Goal: Information Seeking & Learning: Learn about a topic

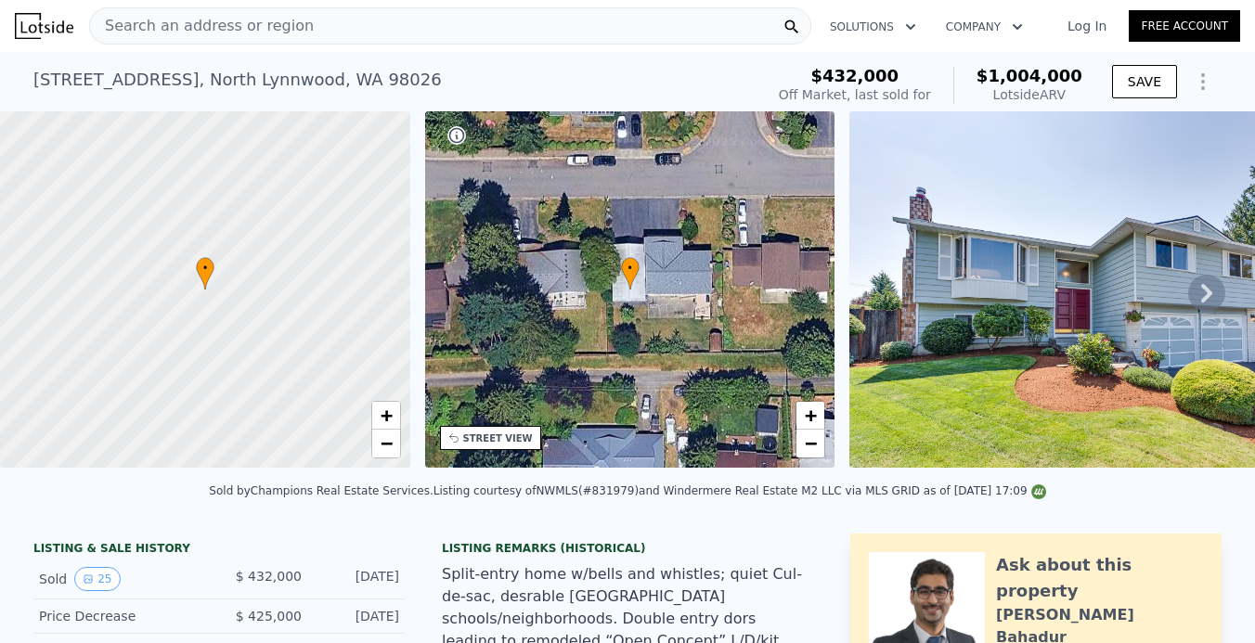
click at [504, 26] on div "Search an address or region" at bounding box center [450, 25] width 722 height 37
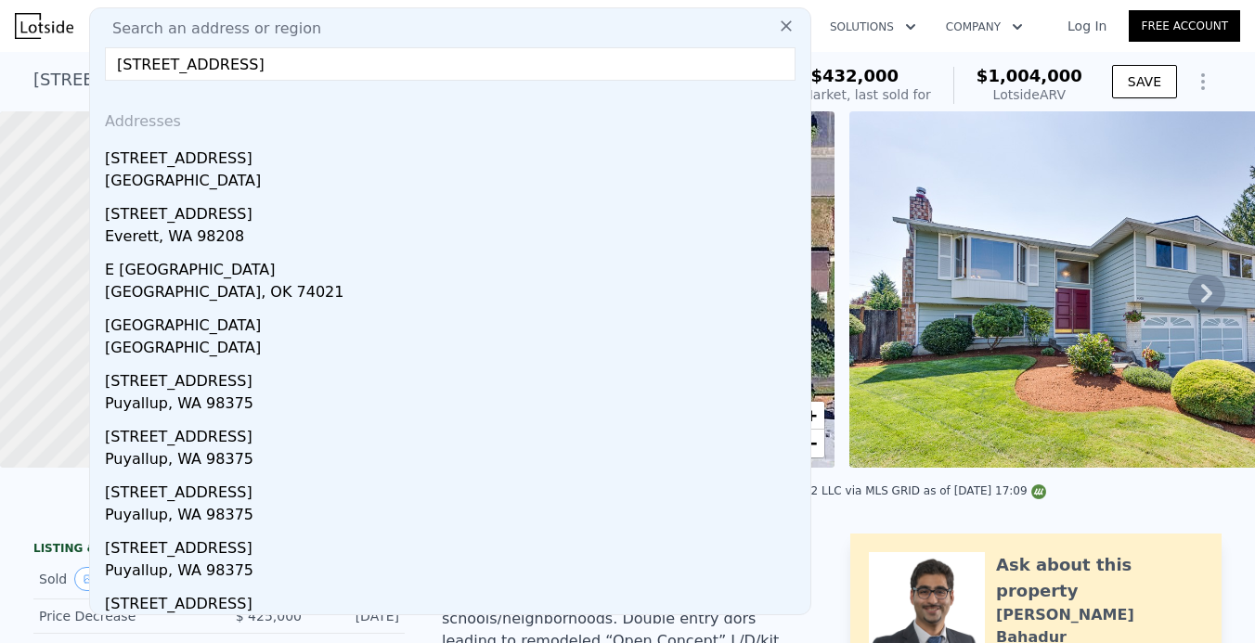
type input "[STREET_ADDRESS]"
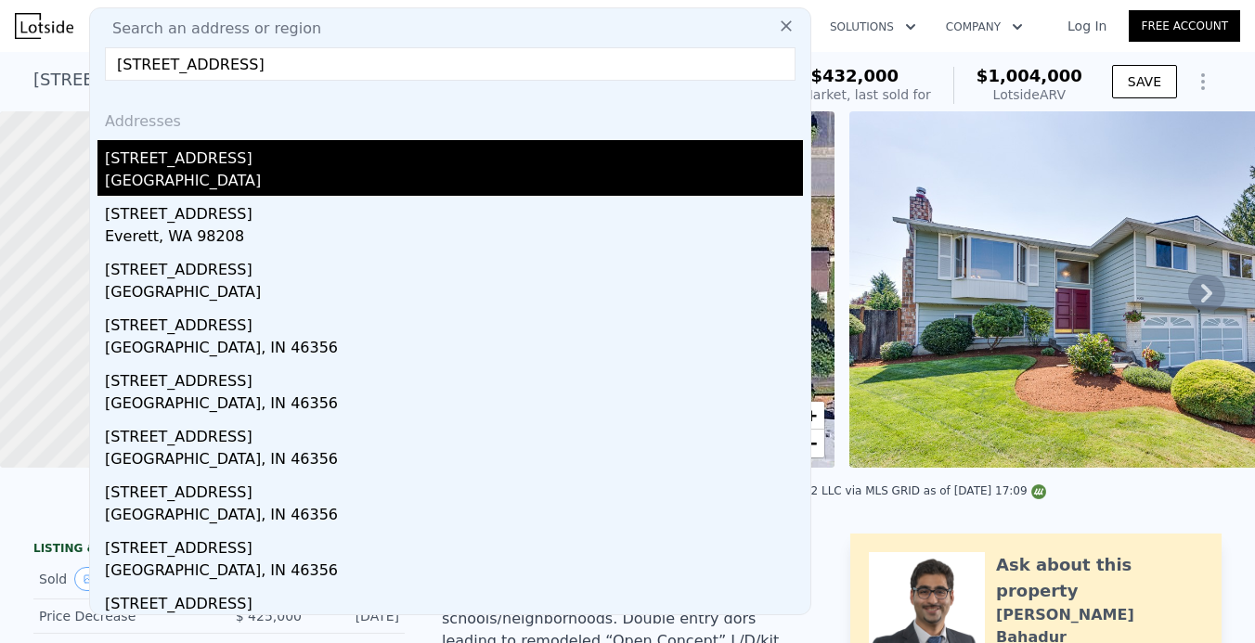
click at [455, 178] on div "[GEOGRAPHIC_DATA]" at bounding box center [454, 183] width 698 height 26
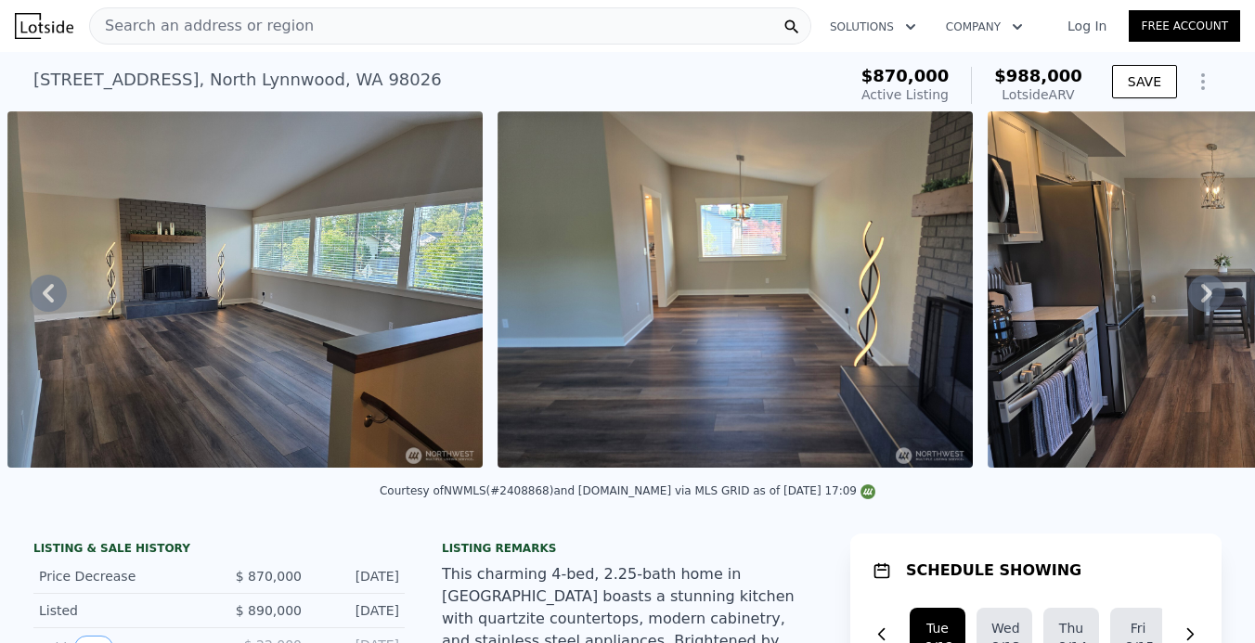
click at [339, 20] on div "Search an address or region" at bounding box center [450, 25] width 722 height 37
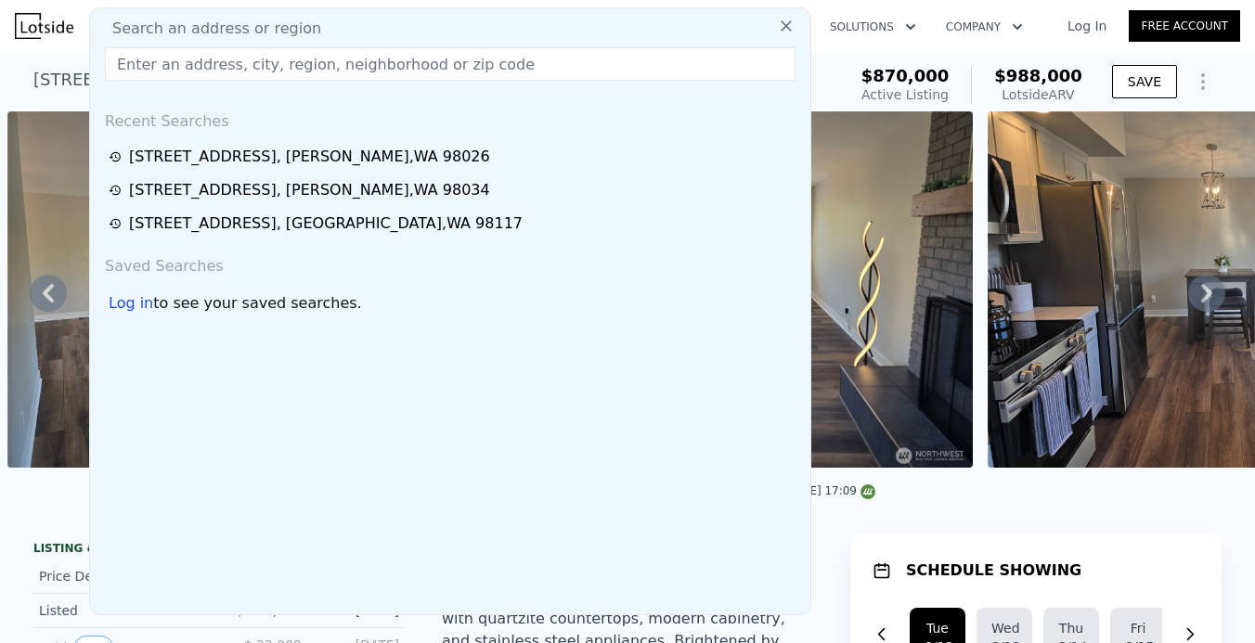
type input "[STREET_ADDRESS]"
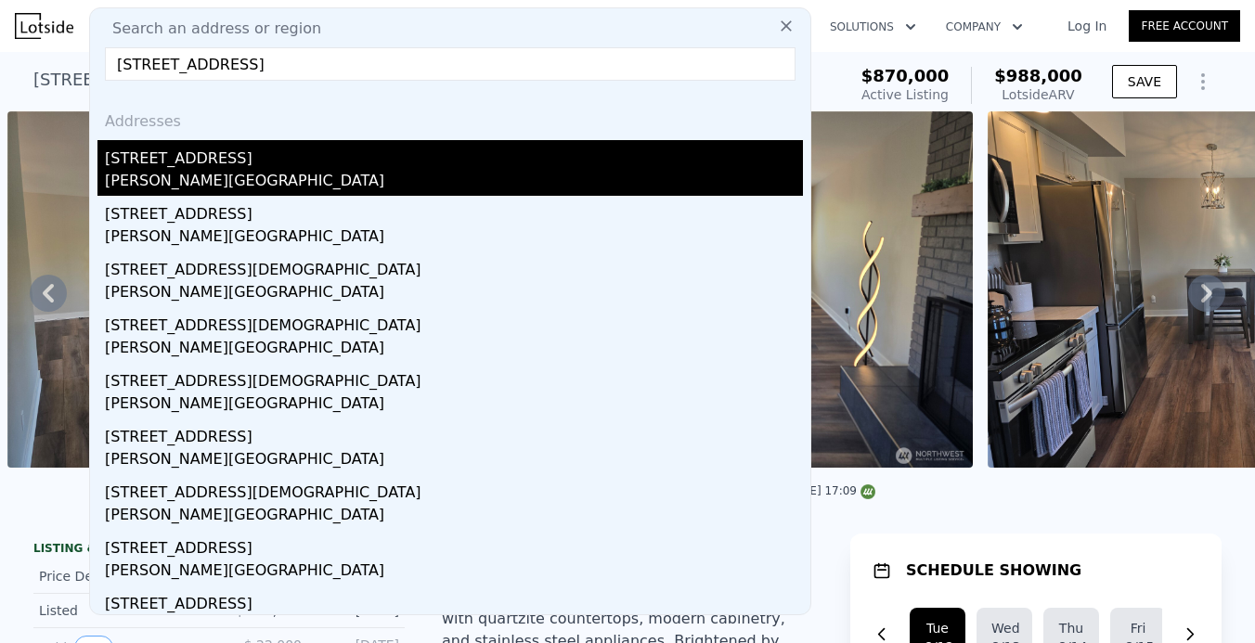
click at [231, 152] on div "[STREET_ADDRESS]" at bounding box center [454, 155] width 698 height 30
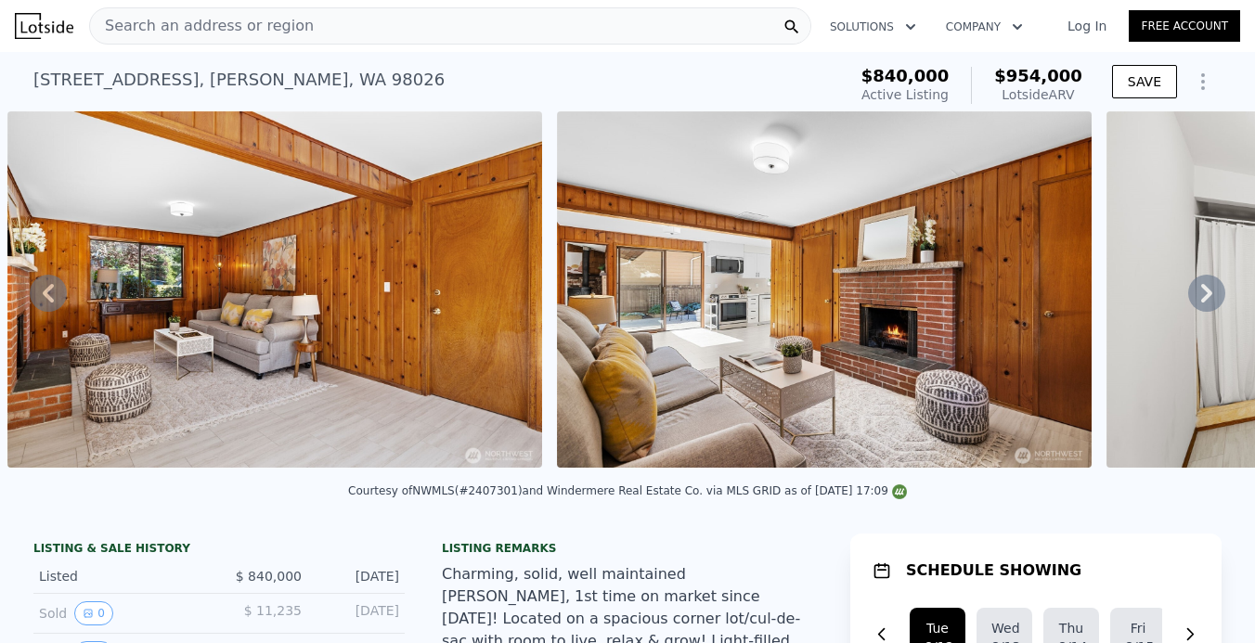
click at [453, 36] on div "Search an address or region" at bounding box center [450, 25] width 722 height 37
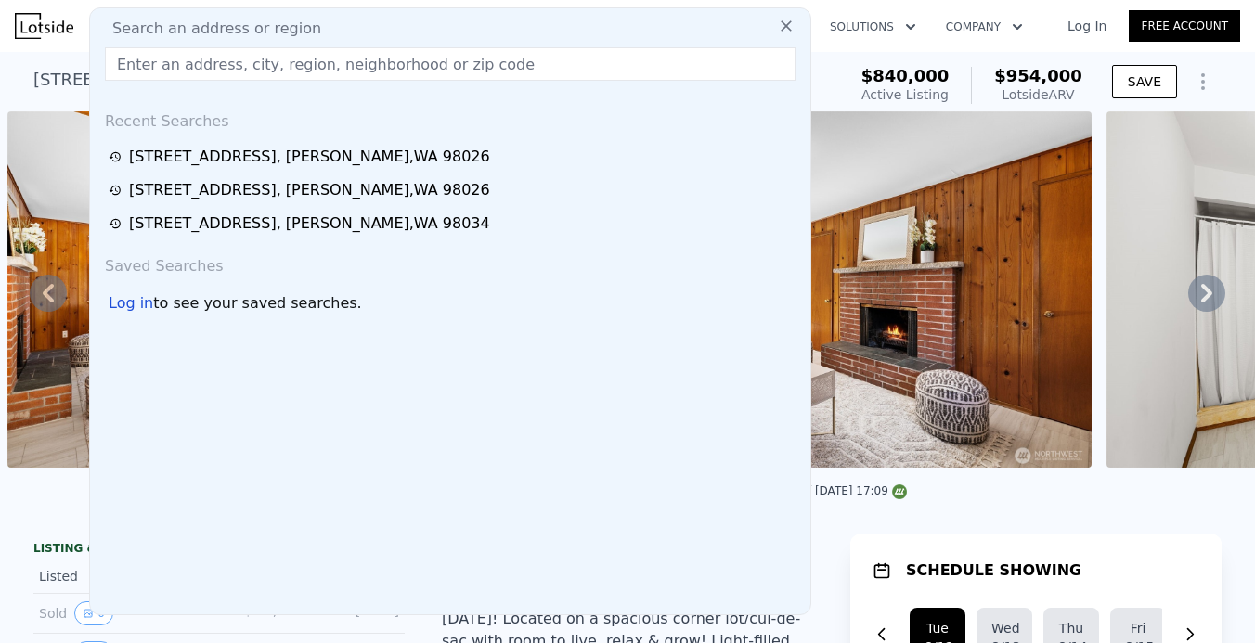
type input "[STREET_ADDRESS]"
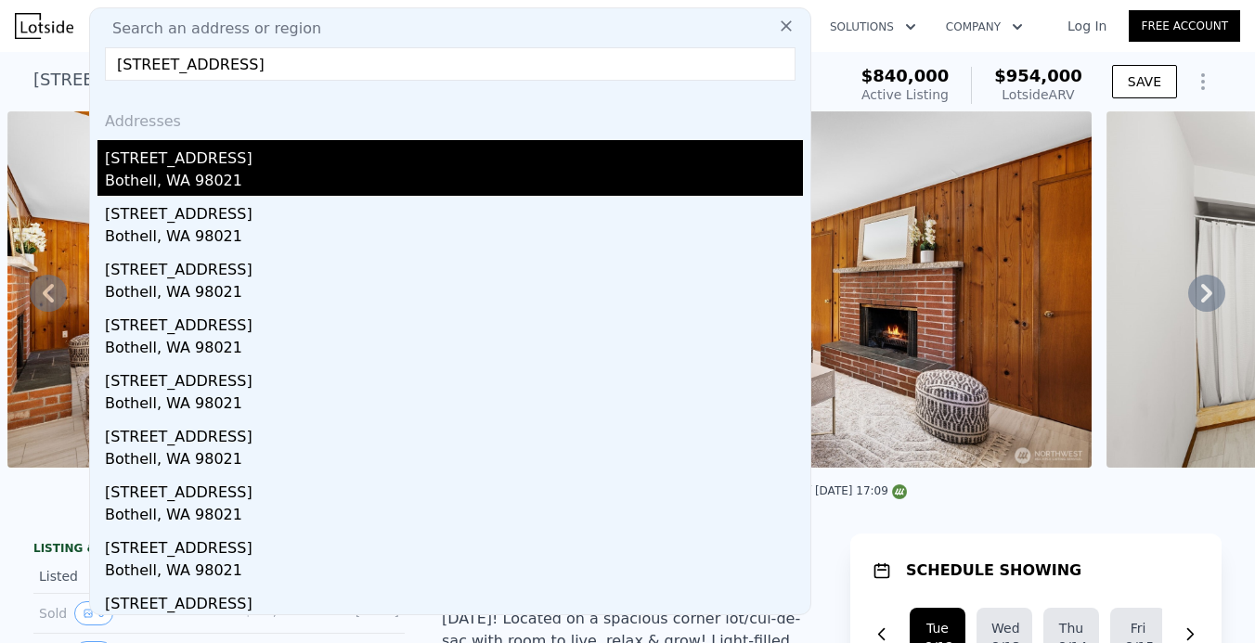
click at [266, 175] on div "Bothell, WA 98021" at bounding box center [454, 183] width 698 height 26
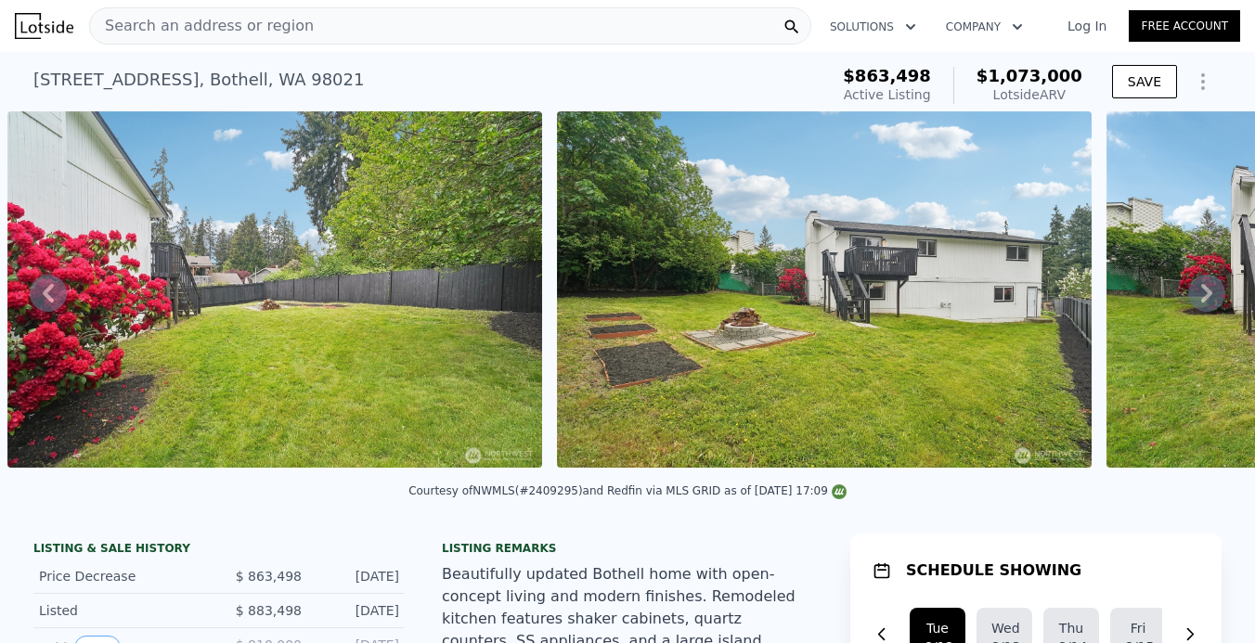
click at [38, 26] on img at bounding box center [44, 26] width 58 height 26
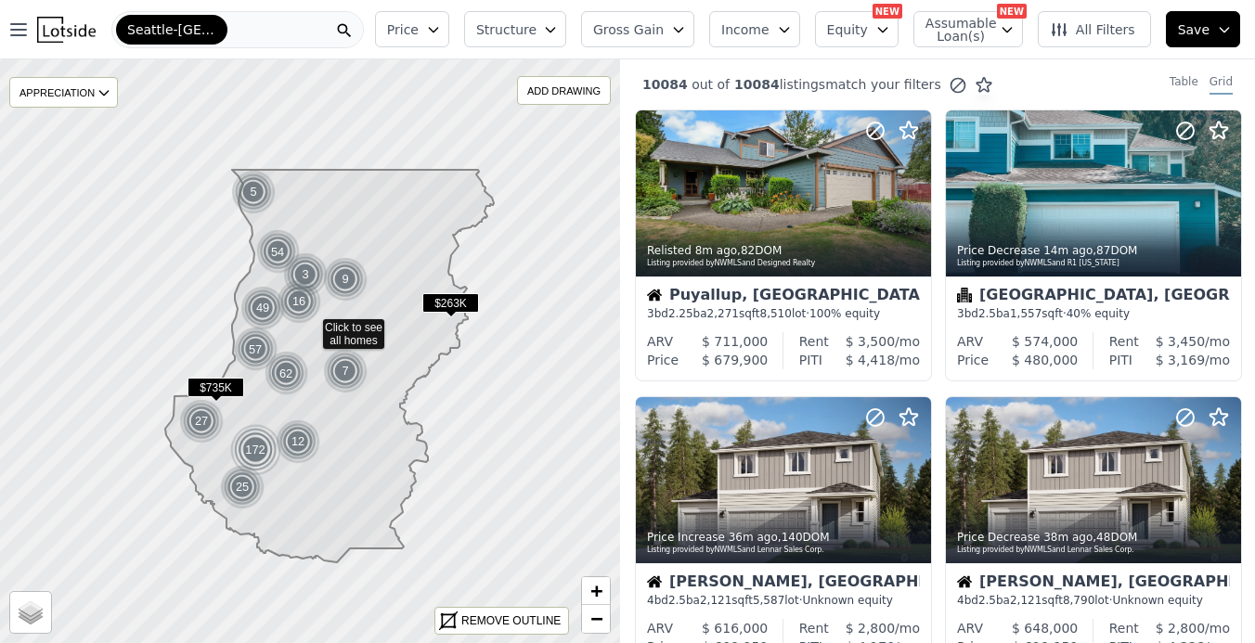
click at [680, 36] on button "Gross Gain" at bounding box center [637, 29] width 113 height 36
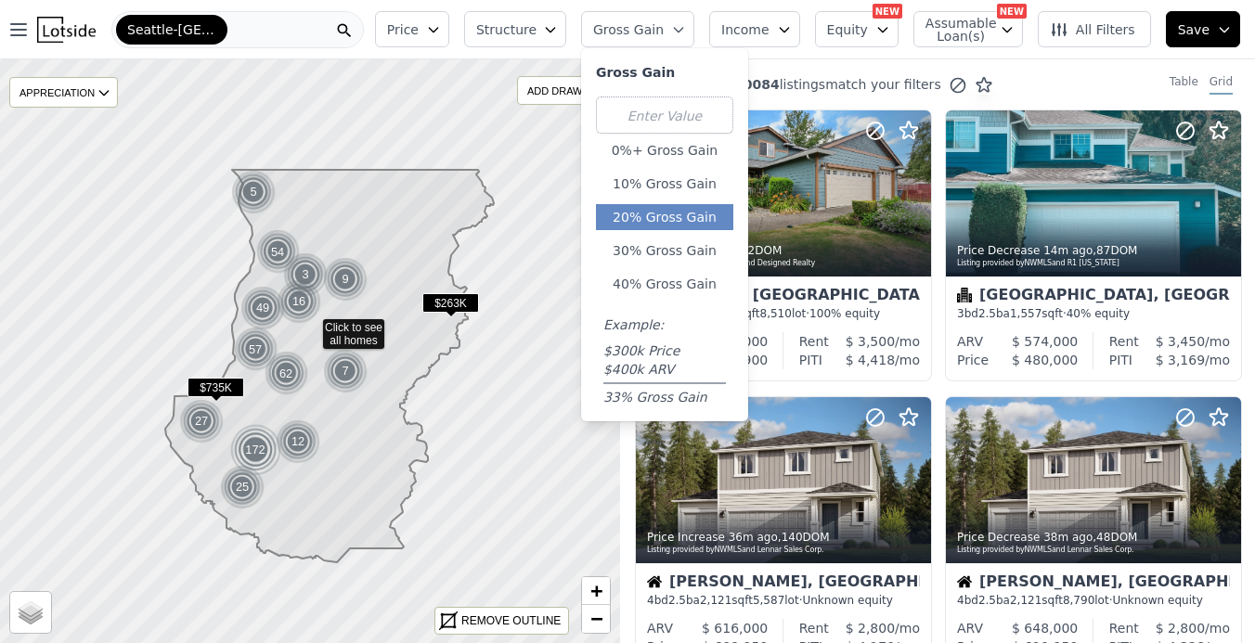
click at [667, 209] on button "20% Gross Gain" at bounding box center [664, 217] width 137 height 26
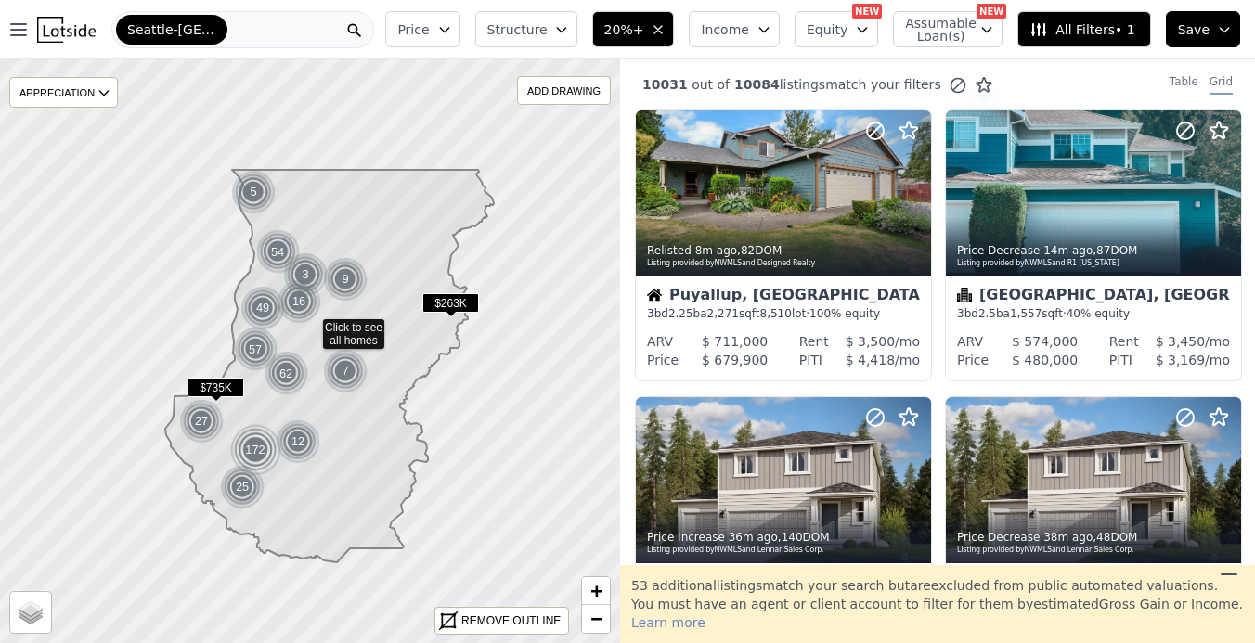
click at [593, 30] on div "Price Structure 20%+ Income Equity NEW Assumable Loan(s) NEW All Filters • 1 Sa…" at bounding box center [816, 29] width 877 height 59
click at [565, 29] on icon "button" at bounding box center [561, 30] width 8 height 5
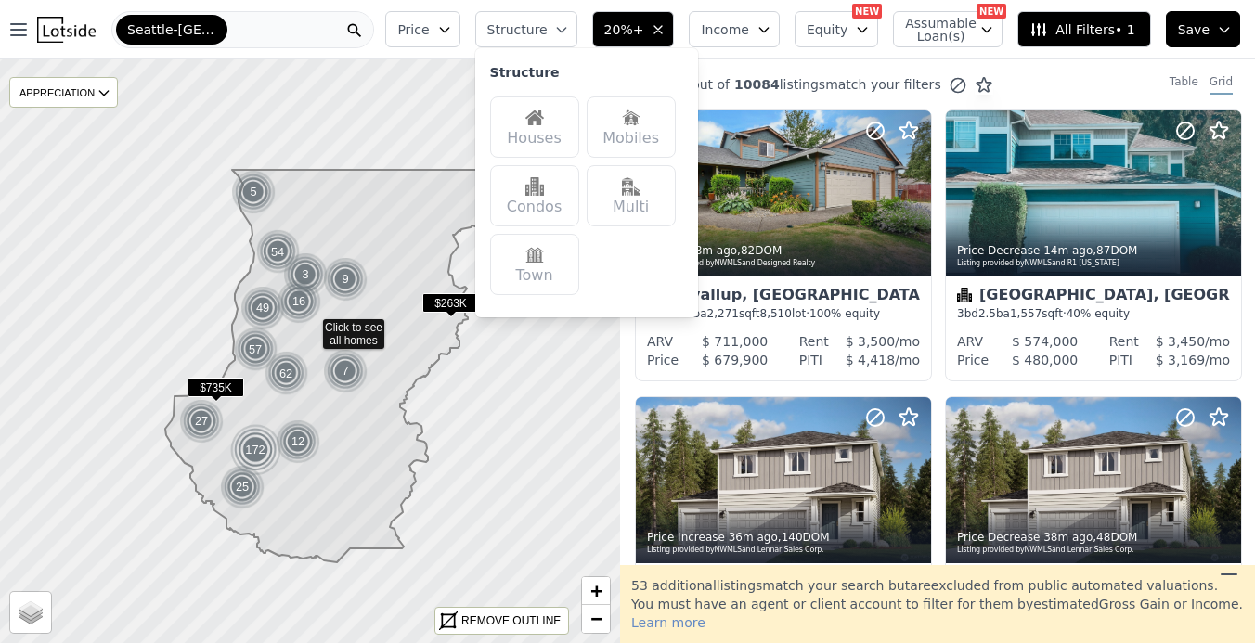
click at [565, 113] on div "Houses" at bounding box center [534, 127] width 89 height 61
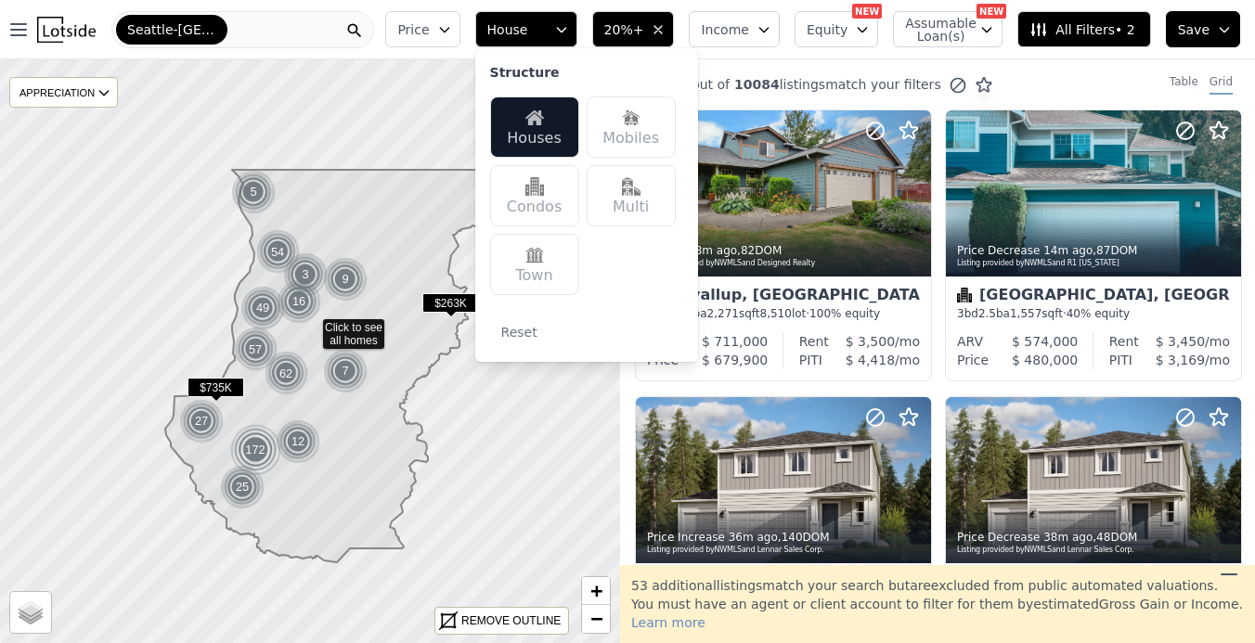
click at [565, 20] on button "House" at bounding box center [526, 29] width 102 height 36
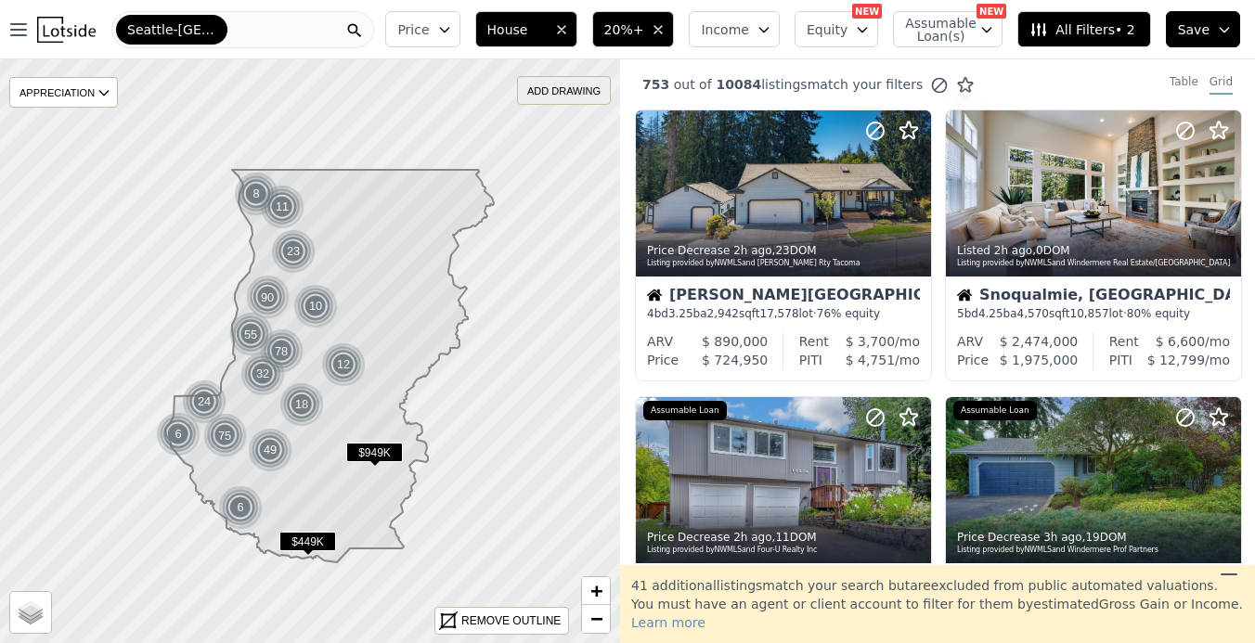
click at [560, 92] on div "ADD DRAWING" at bounding box center [564, 90] width 92 height 27
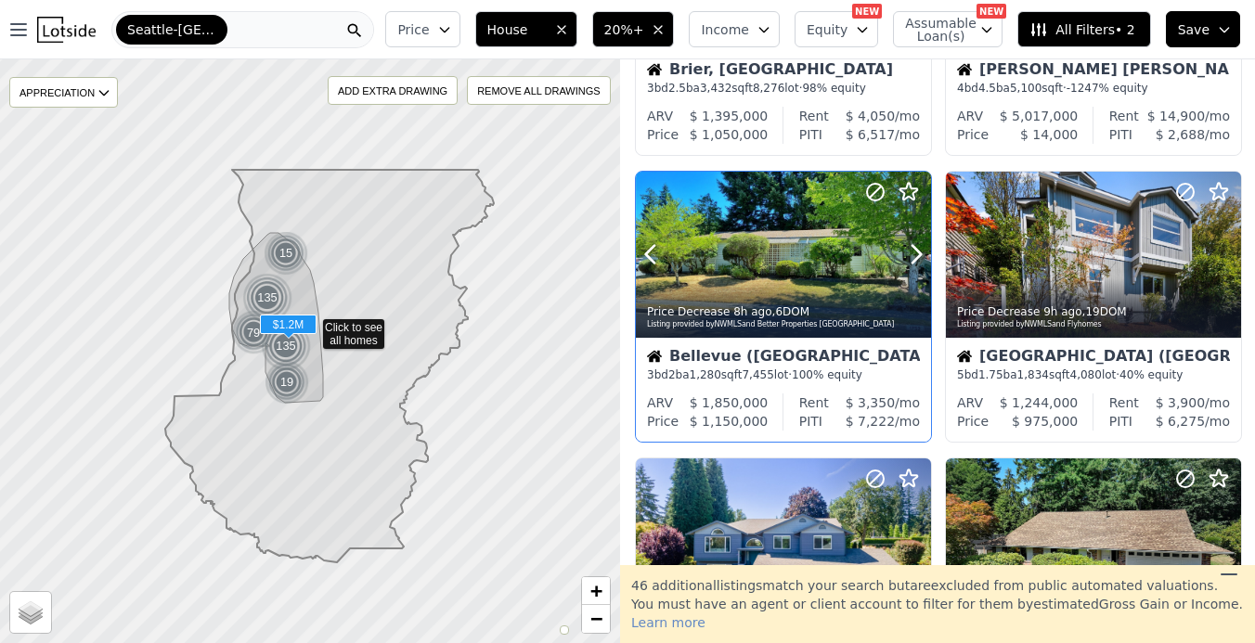
scroll to position [802, 0]
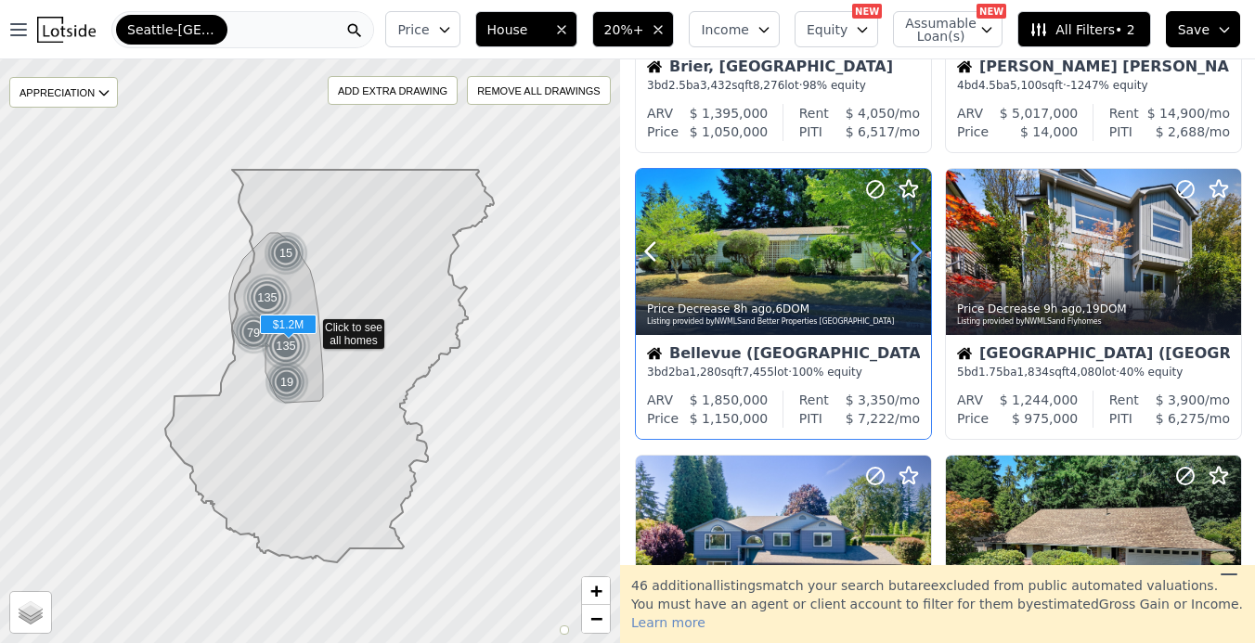
click at [911, 253] on icon at bounding box center [917, 252] width 30 height 30
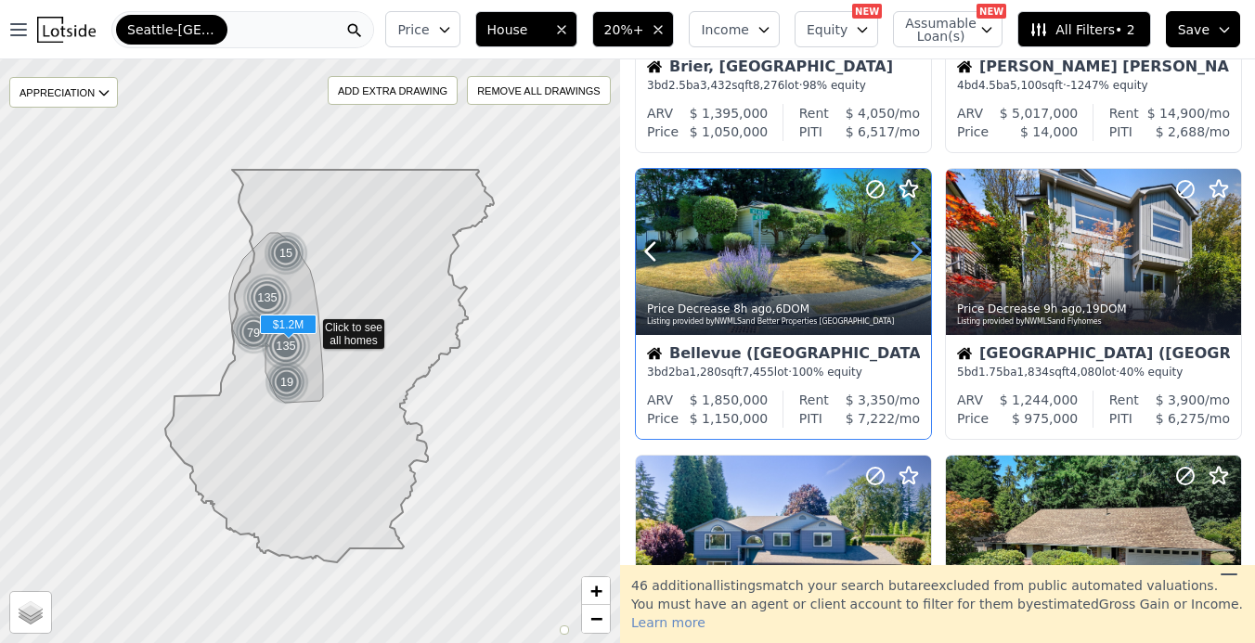
click at [911, 253] on icon at bounding box center [917, 252] width 30 height 30
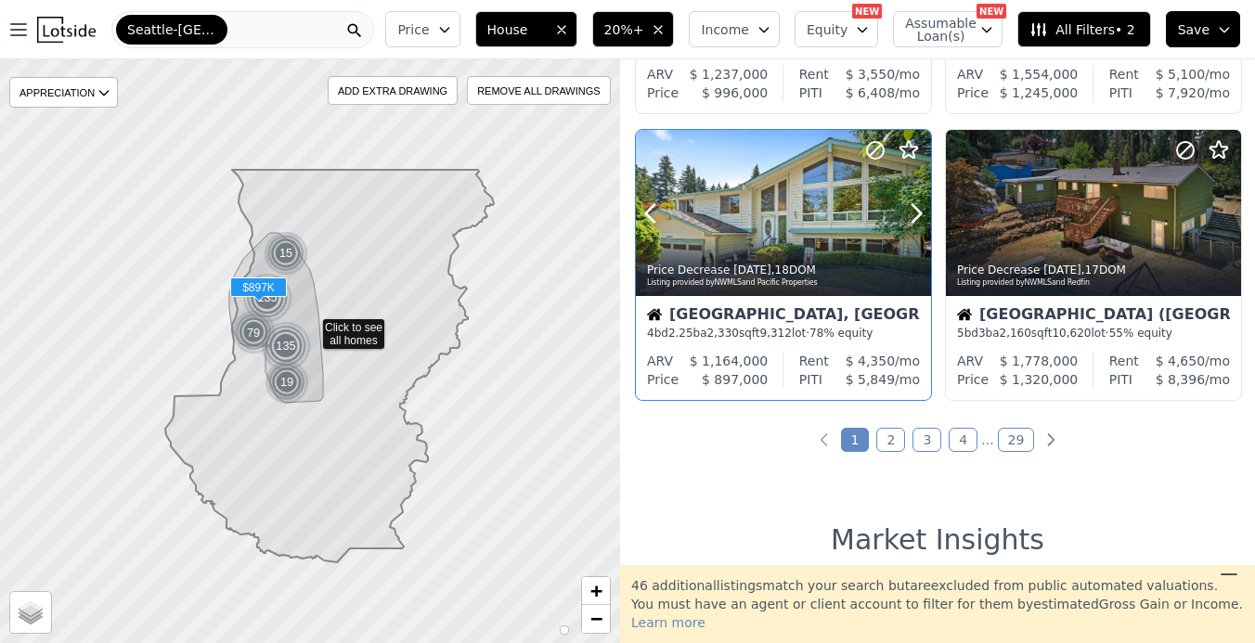
scroll to position [1378, 0]
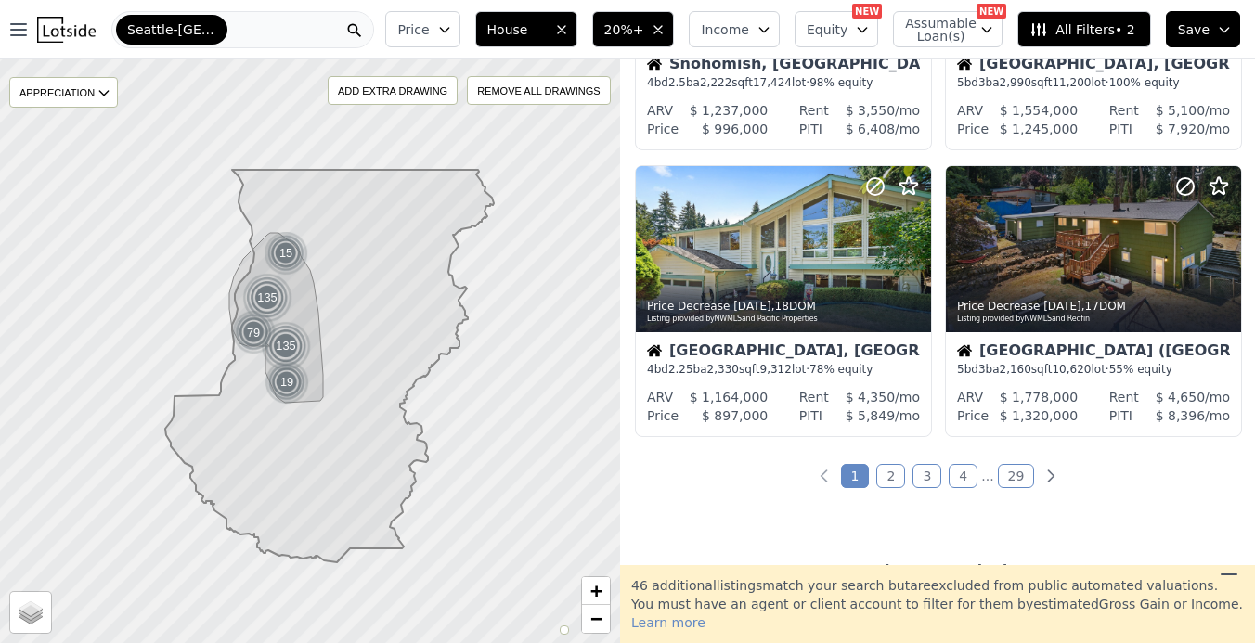
click at [451, 33] on icon "button" at bounding box center [444, 29] width 15 height 15
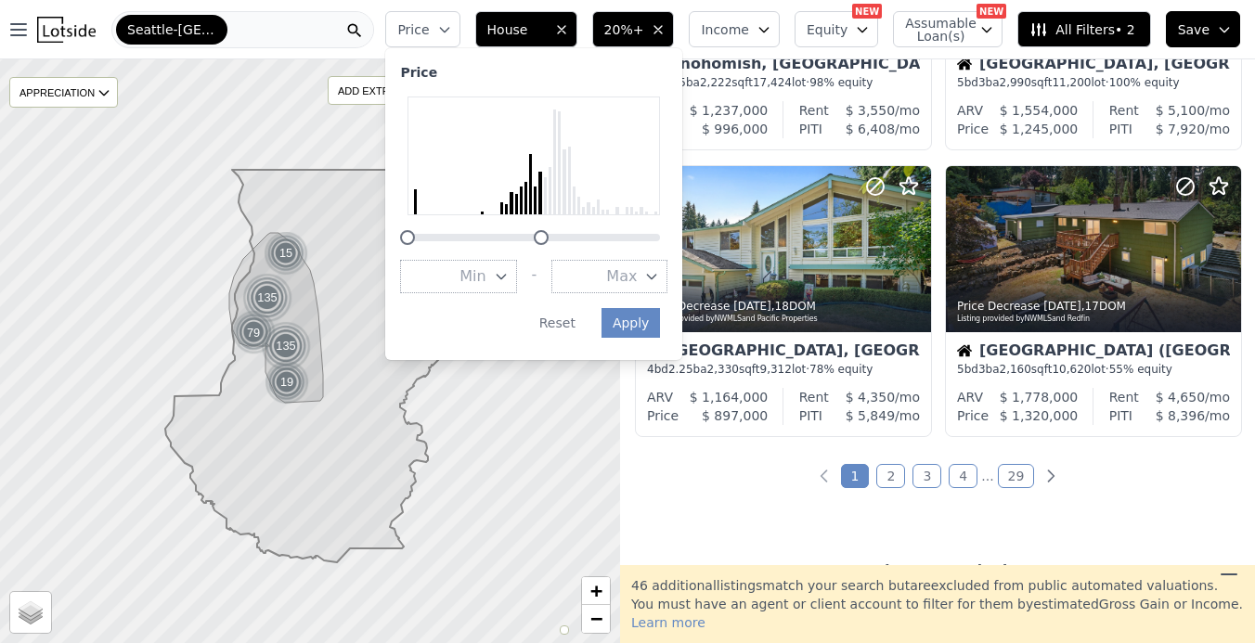
drag, startPoint x: 669, startPoint y: 241, endPoint x: 552, endPoint y: 238, distance: 117.1
click at [549, 238] on div at bounding box center [541, 237] width 15 height 15
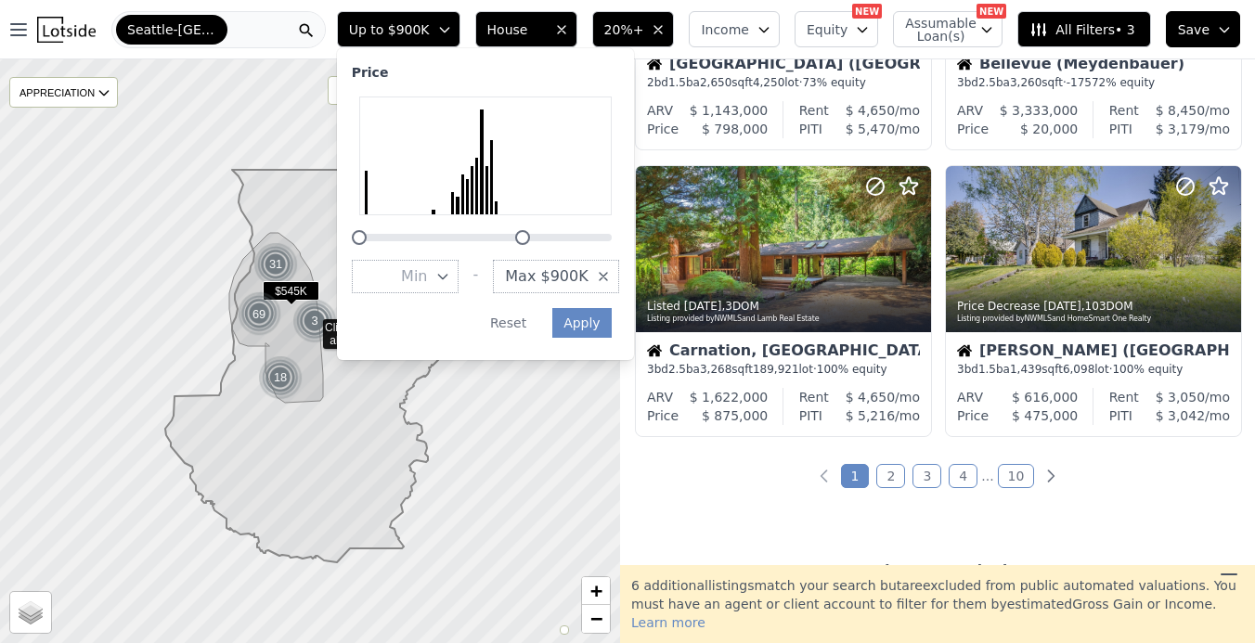
drag, startPoint x: 504, startPoint y: 240, endPoint x: 532, endPoint y: 237, distance: 28.0
click at [530, 237] on div at bounding box center [522, 237] width 15 height 15
click at [522, 237] on div at bounding box center [514, 237] width 15 height 15
click at [587, 308] on button "Apply" at bounding box center [583, 323] width 59 height 30
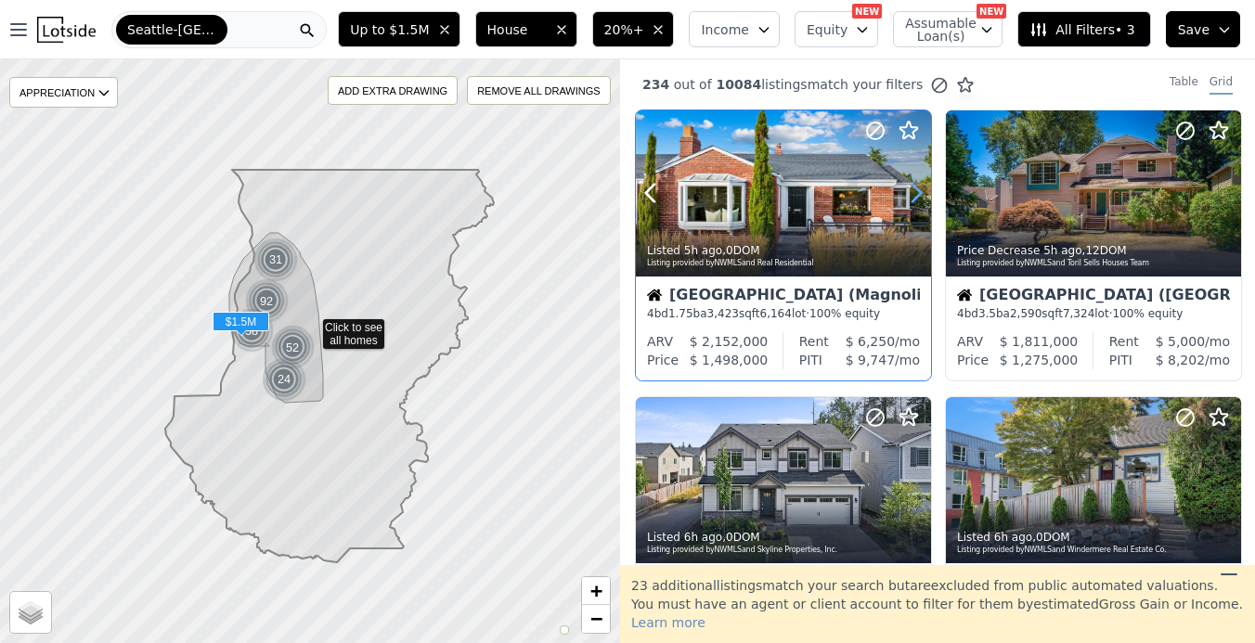
click at [915, 196] on icon at bounding box center [917, 193] width 30 height 30
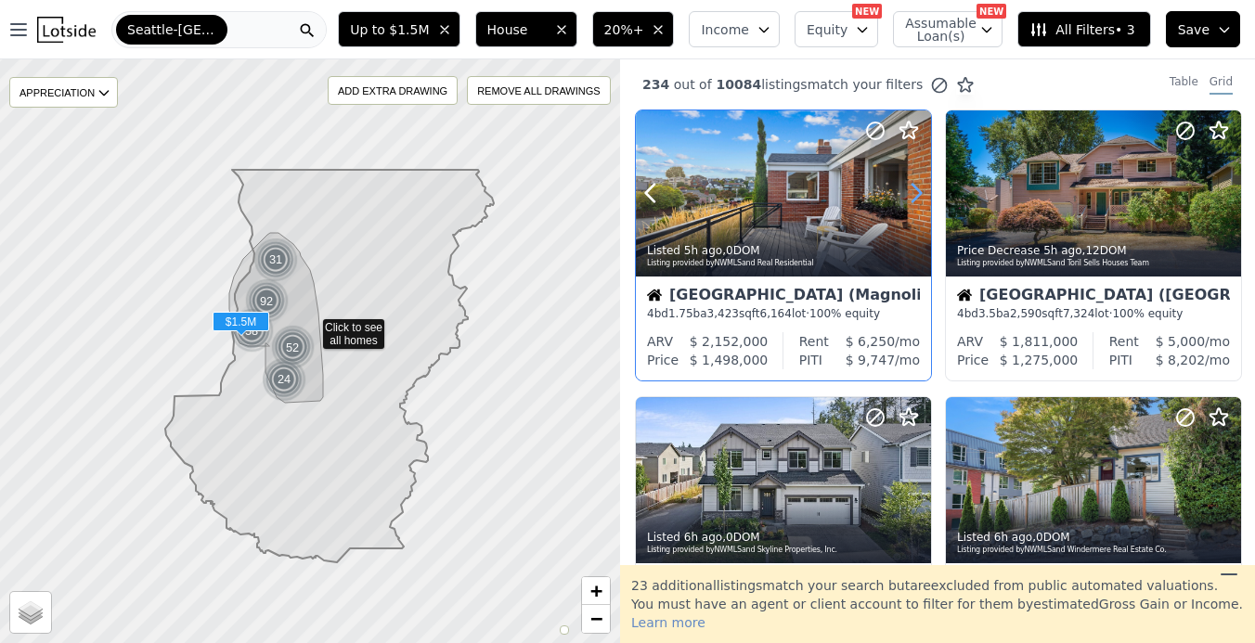
click at [915, 196] on icon at bounding box center [917, 193] width 30 height 30
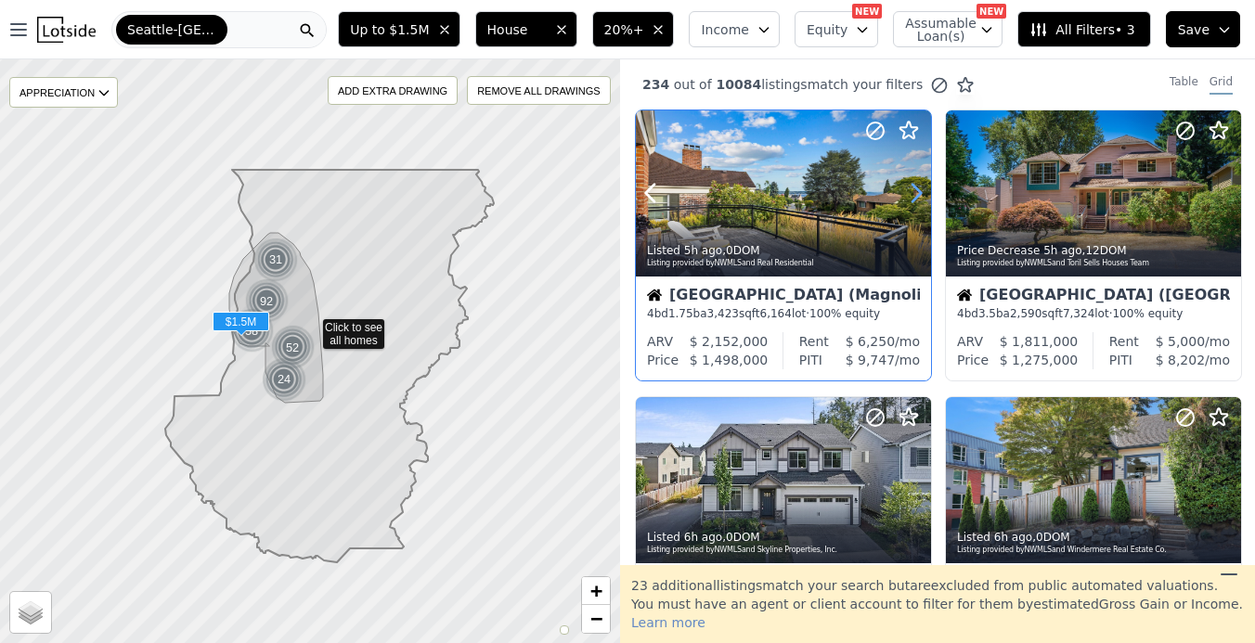
click at [915, 196] on icon at bounding box center [917, 193] width 30 height 30
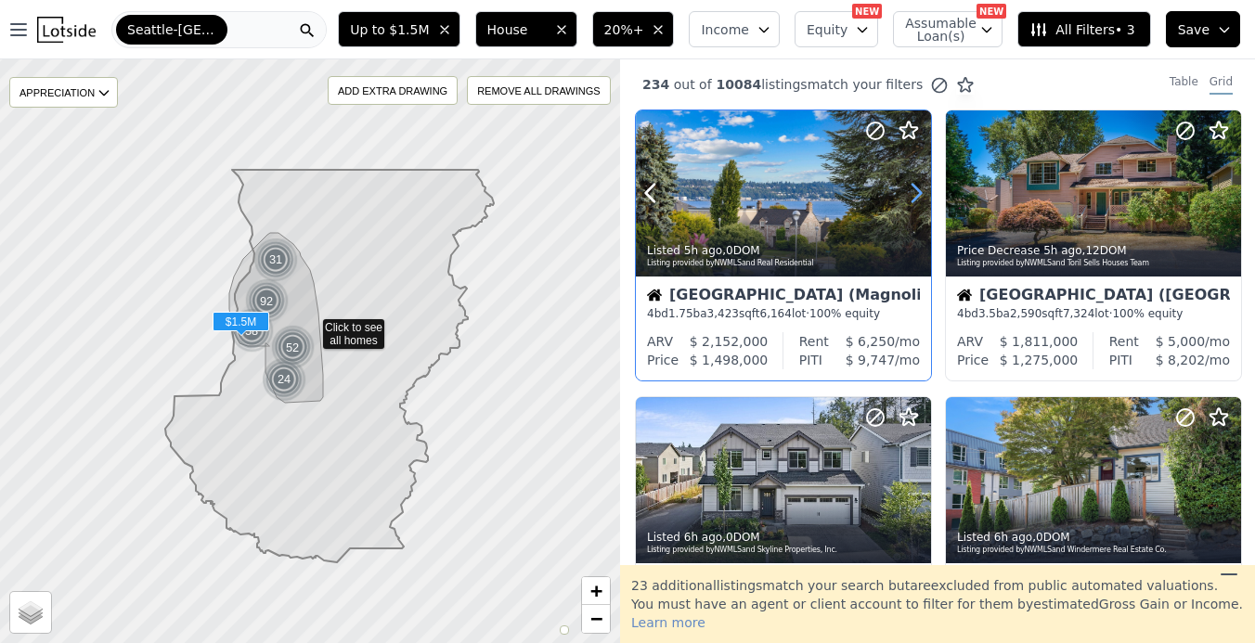
click at [915, 196] on icon at bounding box center [917, 193] width 30 height 30
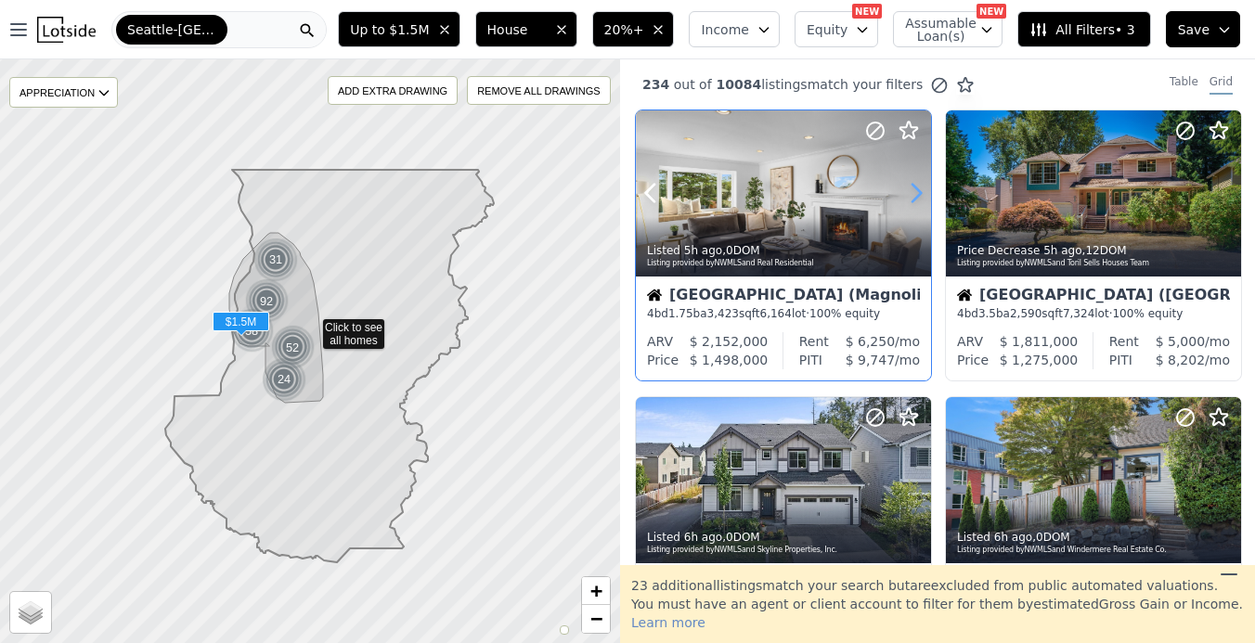
click at [915, 196] on icon at bounding box center [917, 193] width 30 height 30
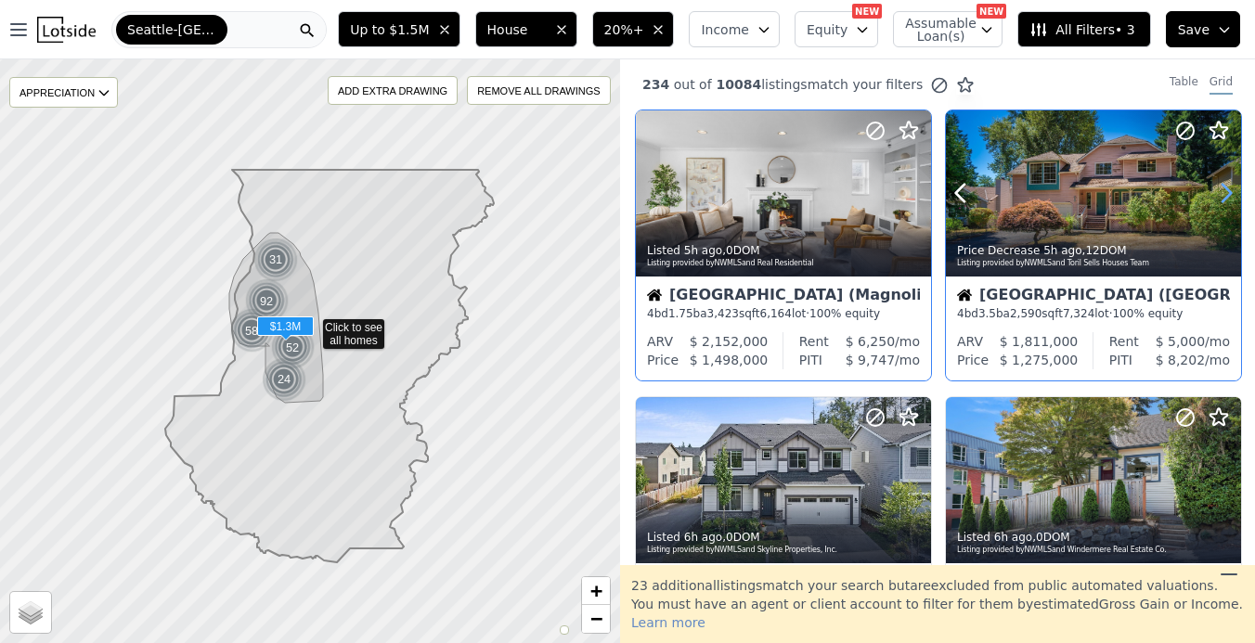
click at [1225, 196] on icon at bounding box center [1227, 193] width 30 height 30
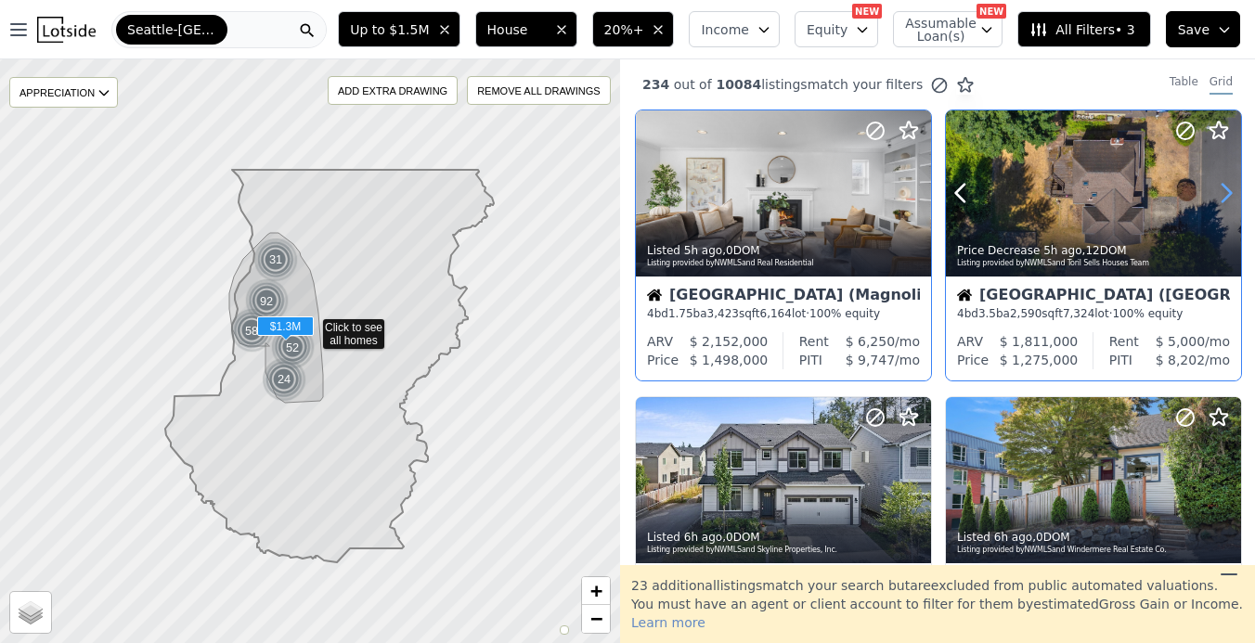
click at [1225, 196] on icon at bounding box center [1227, 193] width 30 height 30
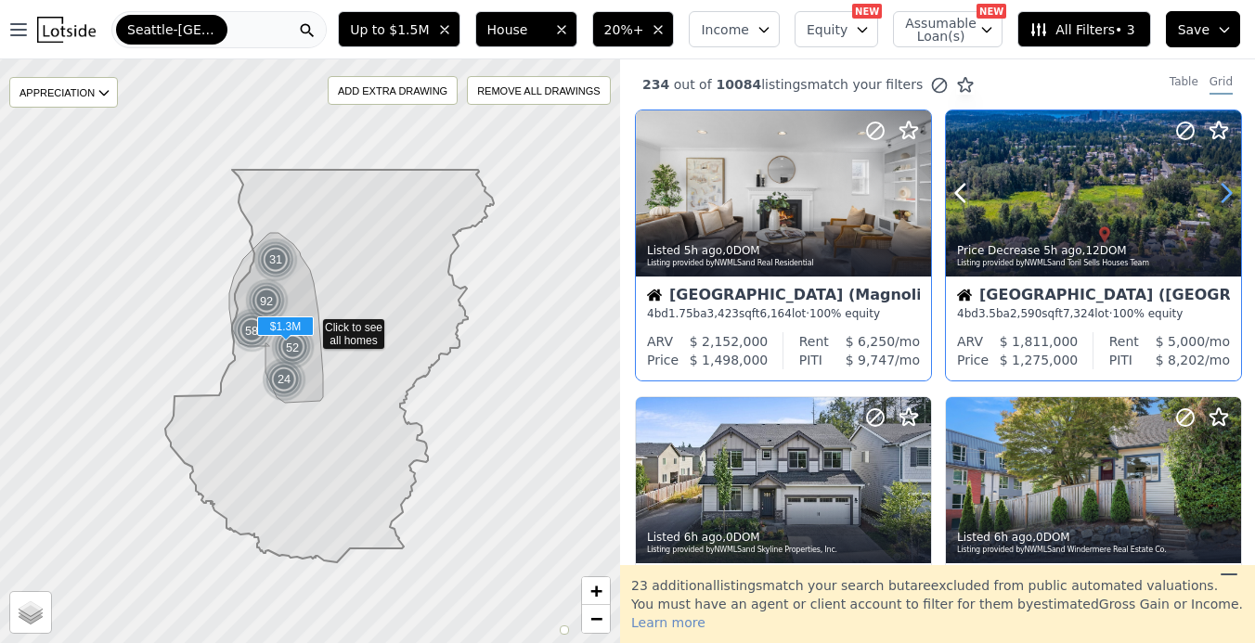
click at [1225, 196] on icon at bounding box center [1227, 193] width 30 height 30
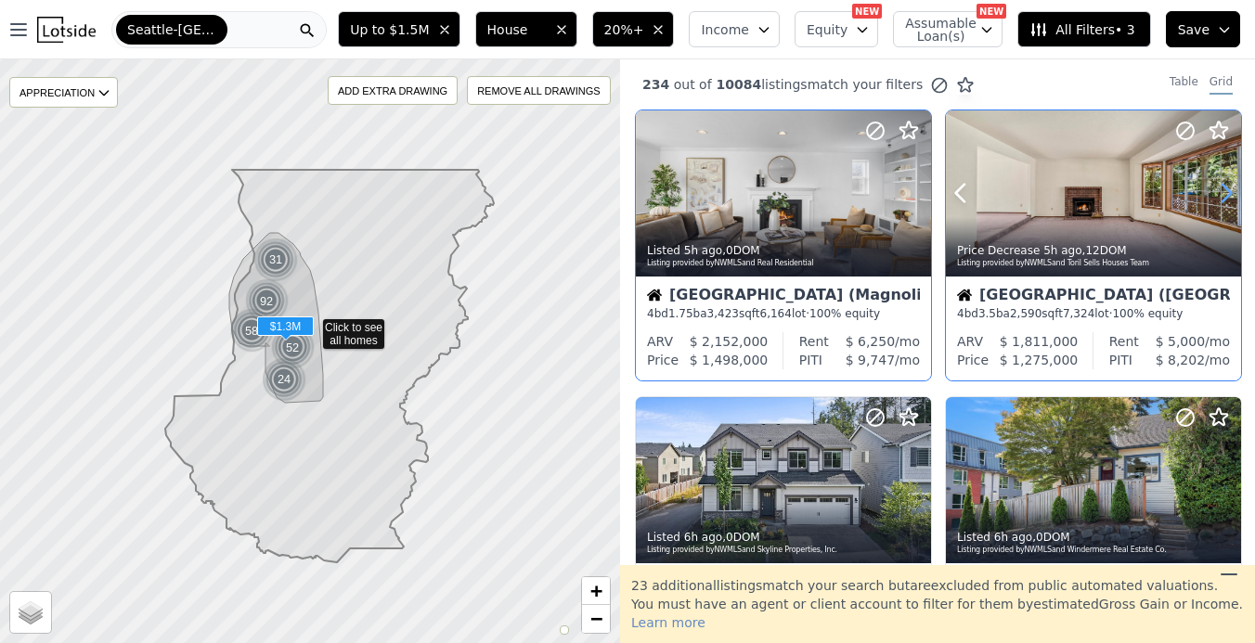
click at [1225, 196] on icon at bounding box center [1227, 193] width 30 height 30
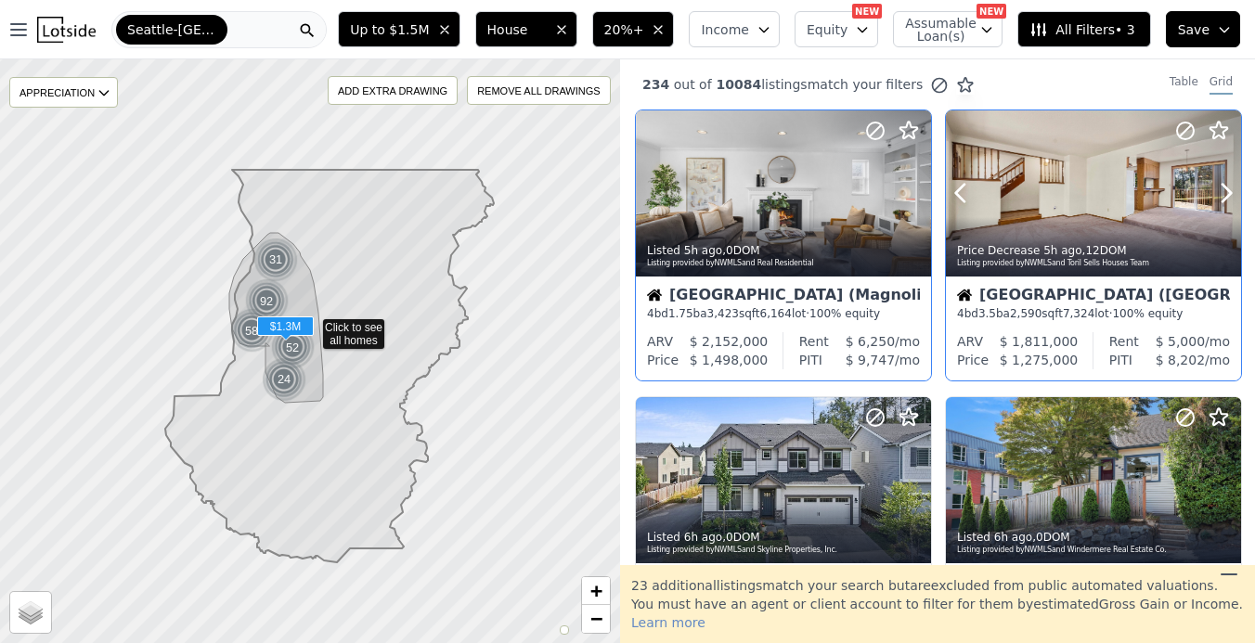
click at [1061, 216] on div at bounding box center [1093, 193] width 295 height 166
click at [908, 196] on icon at bounding box center [917, 193] width 30 height 30
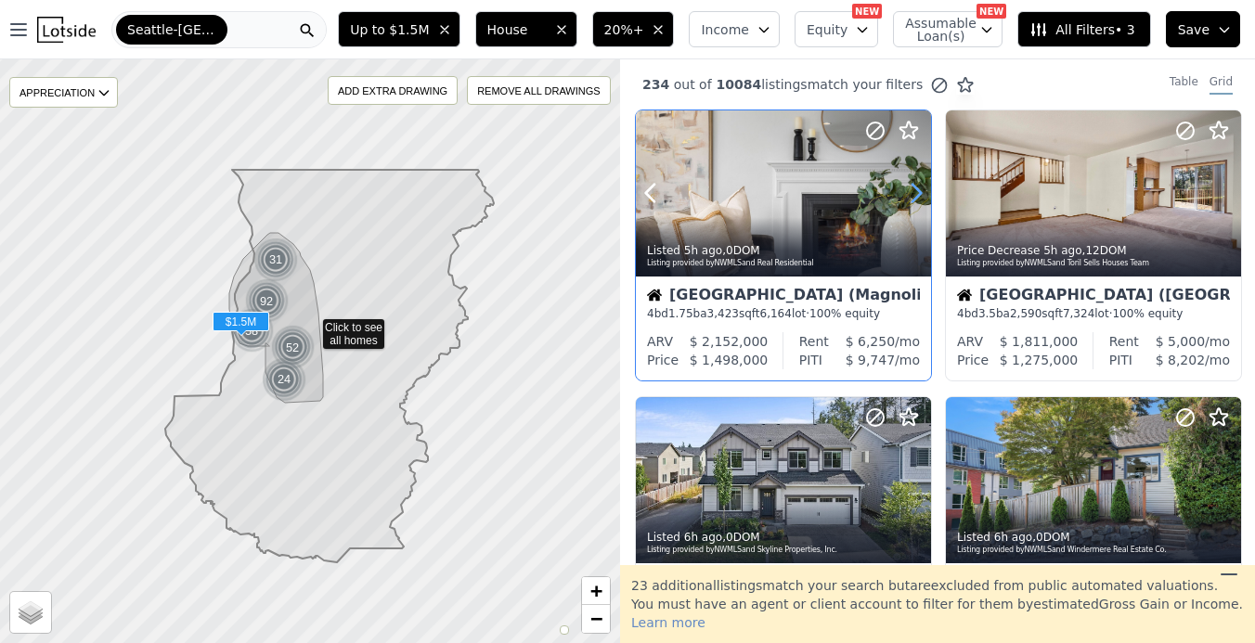
click at [908, 196] on icon at bounding box center [917, 193] width 30 height 30
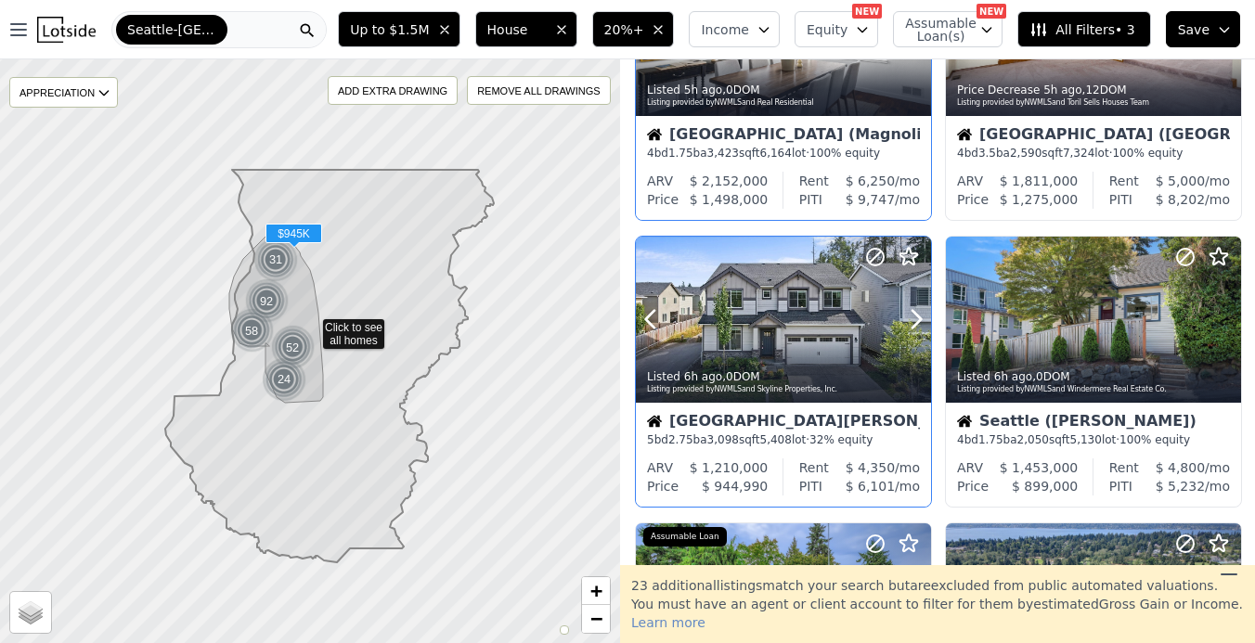
scroll to position [252, 0]
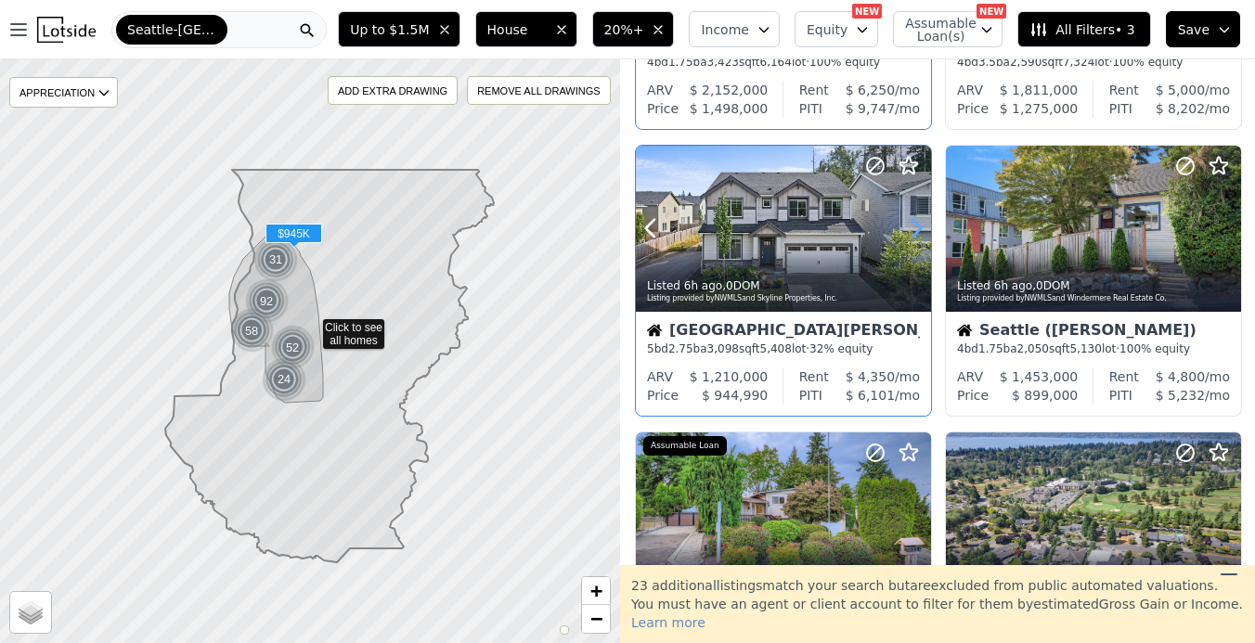
click at [915, 236] on icon at bounding box center [917, 229] width 8 height 18
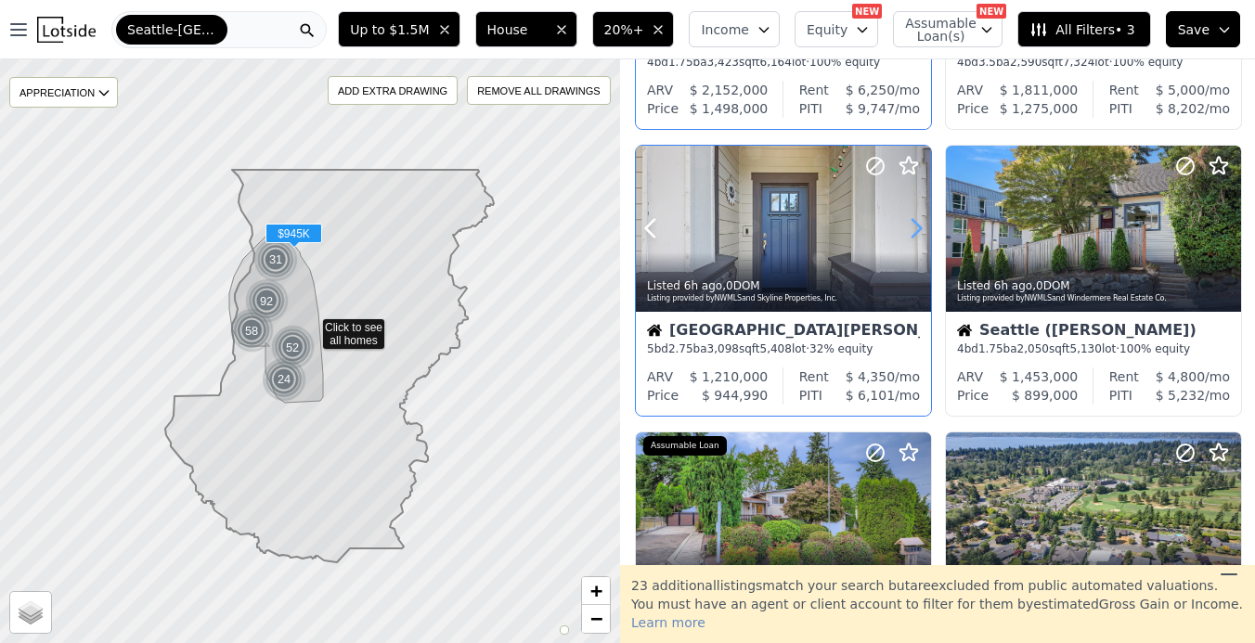
click at [915, 236] on icon at bounding box center [917, 229] width 8 height 18
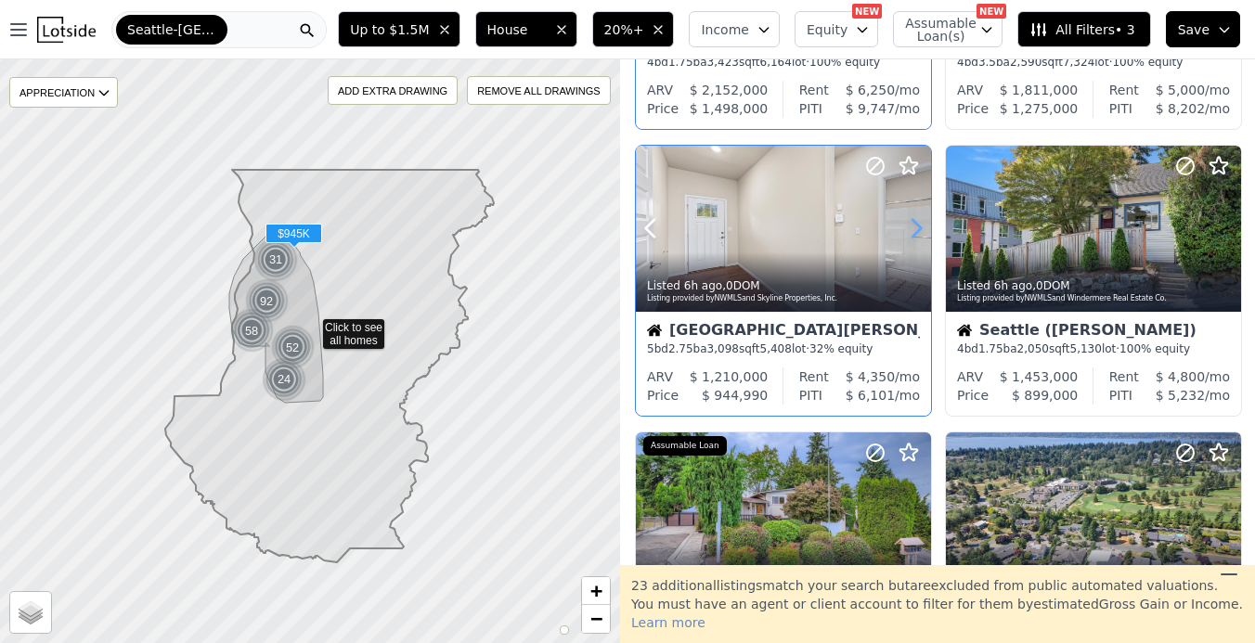
click at [915, 236] on icon at bounding box center [917, 229] width 8 height 18
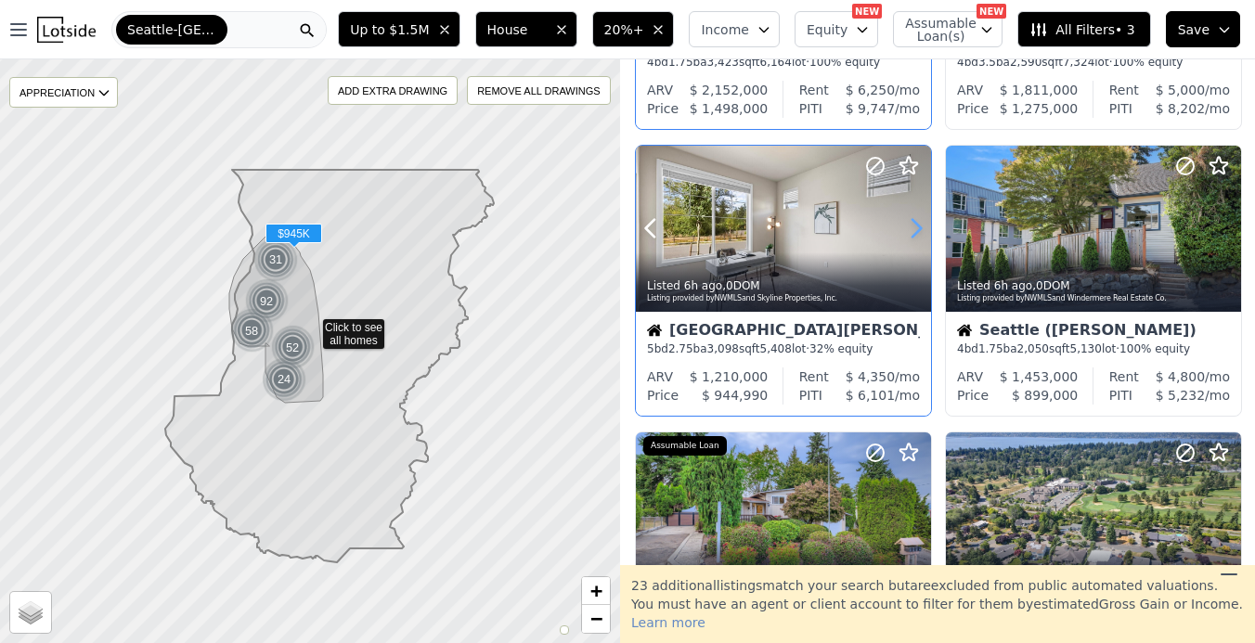
click at [915, 236] on icon at bounding box center [917, 229] width 8 height 18
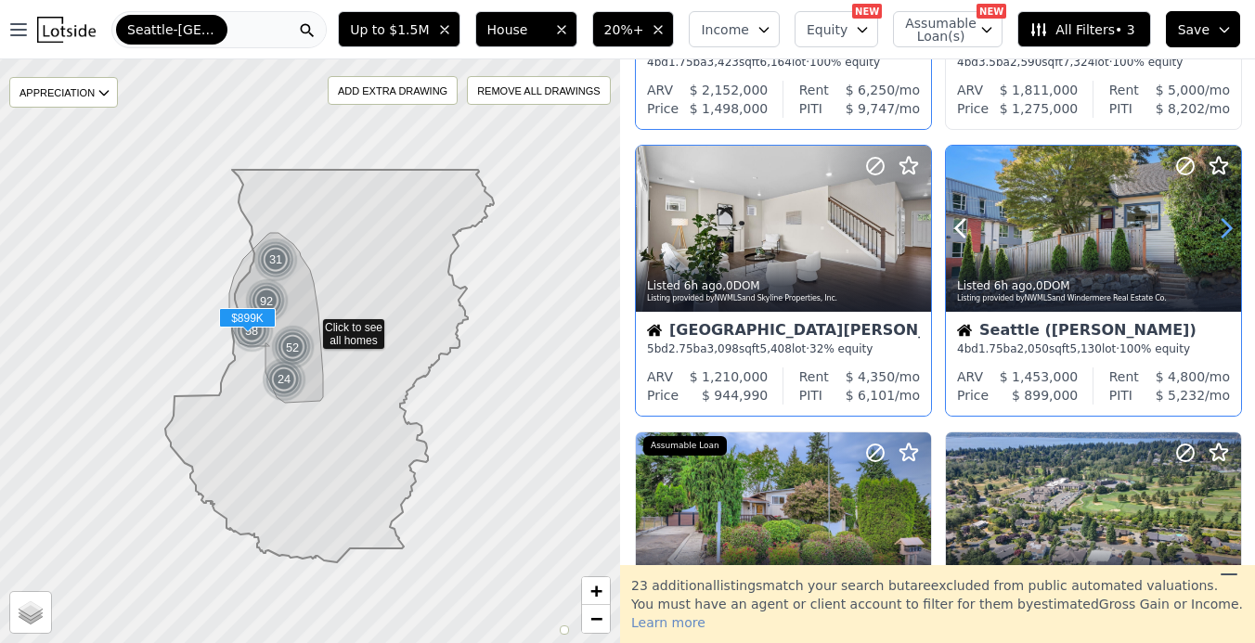
click at [1229, 240] on icon at bounding box center [1227, 229] width 30 height 30
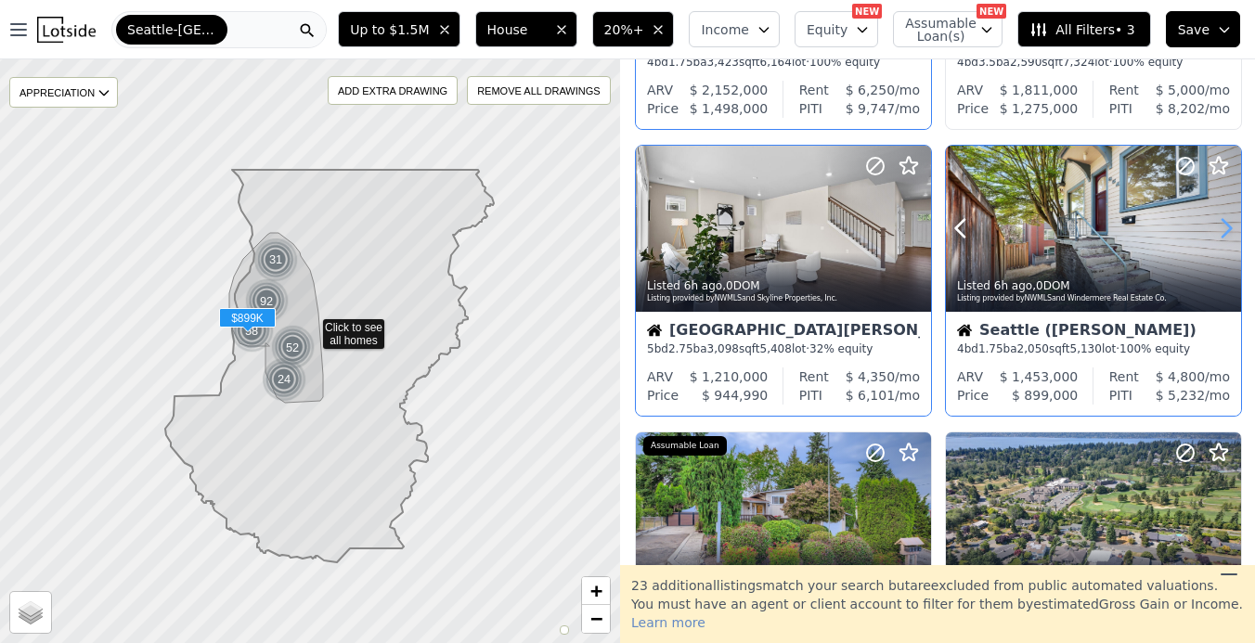
click at [1229, 240] on icon at bounding box center [1227, 229] width 30 height 30
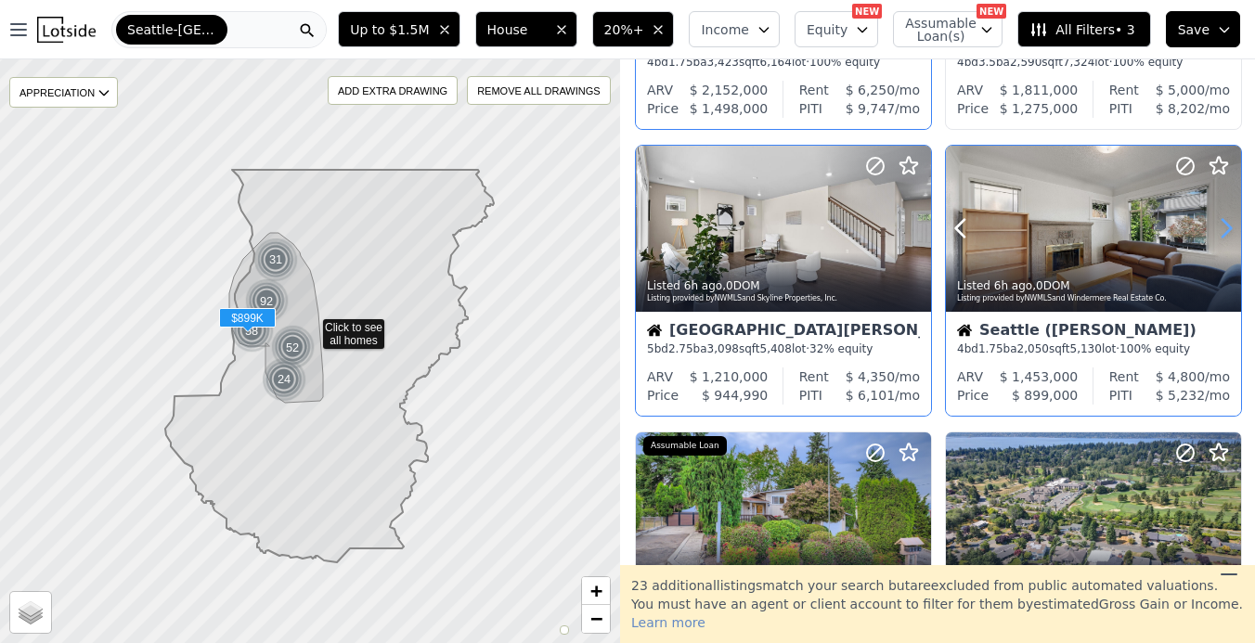
click at [1229, 240] on icon at bounding box center [1227, 229] width 30 height 30
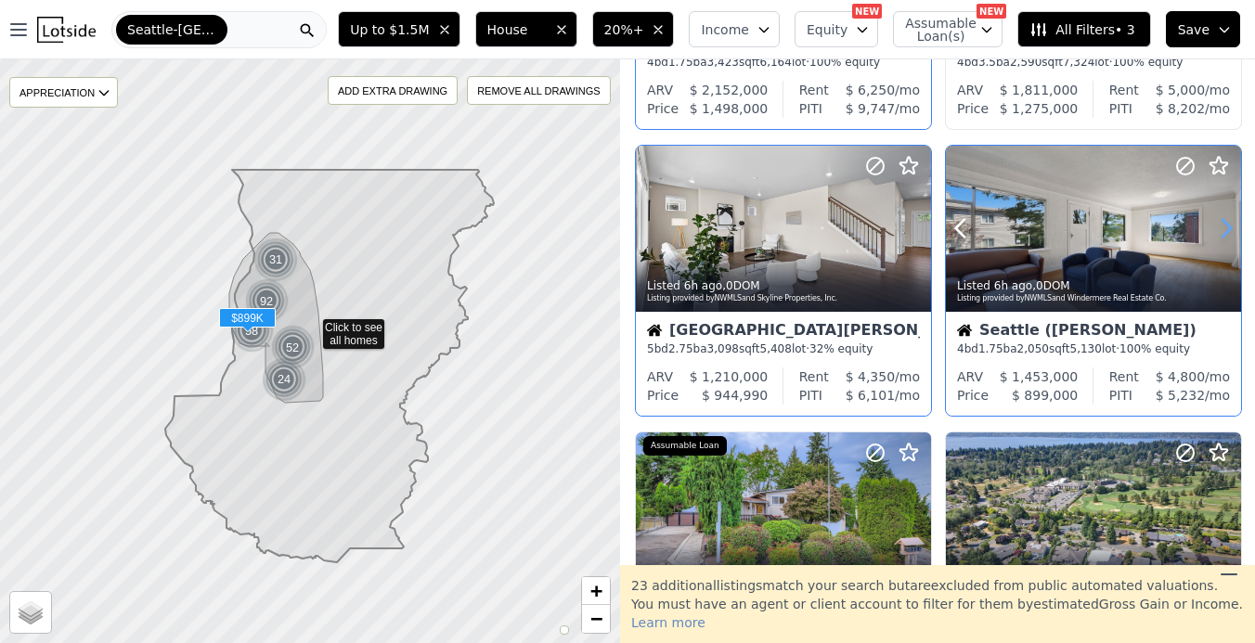
click at [1229, 240] on icon at bounding box center [1227, 229] width 30 height 30
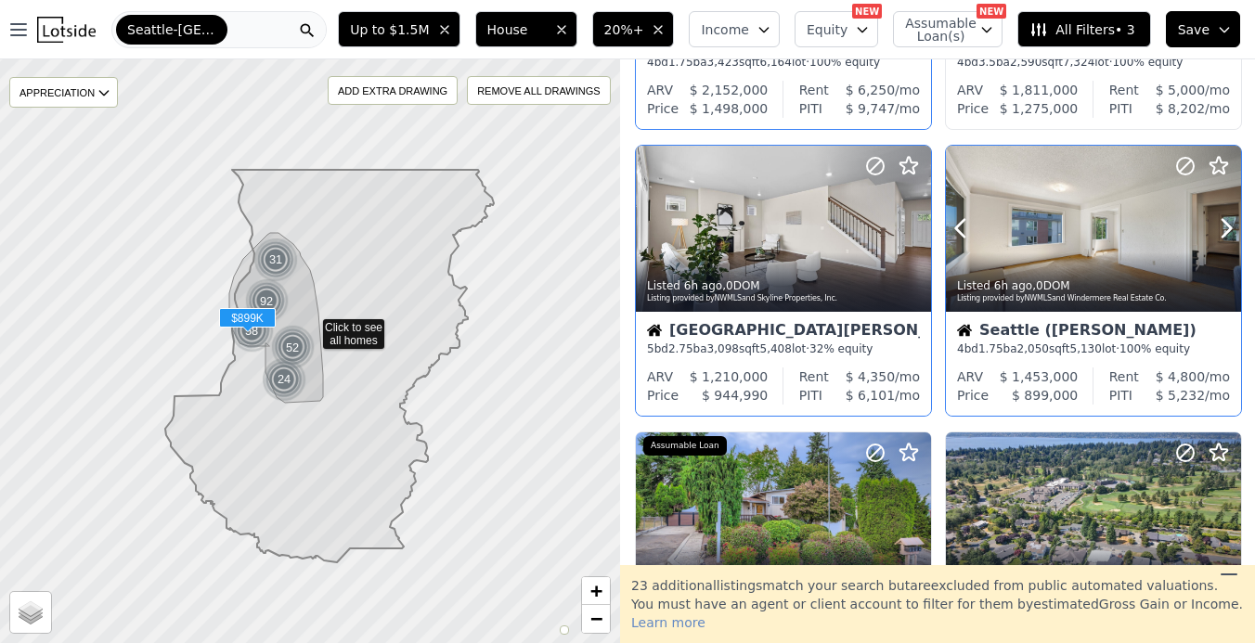
click at [1082, 258] on div at bounding box center [1093, 269] width 295 height 33
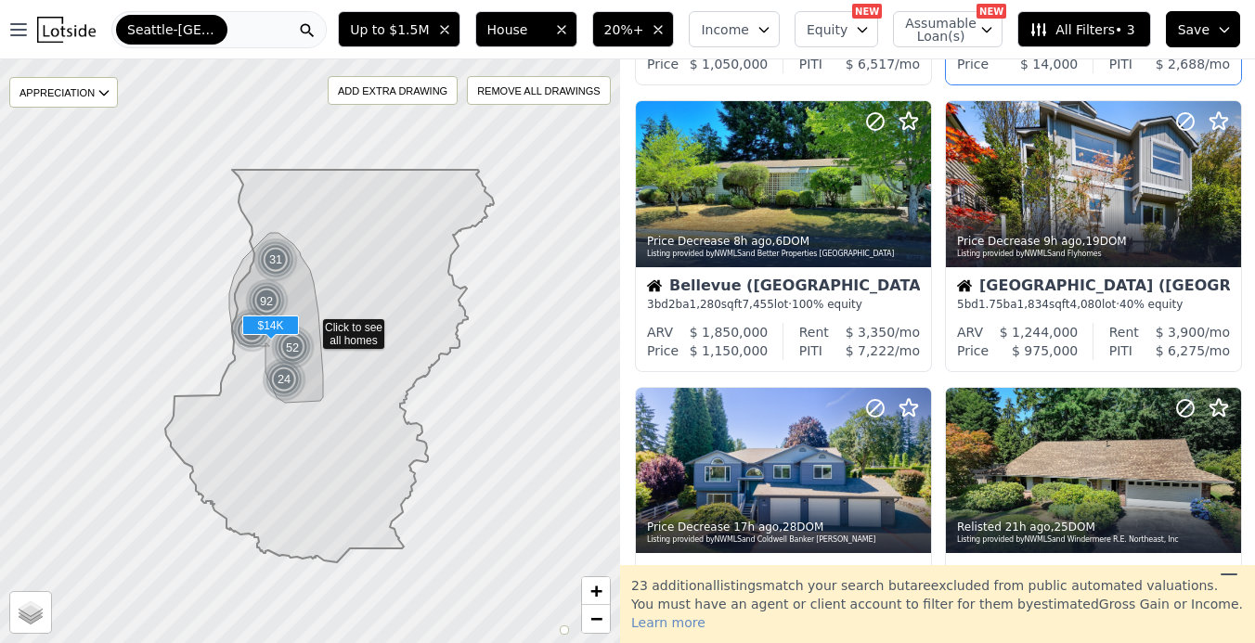
scroll to position [879, 0]
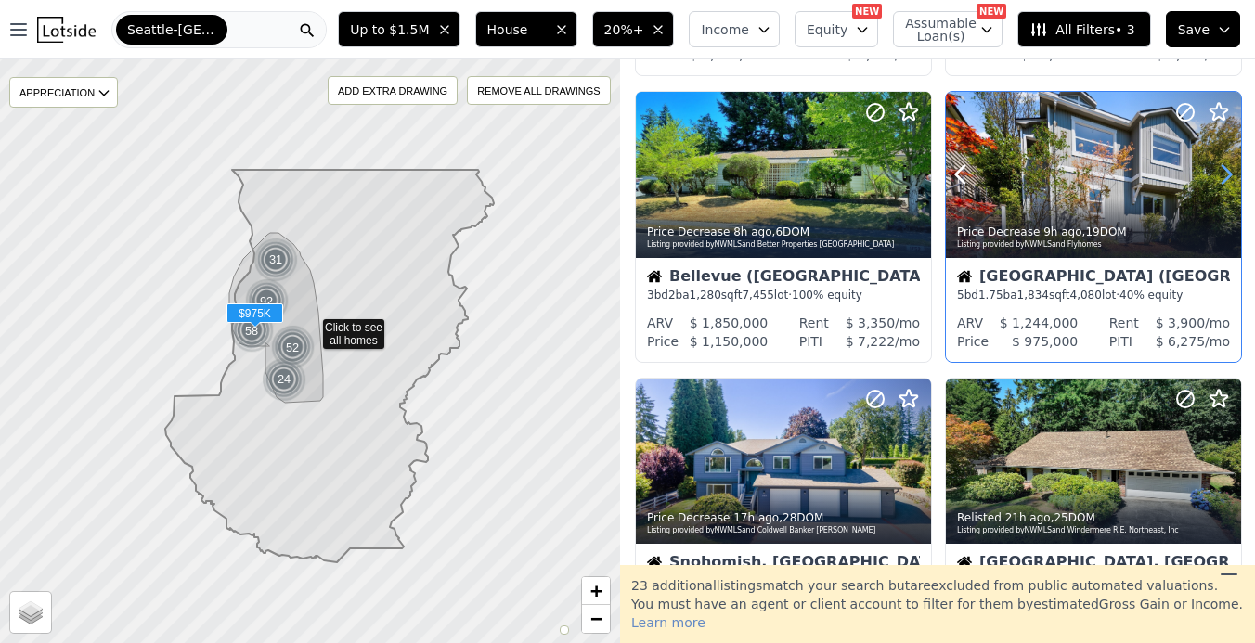
click at [1221, 188] on icon at bounding box center [1227, 175] width 30 height 30
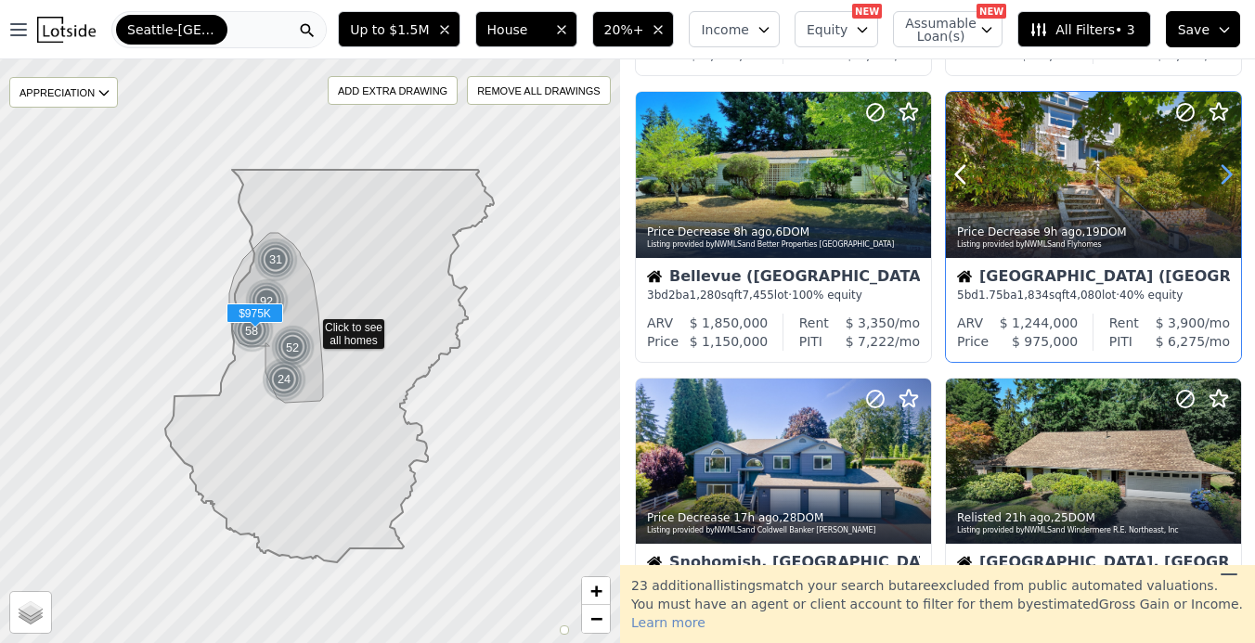
click at [1221, 188] on icon at bounding box center [1227, 175] width 30 height 30
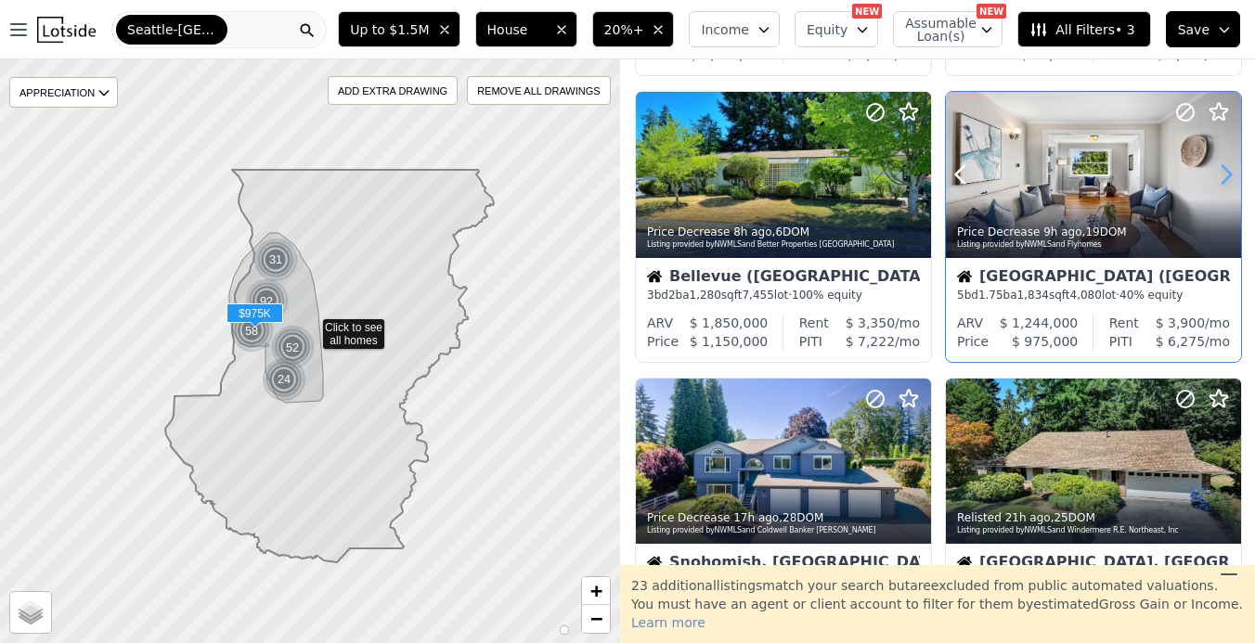
click at [1221, 188] on icon at bounding box center [1227, 175] width 30 height 30
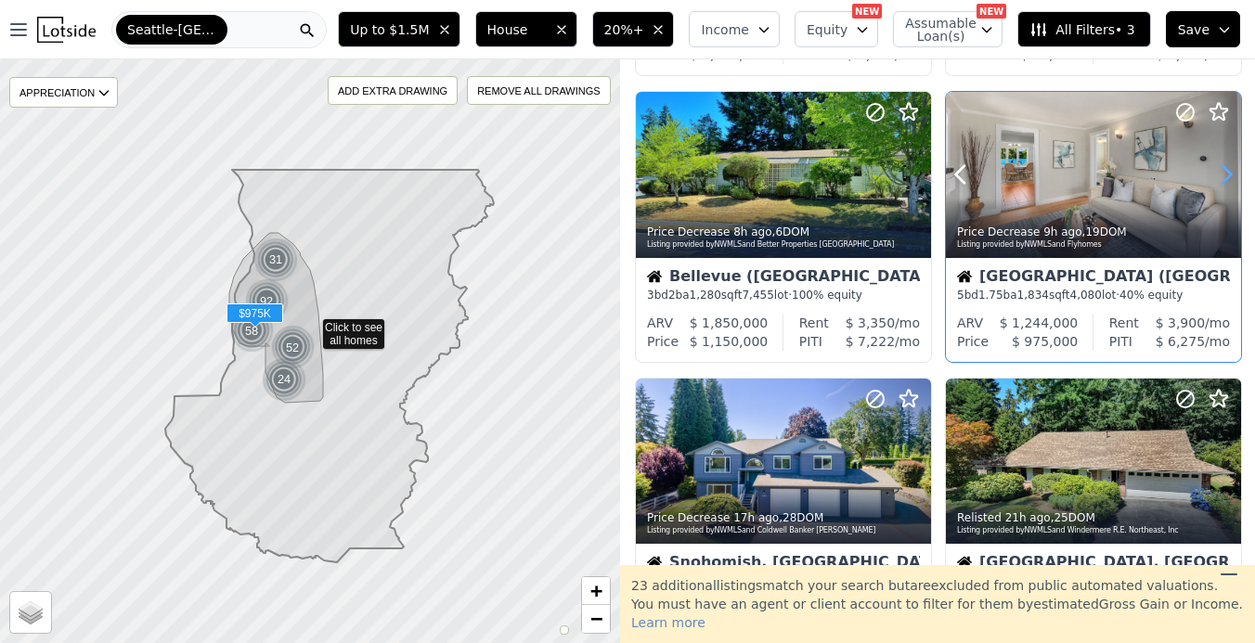
click at [1221, 188] on icon at bounding box center [1227, 175] width 30 height 30
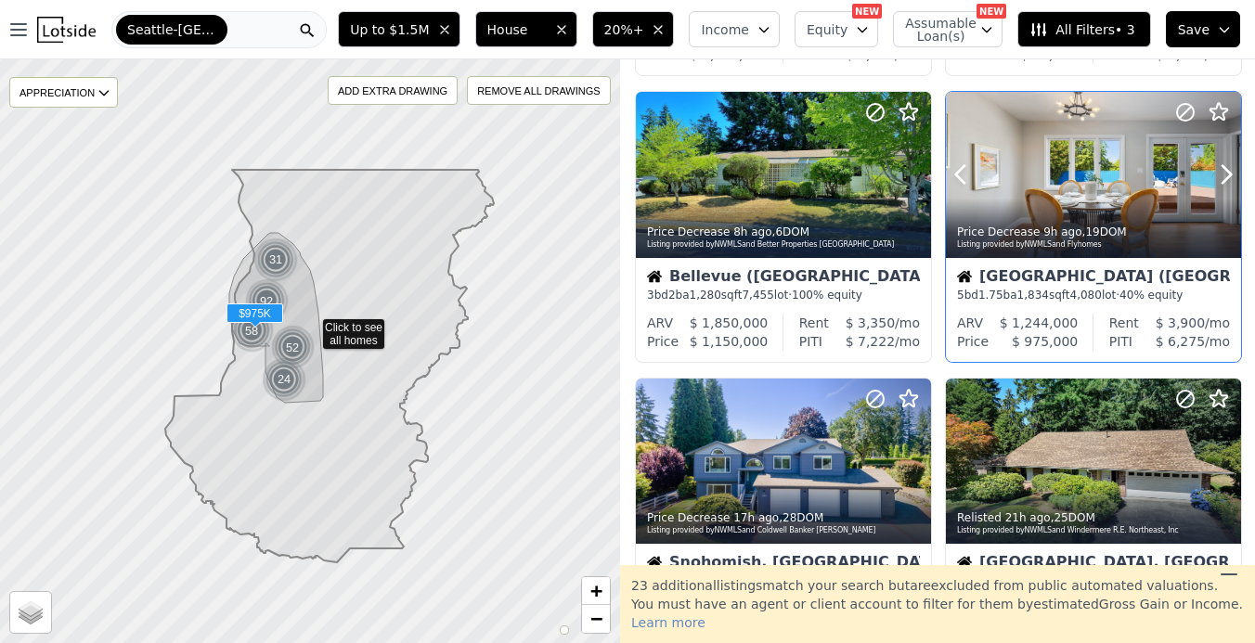
click at [1094, 197] on div at bounding box center [1093, 175] width 295 height 166
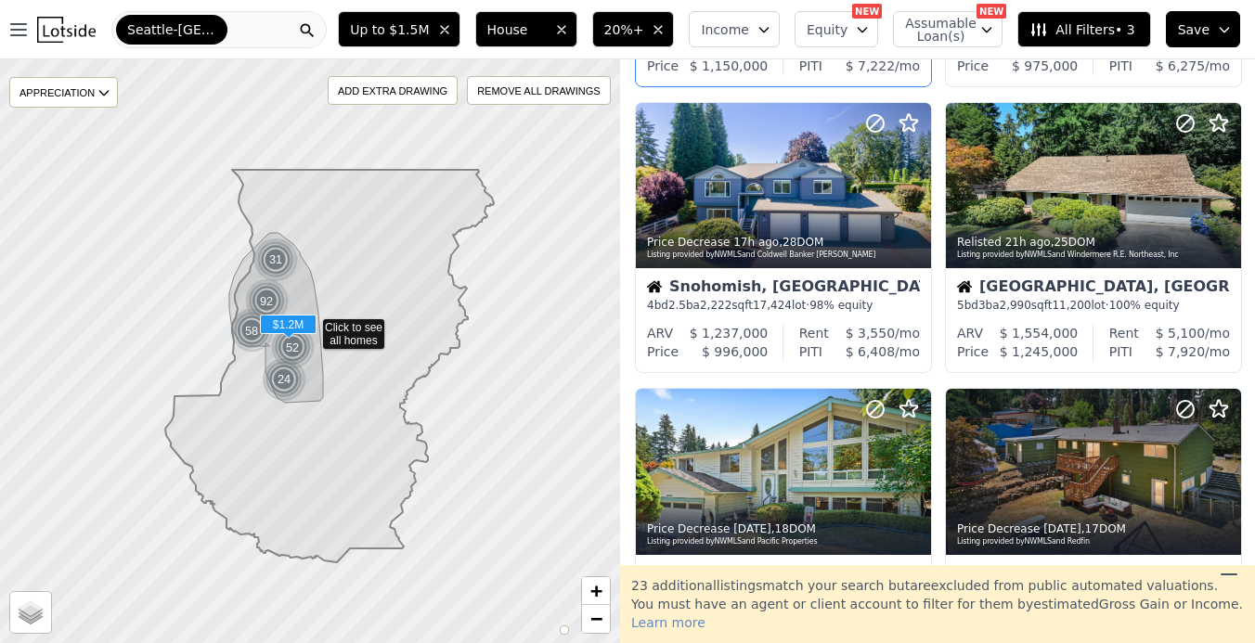
scroll to position [1158, 0]
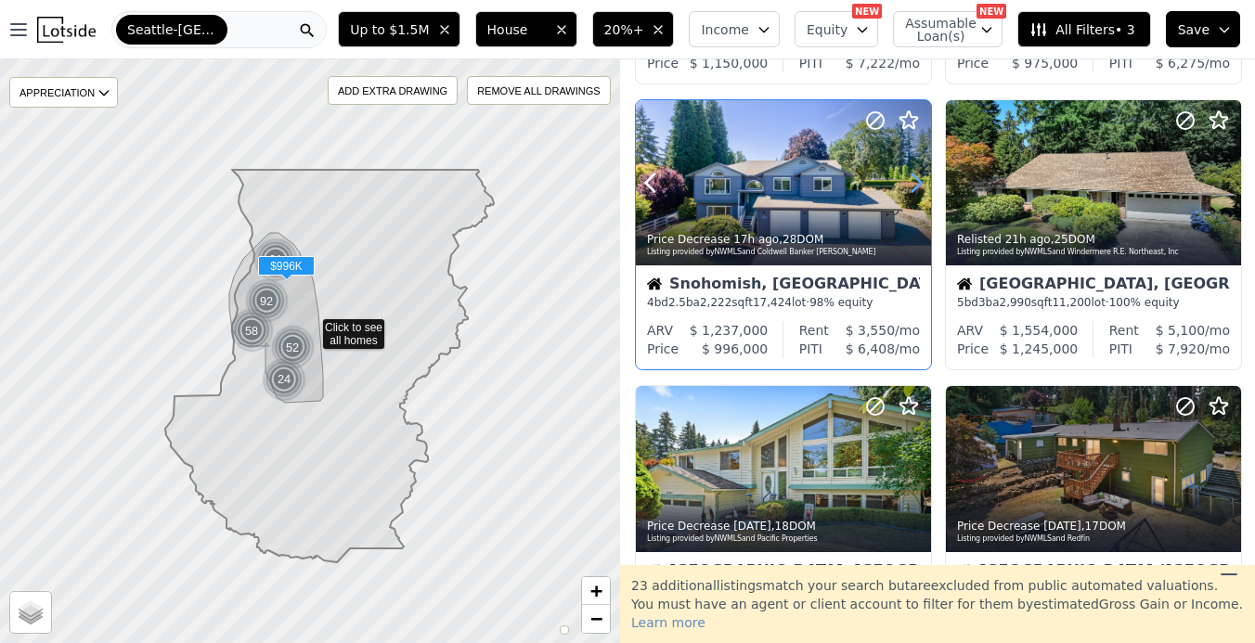
click at [909, 187] on icon at bounding box center [917, 183] width 30 height 30
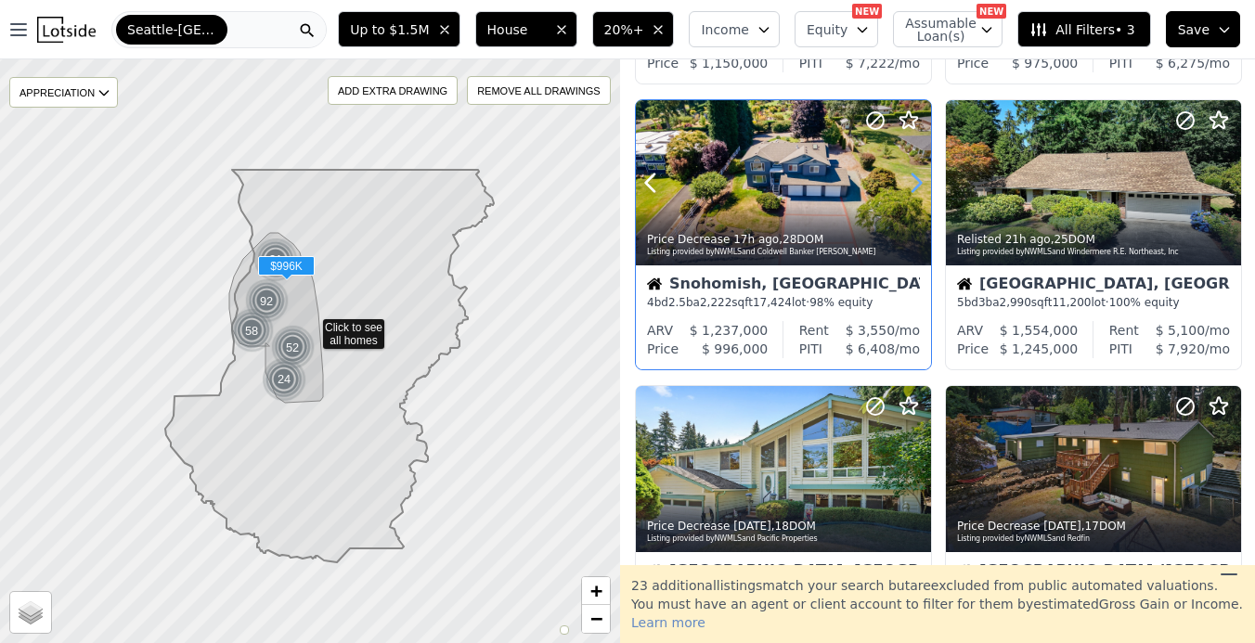
click at [909, 187] on icon at bounding box center [917, 183] width 30 height 30
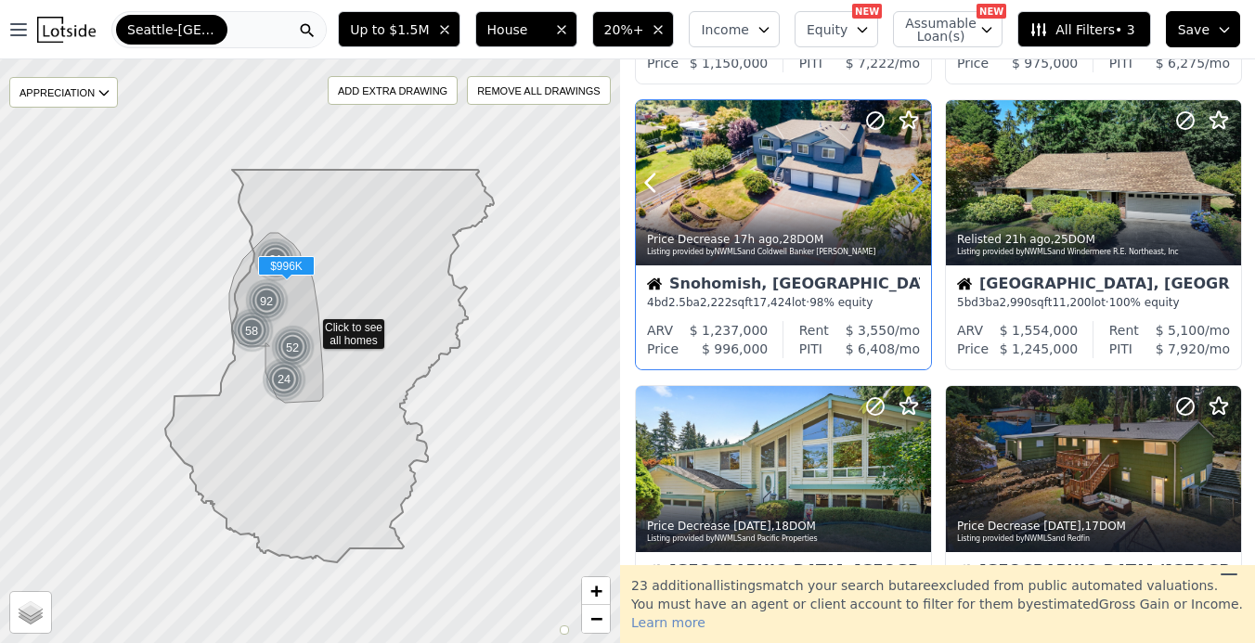
click at [909, 187] on icon at bounding box center [917, 183] width 30 height 30
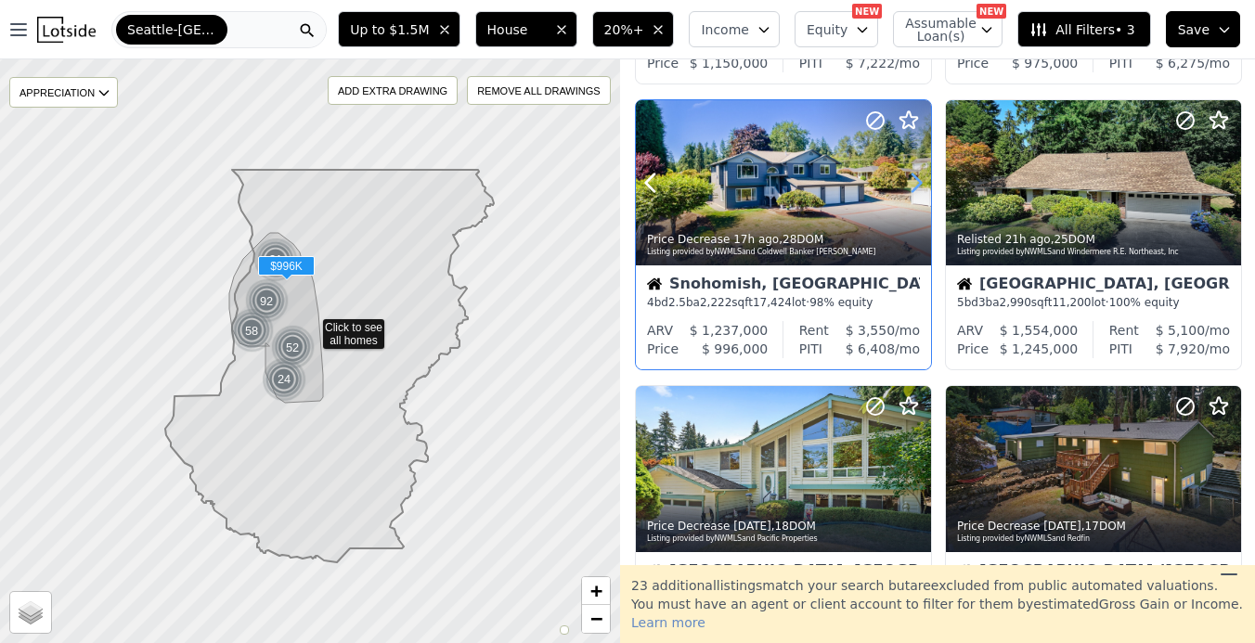
click at [909, 187] on icon at bounding box center [917, 183] width 30 height 30
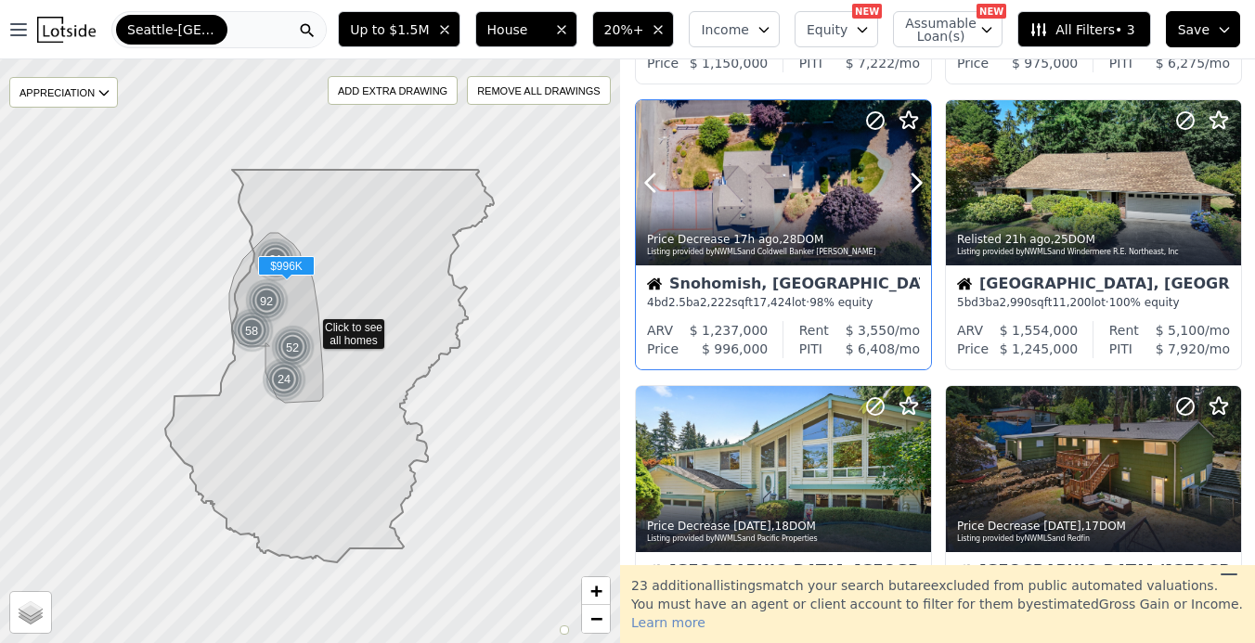
click at [777, 216] on div at bounding box center [783, 222] width 295 height 33
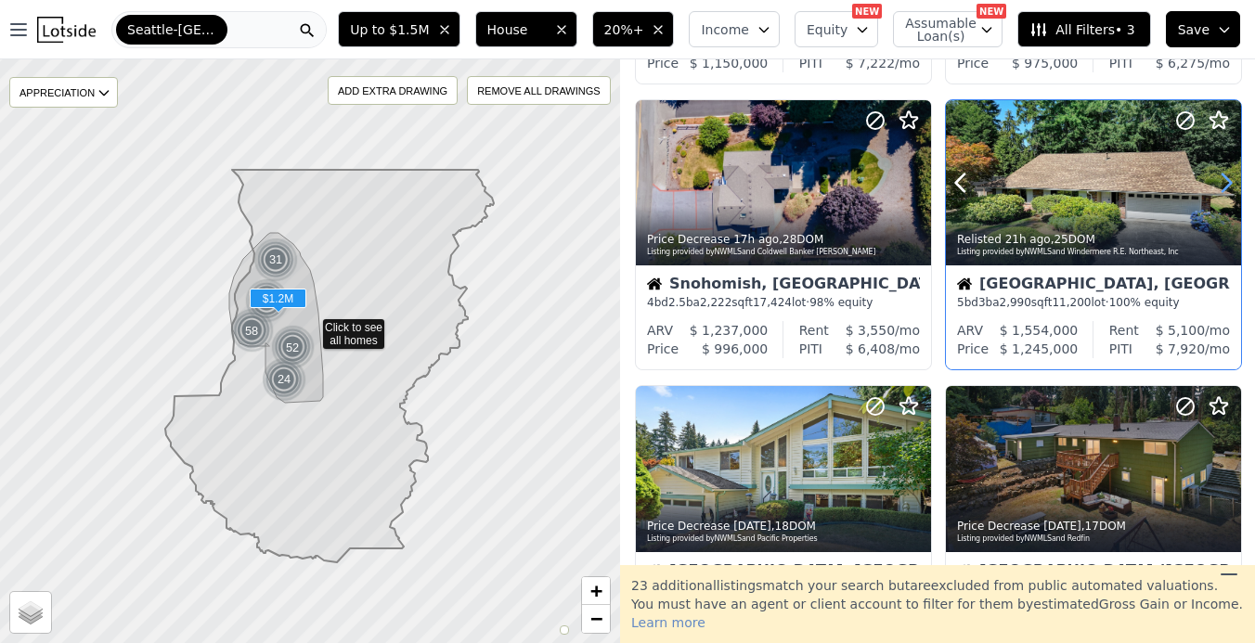
click at [1224, 187] on icon at bounding box center [1227, 183] width 30 height 30
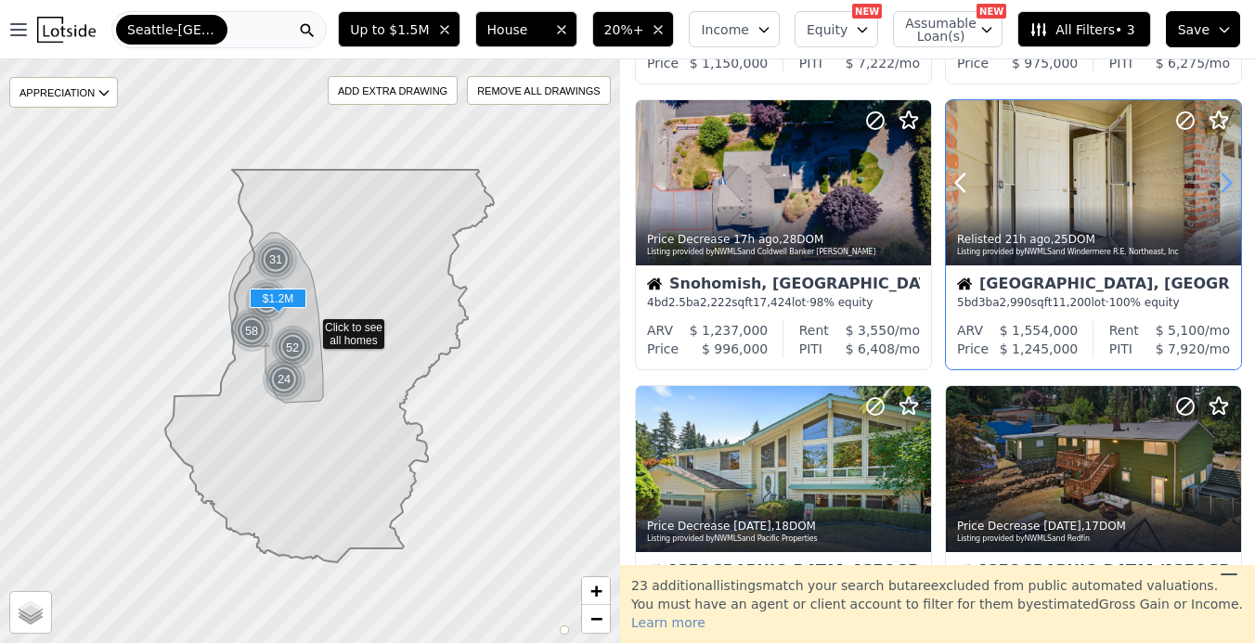
click at [1224, 187] on icon at bounding box center [1227, 183] width 30 height 30
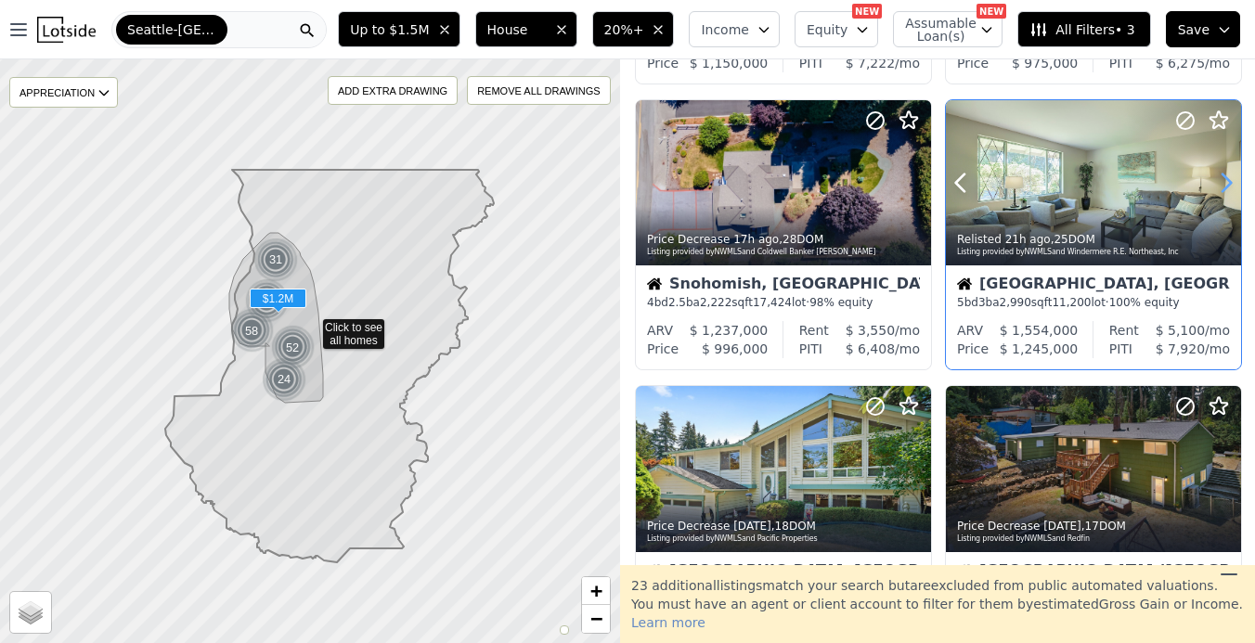
click at [1224, 187] on icon at bounding box center [1227, 183] width 30 height 30
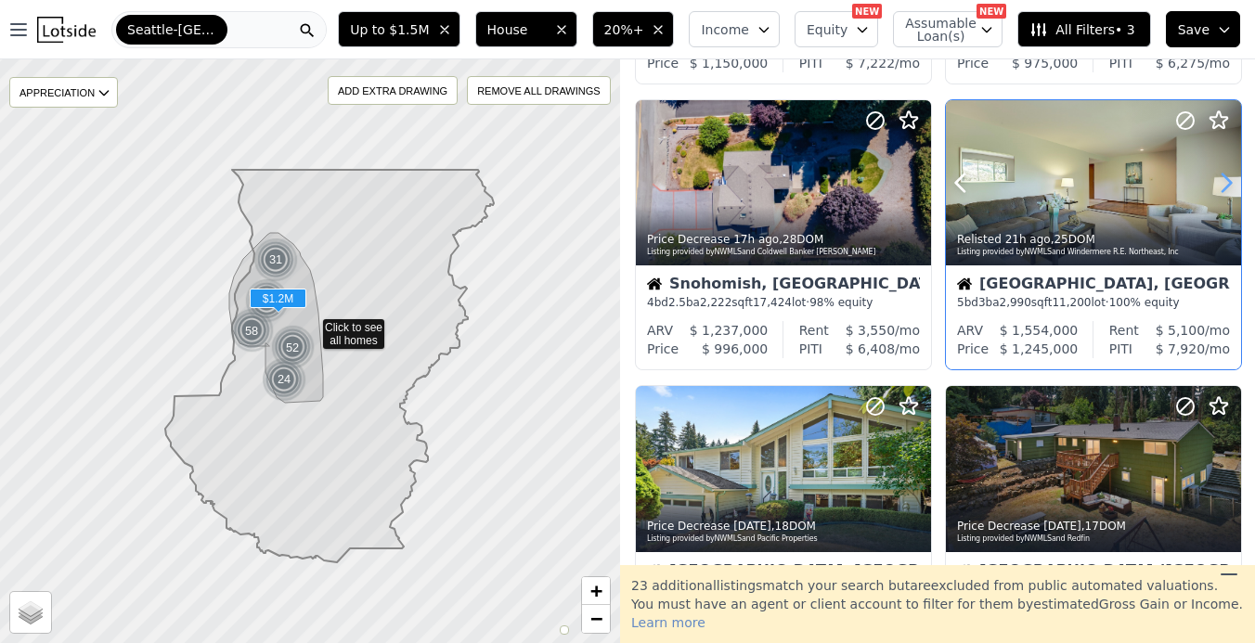
click at [1224, 187] on icon at bounding box center [1227, 183] width 30 height 30
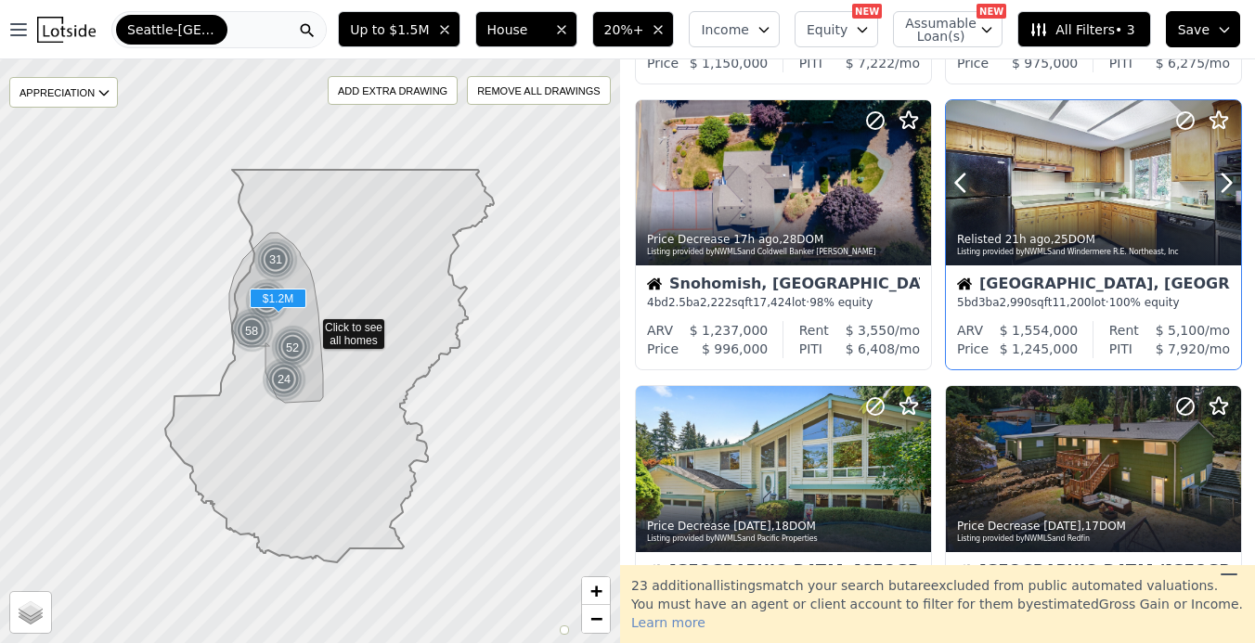
click at [1111, 223] on div at bounding box center [1093, 222] width 295 height 33
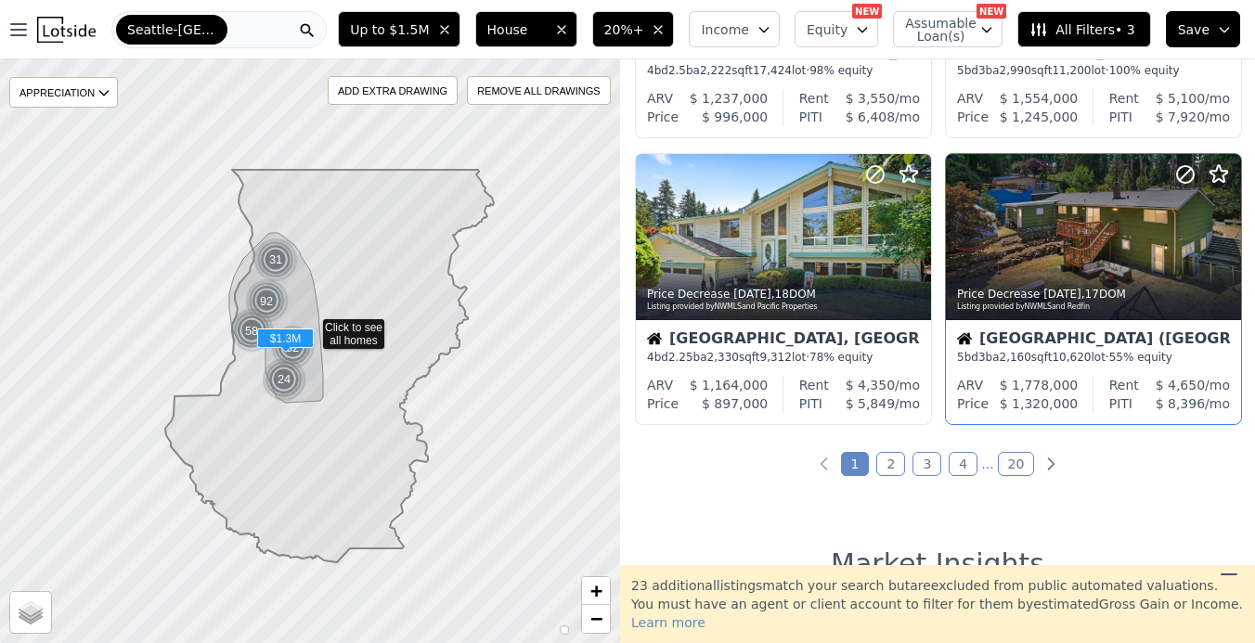
scroll to position [1386, 0]
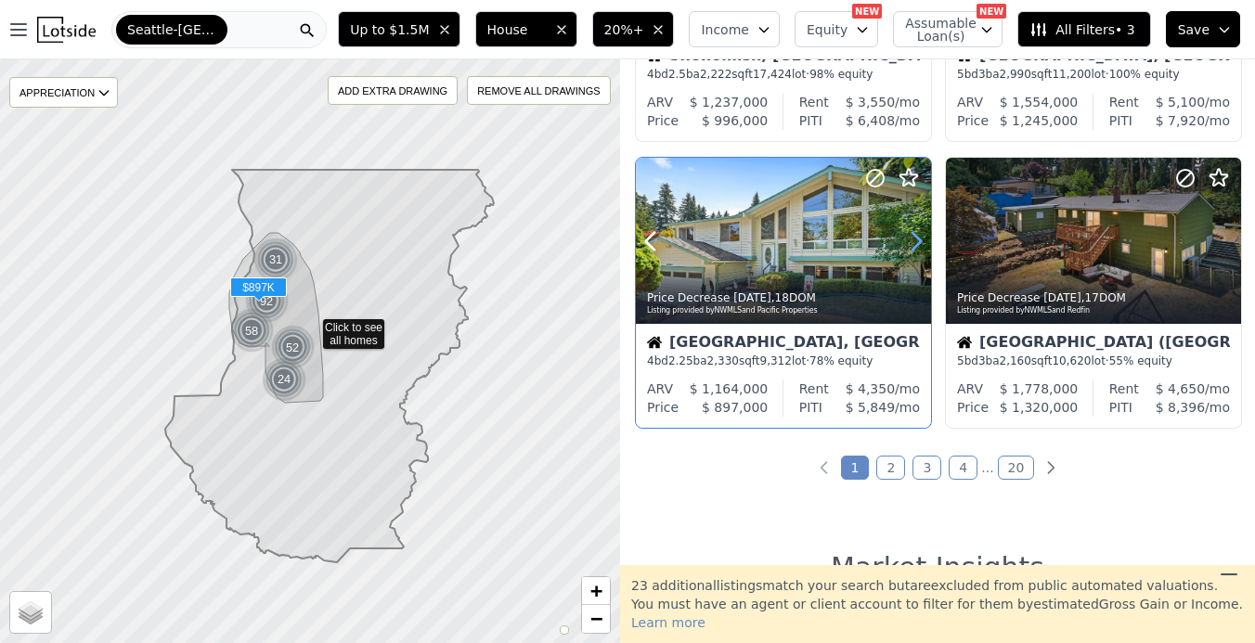
click at [916, 245] on icon at bounding box center [917, 242] width 30 height 30
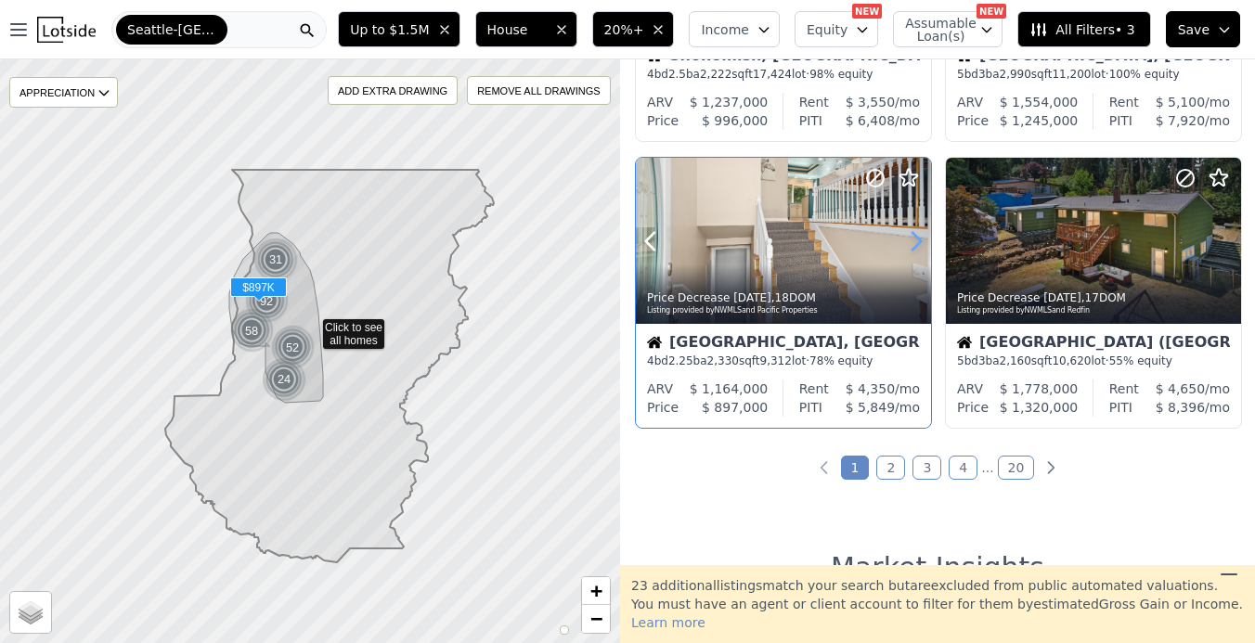
click at [916, 245] on icon at bounding box center [917, 242] width 30 height 30
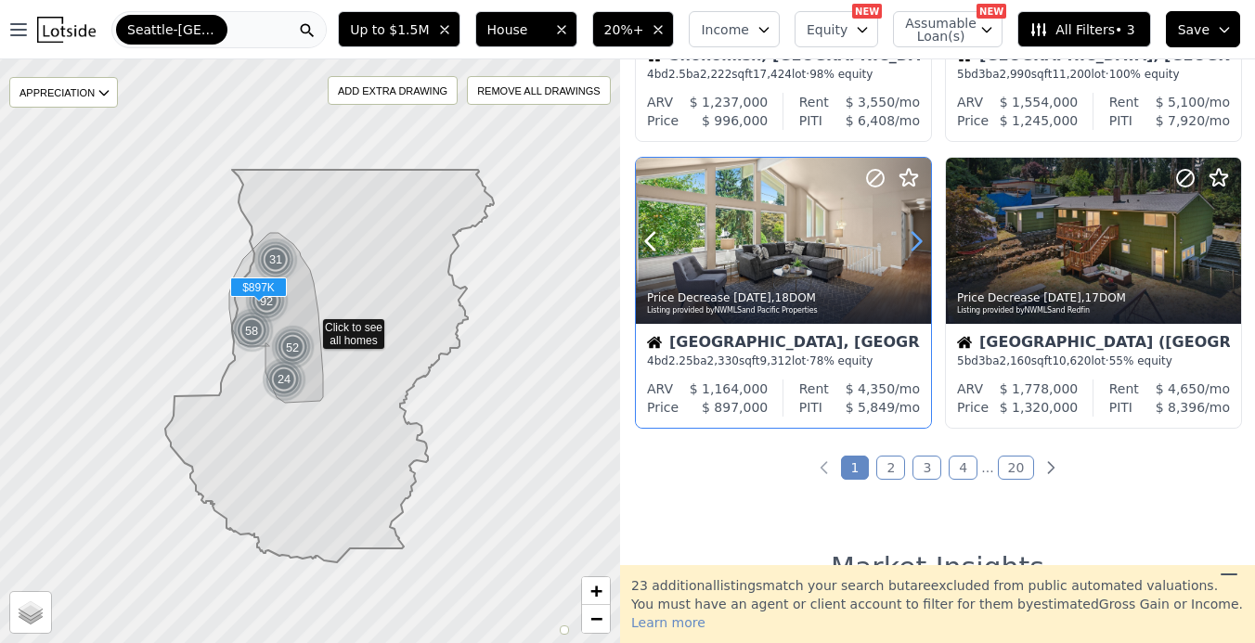
click at [916, 245] on icon at bounding box center [917, 242] width 30 height 30
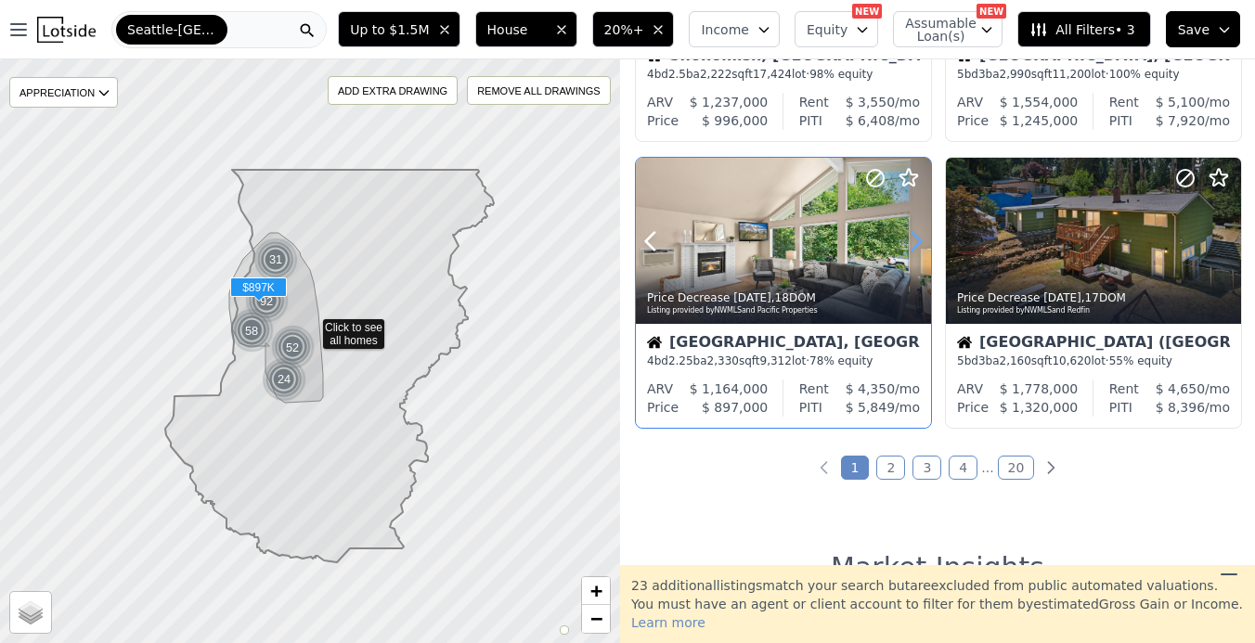
click at [916, 245] on icon at bounding box center [917, 242] width 30 height 30
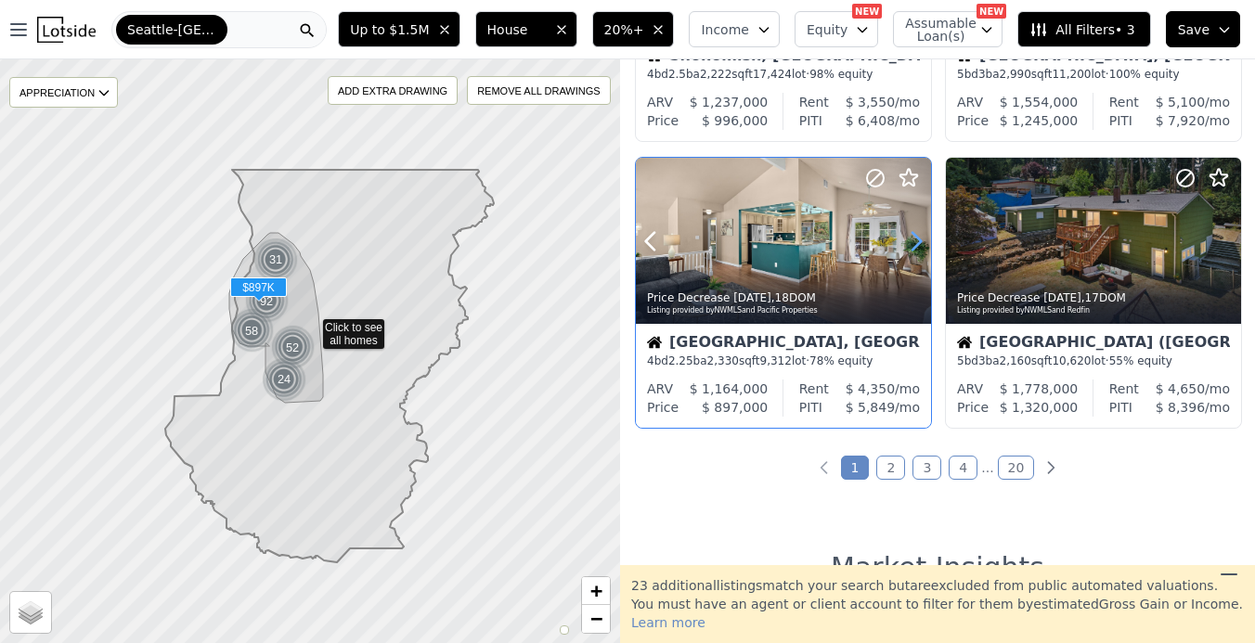
click at [916, 245] on icon at bounding box center [917, 242] width 30 height 30
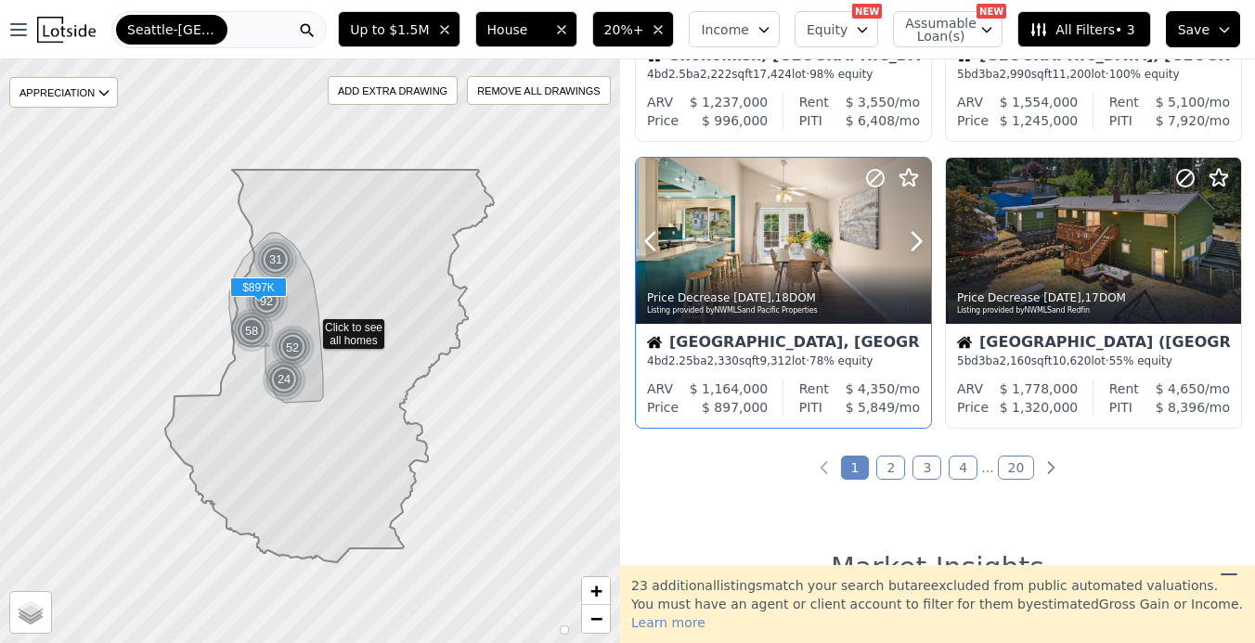
click at [838, 260] on div at bounding box center [871, 217] width 119 height 119
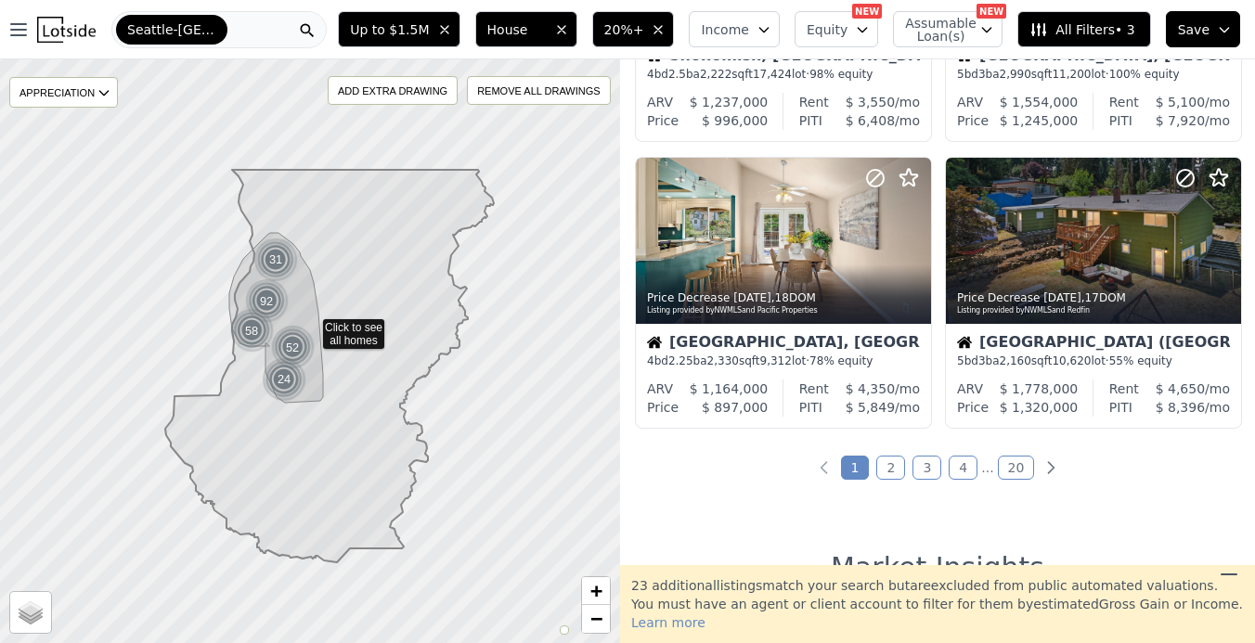
click at [902, 468] on link "2" at bounding box center [891, 468] width 29 height 24
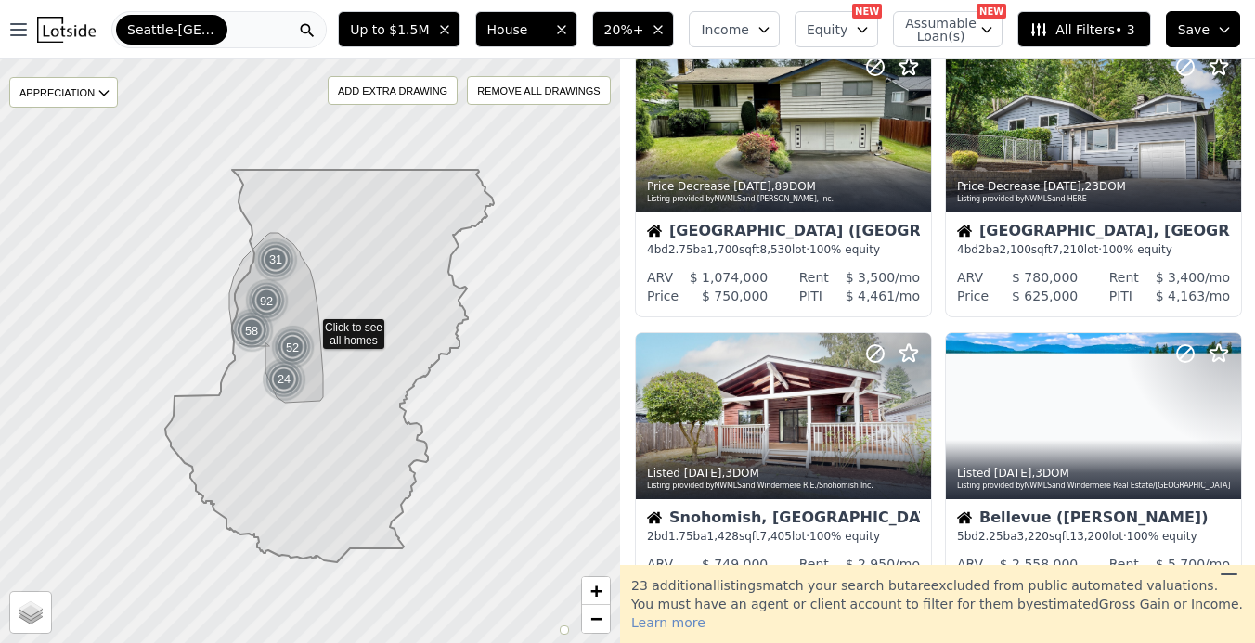
scroll to position [352, 0]
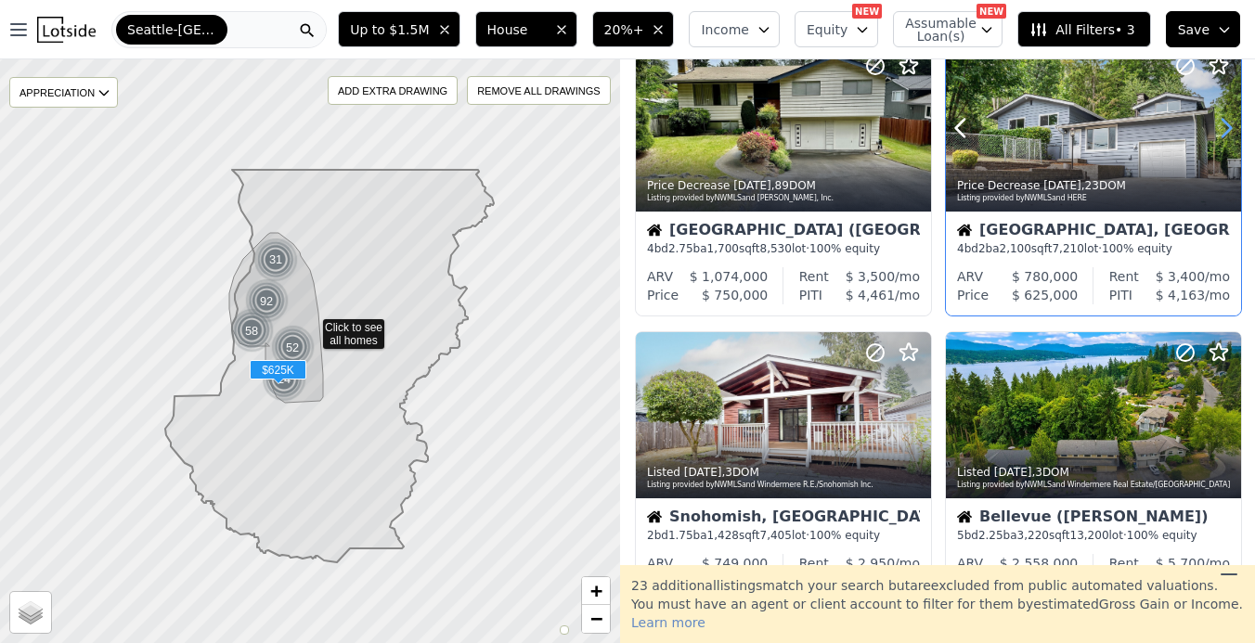
click at [1217, 129] on icon at bounding box center [1227, 128] width 30 height 30
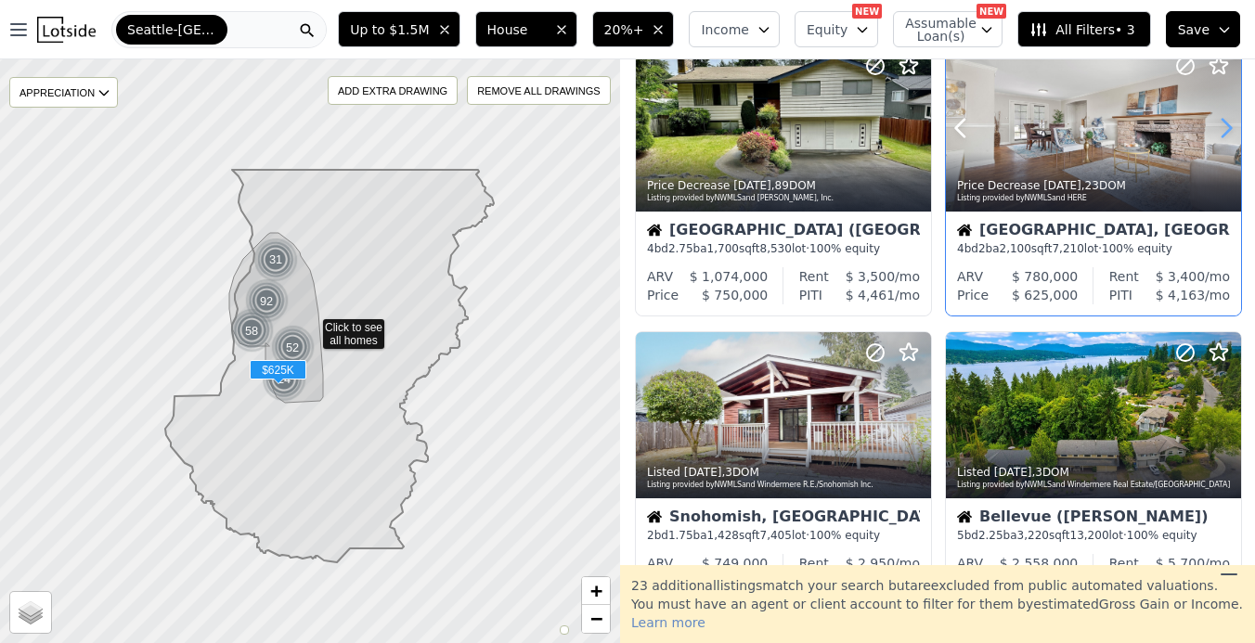
click at [1217, 129] on icon at bounding box center [1227, 128] width 30 height 30
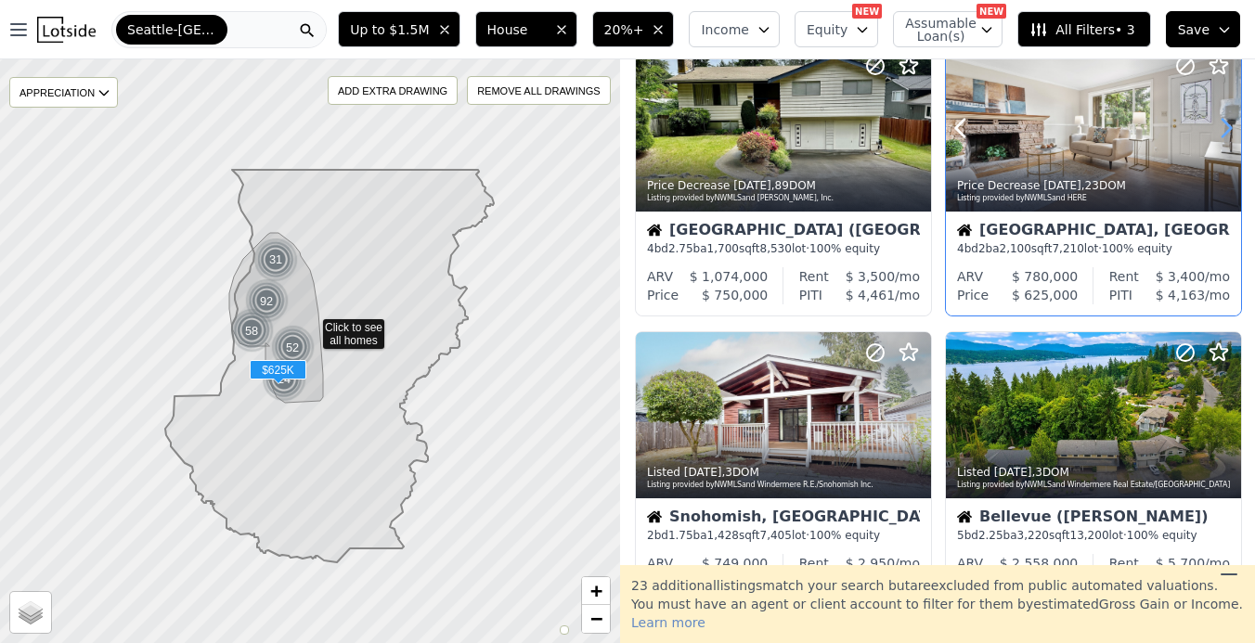
click at [1217, 129] on icon at bounding box center [1227, 128] width 30 height 30
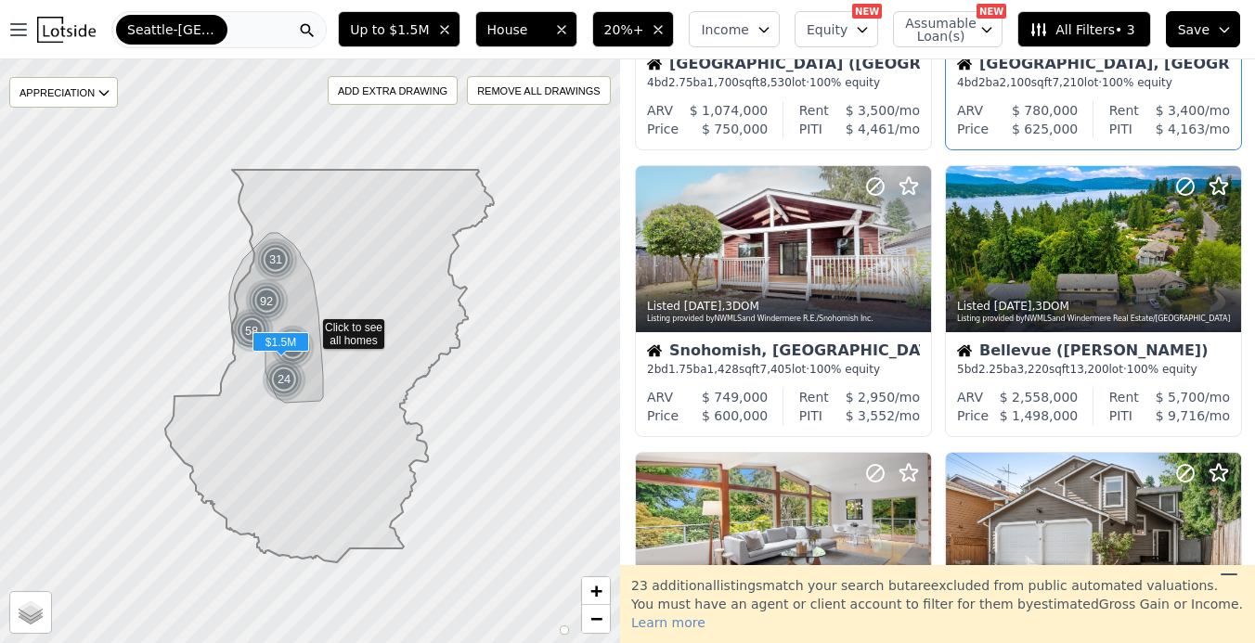
scroll to position [492, 0]
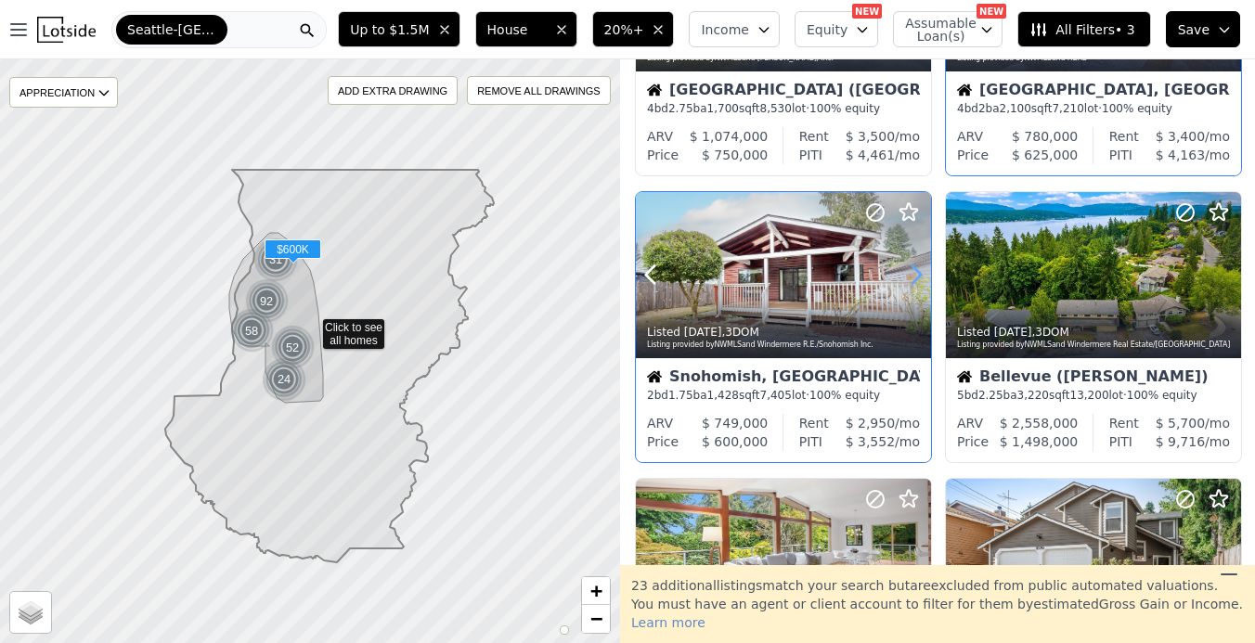
click at [909, 284] on icon at bounding box center [917, 275] width 30 height 30
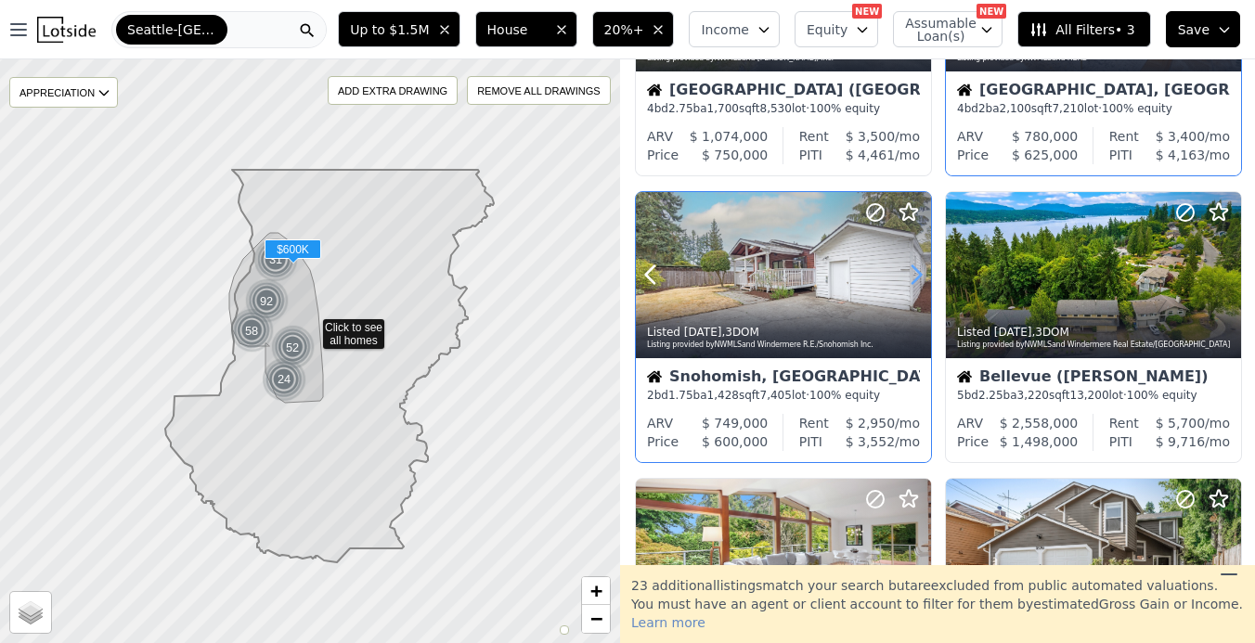
click at [909, 284] on icon at bounding box center [917, 275] width 30 height 30
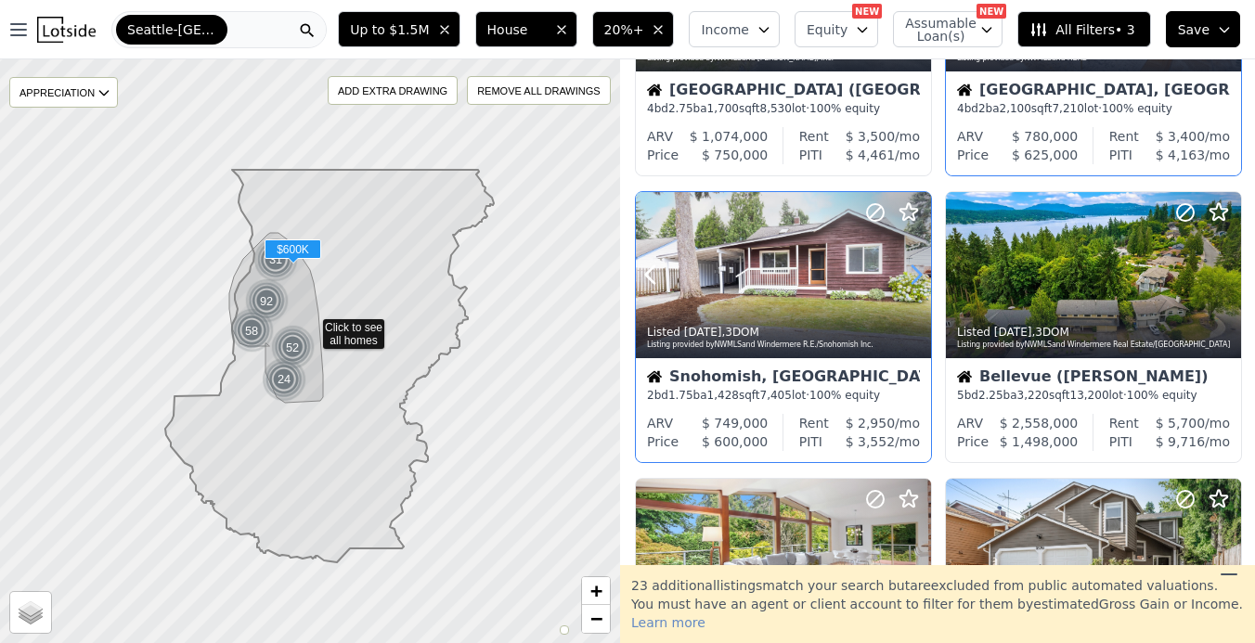
click at [909, 284] on icon at bounding box center [917, 275] width 30 height 30
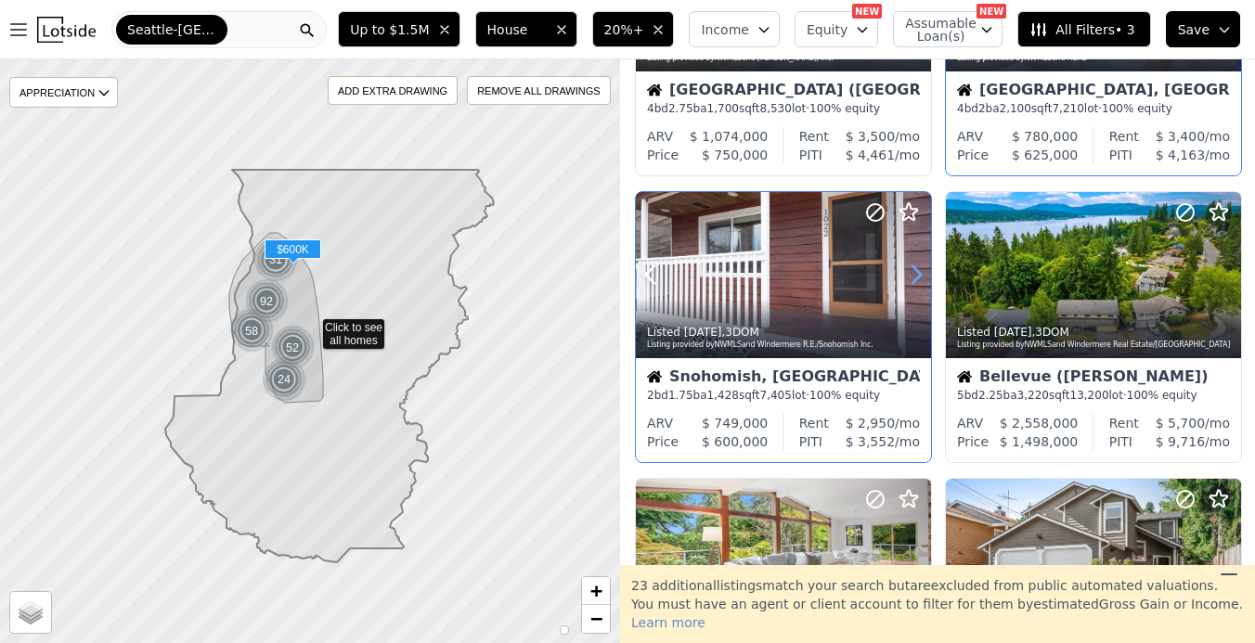
click at [909, 284] on icon at bounding box center [917, 275] width 30 height 30
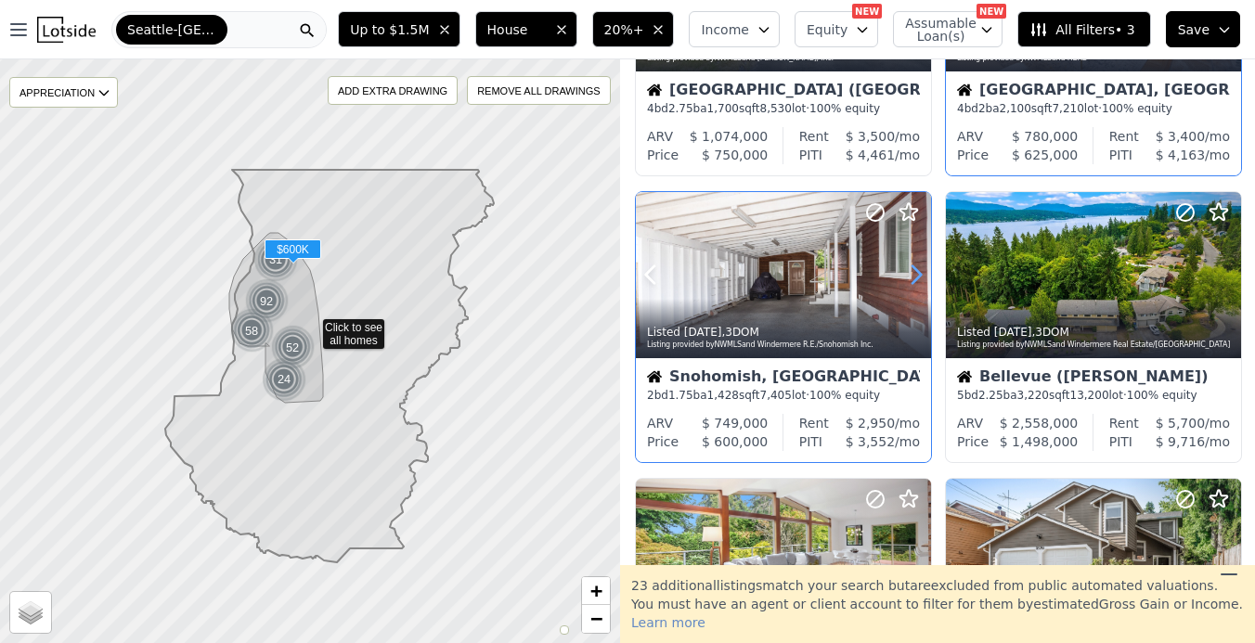
click at [909, 284] on icon at bounding box center [917, 275] width 30 height 30
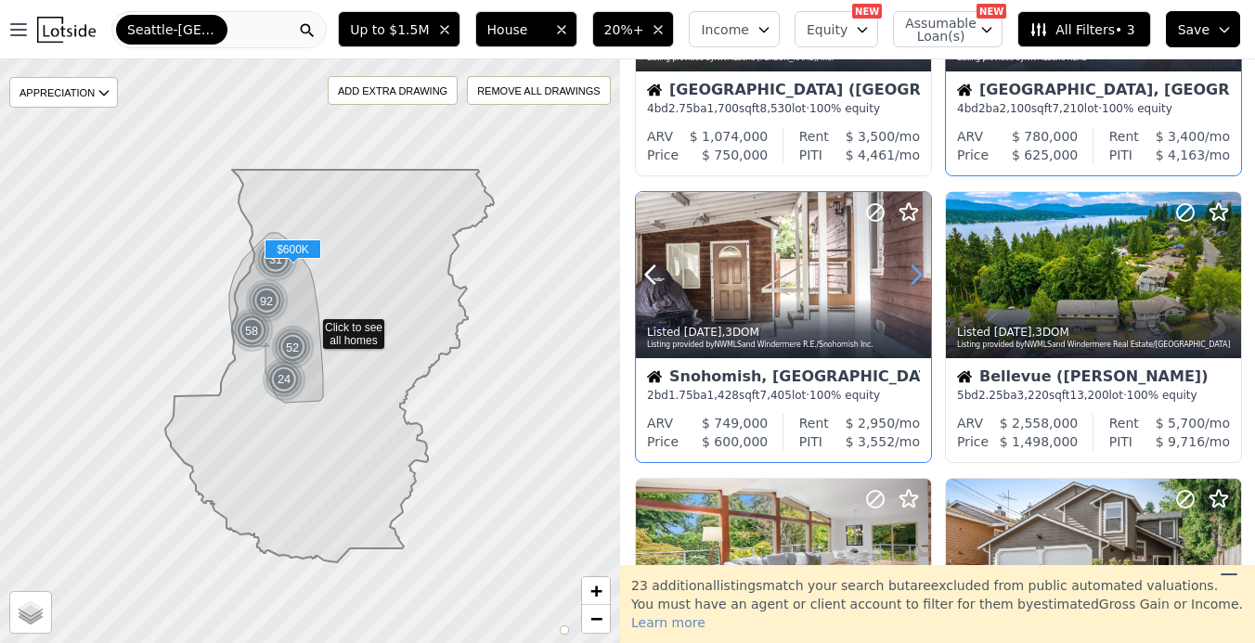
click at [909, 284] on icon at bounding box center [917, 275] width 30 height 30
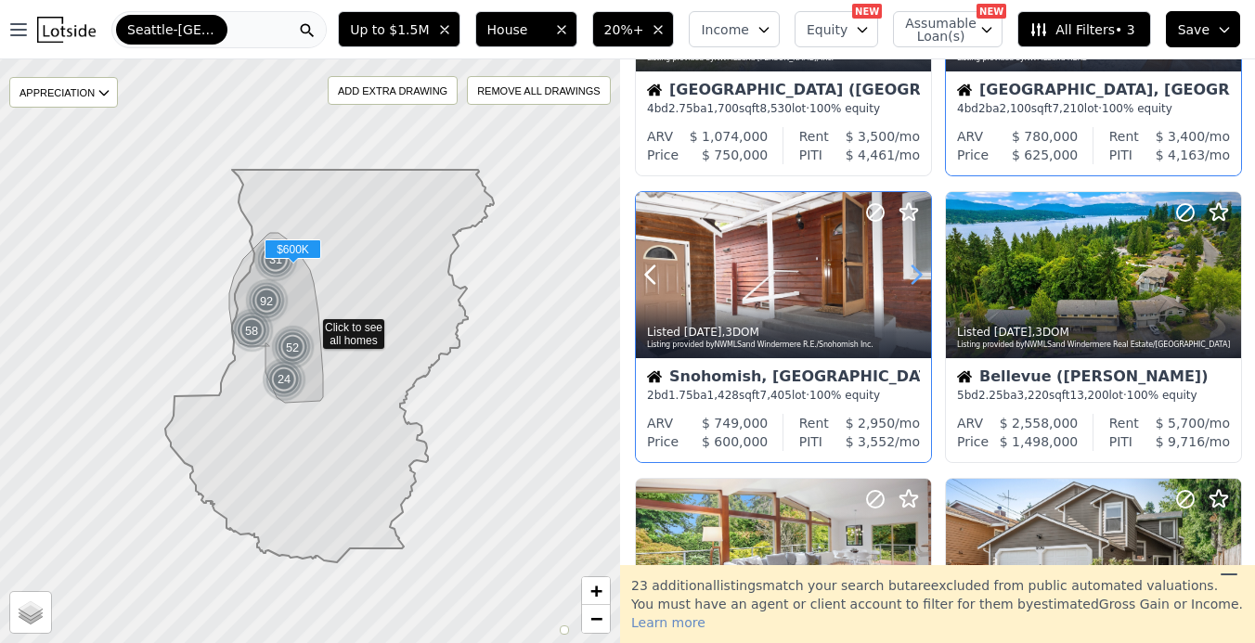
click at [909, 284] on icon at bounding box center [917, 275] width 30 height 30
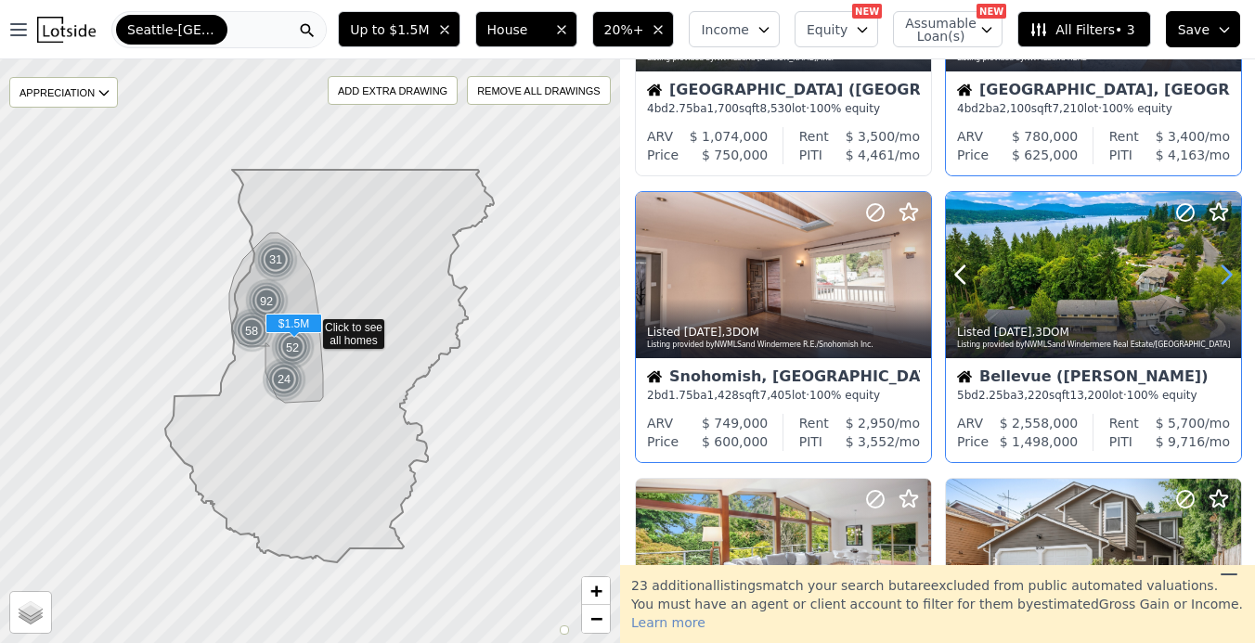
click at [1222, 282] on icon at bounding box center [1227, 275] width 30 height 30
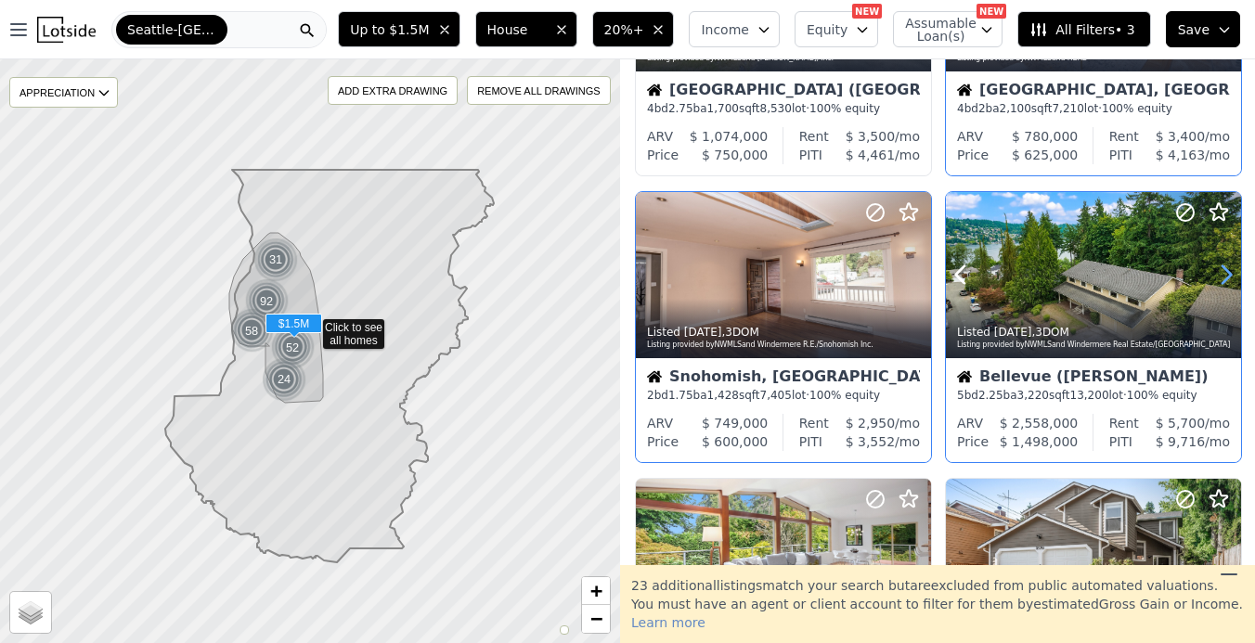
click at [1222, 282] on icon at bounding box center [1227, 275] width 30 height 30
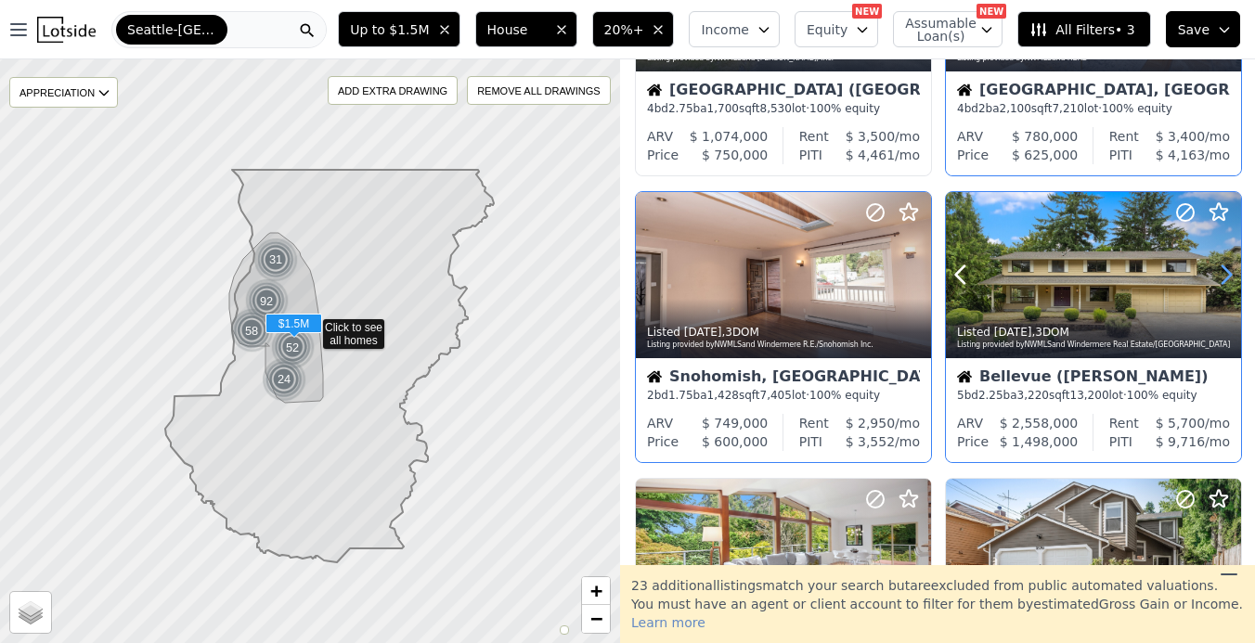
click at [1222, 282] on icon at bounding box center [1227, 275] width 30 height 30
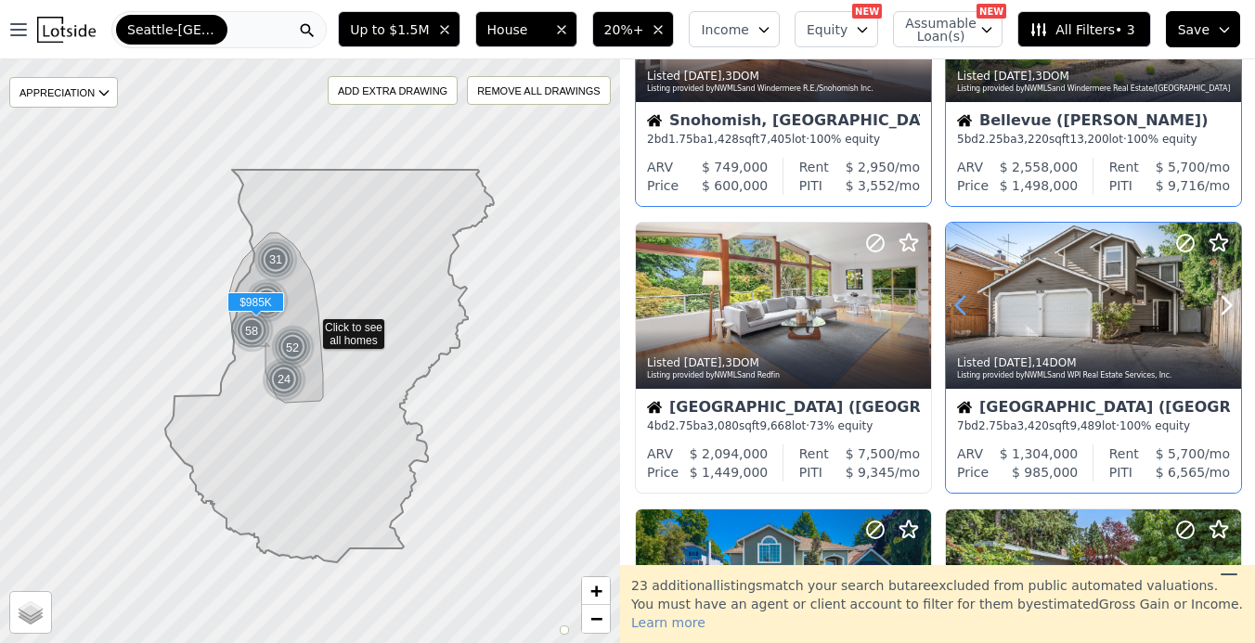
scroll to position [749, 0]
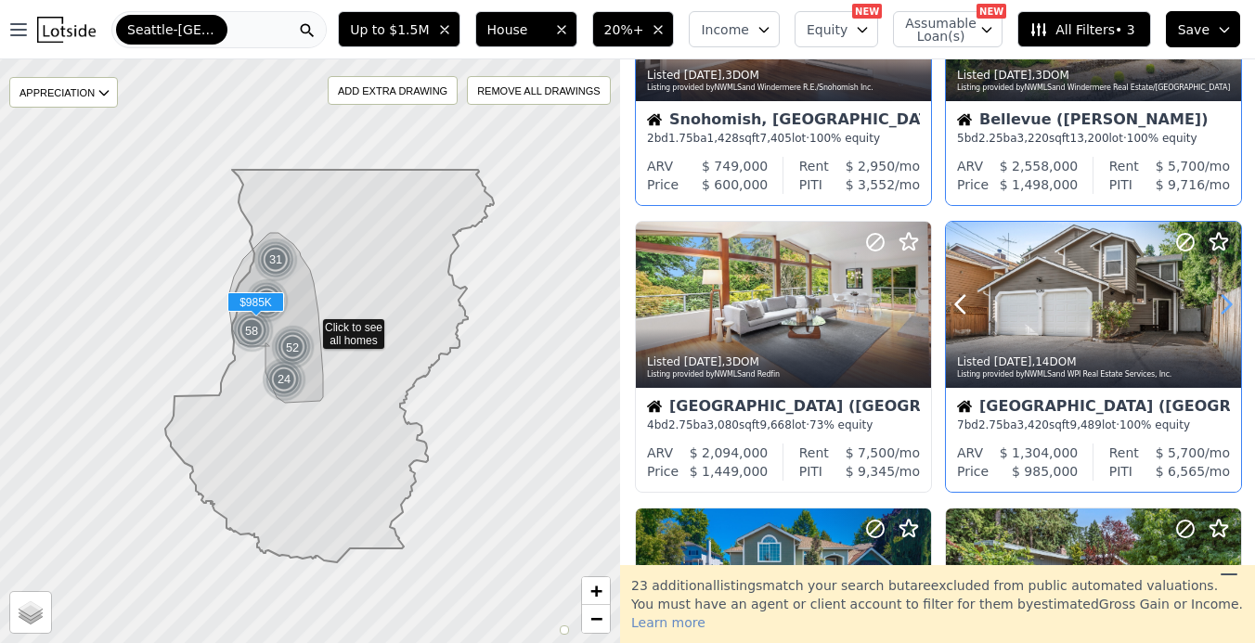
click at [1228, 319] on icon at bounding box center [1227, 305] width 30 height 30
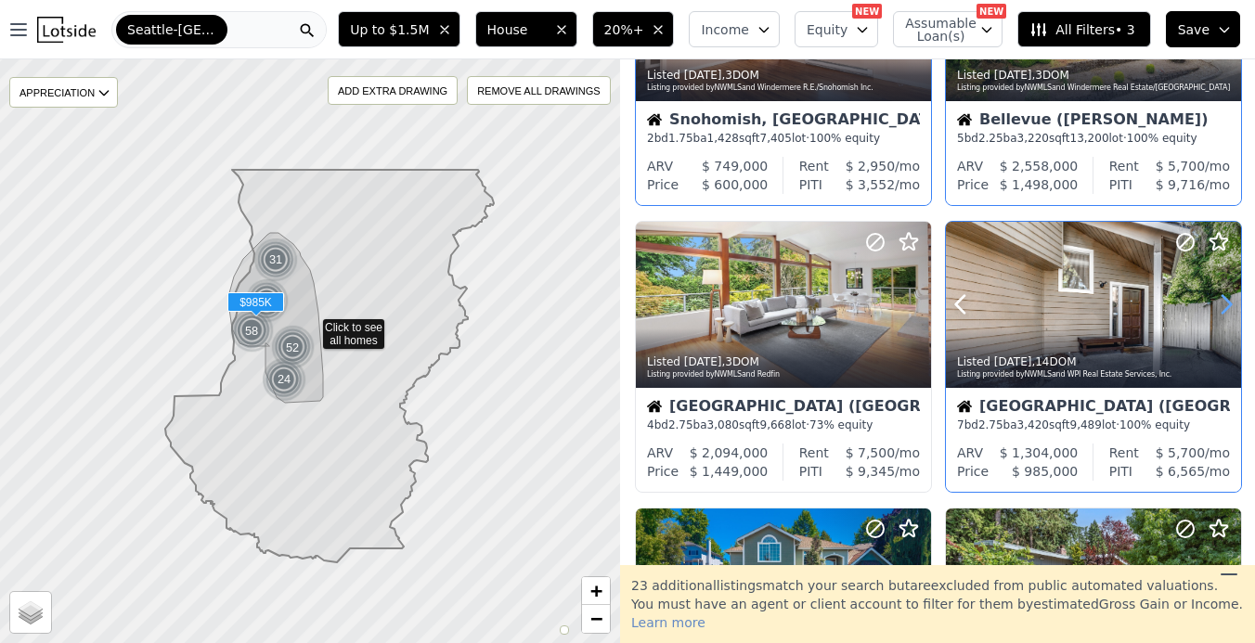
click at [1228, 319] on icon at bounding box center [1227, 305] width 30 height 30
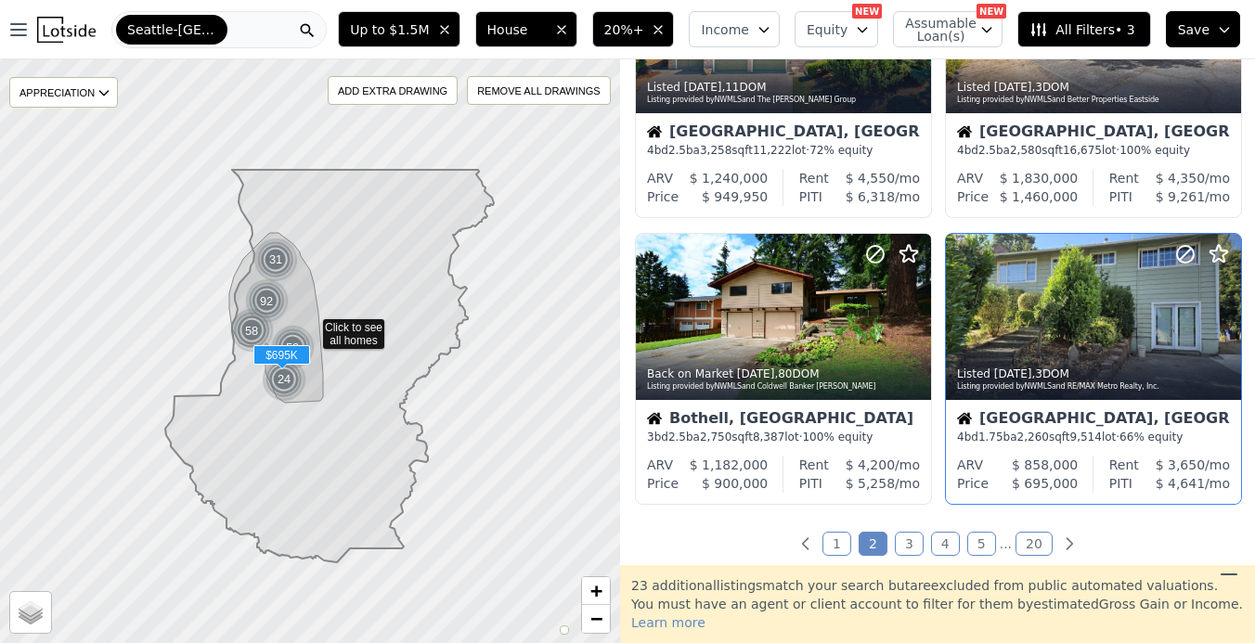
scroll to position [1322, 0]
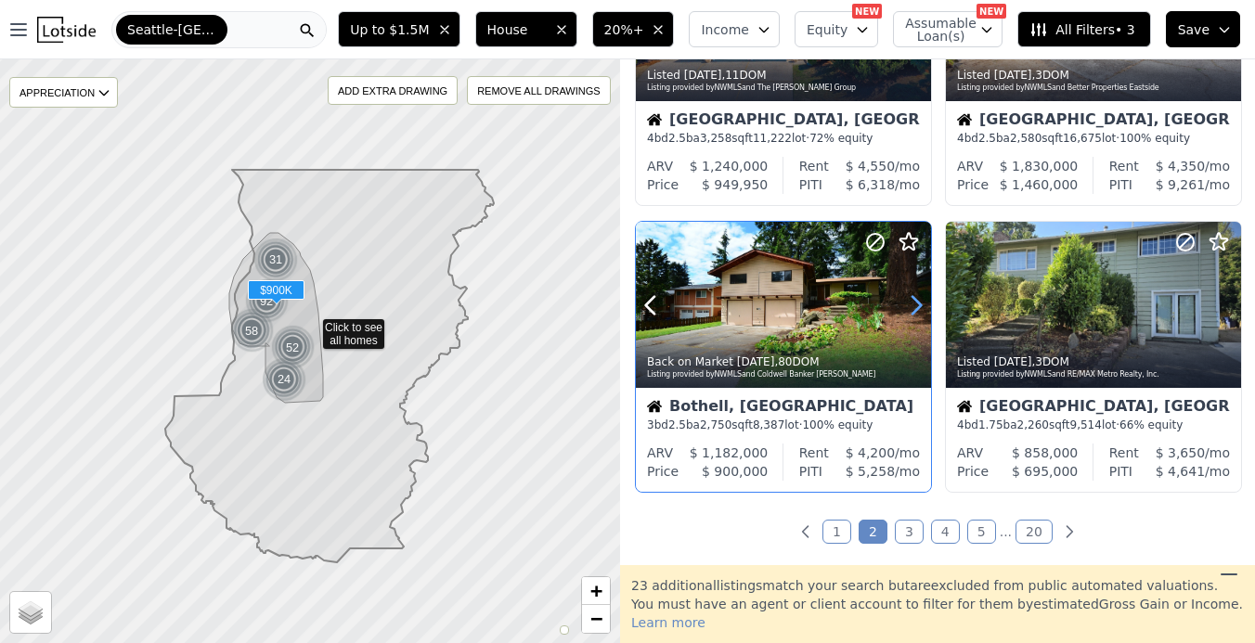
click at [918, 303] on icon at bounding box center [917, 306] width 30 height 30
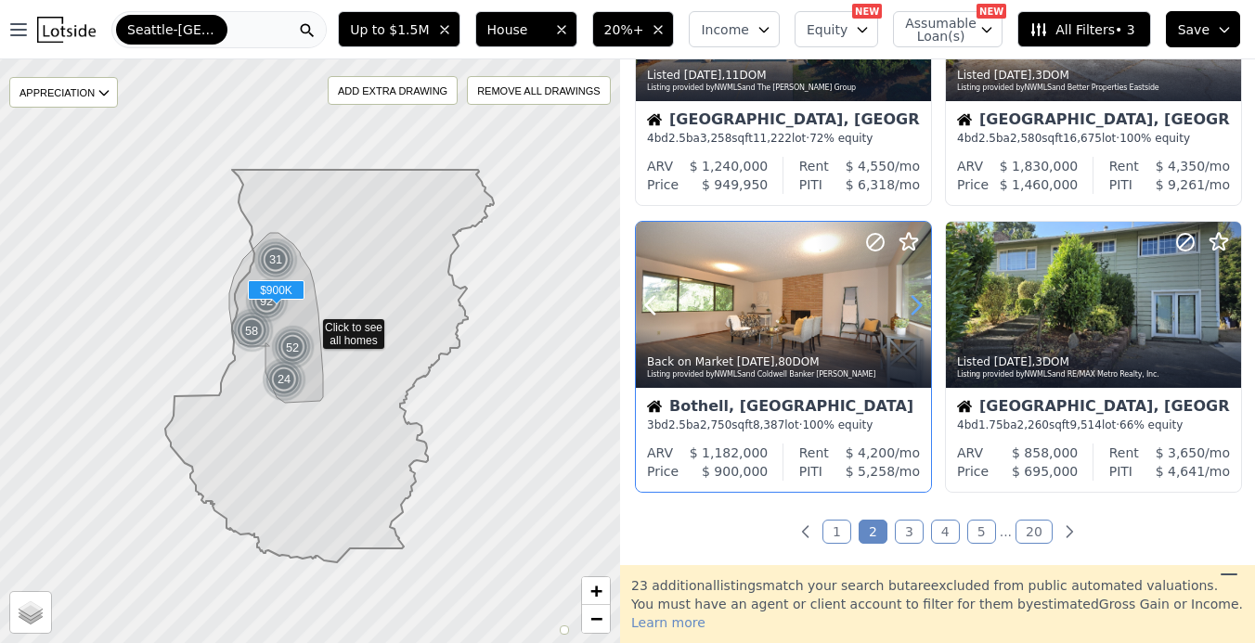
click at [918, 303] on icon at bounding box center [917, 306] width 30 height 30
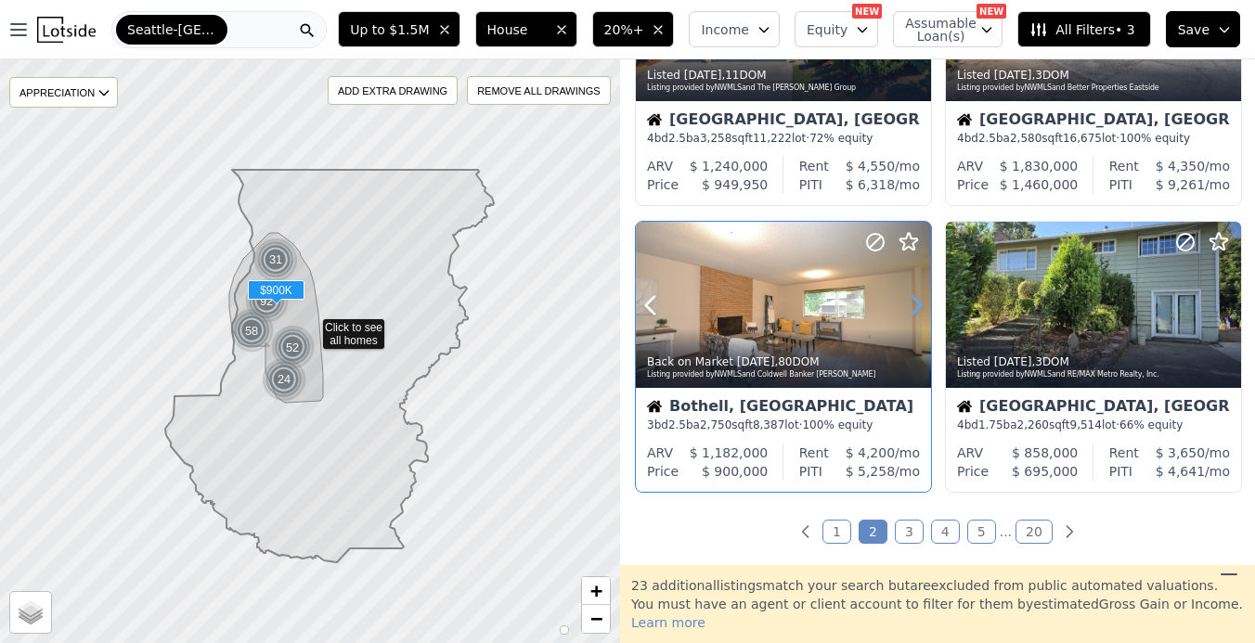
click at [918, 303] on icon at bounding box center [917, 306] width 30 height 30
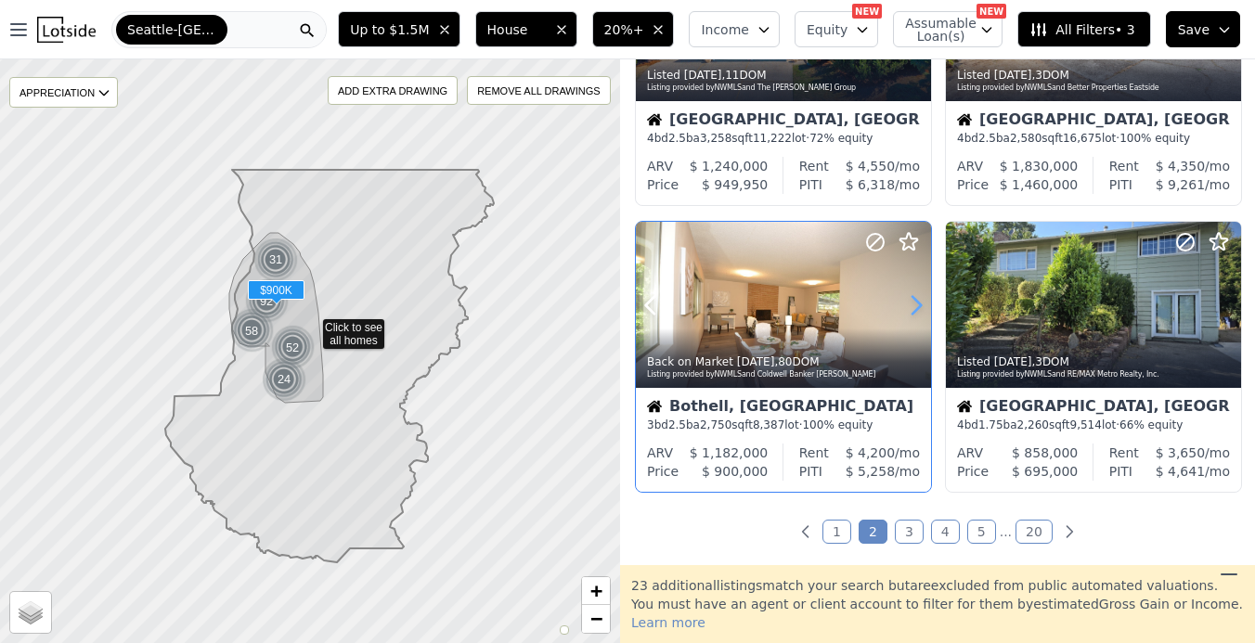
click at [918, 303] on icon at bounding box center [917, 306] width 30 height 30
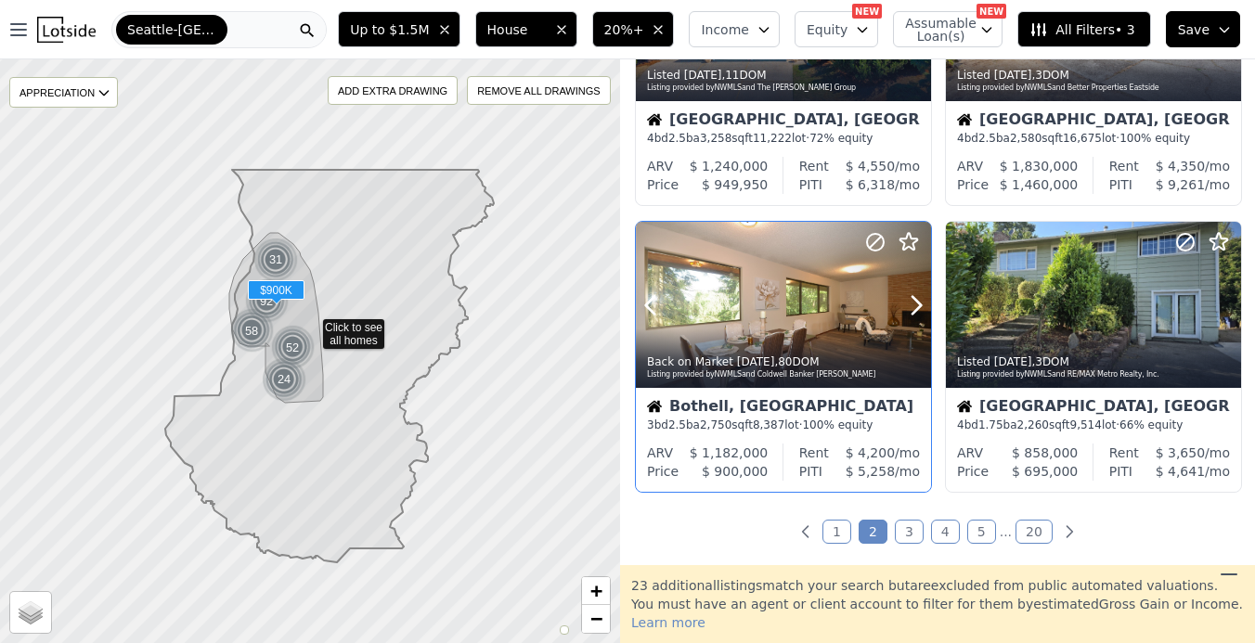
click at [851, 318] on div at bounding box center [871, 281] width 119 height 119
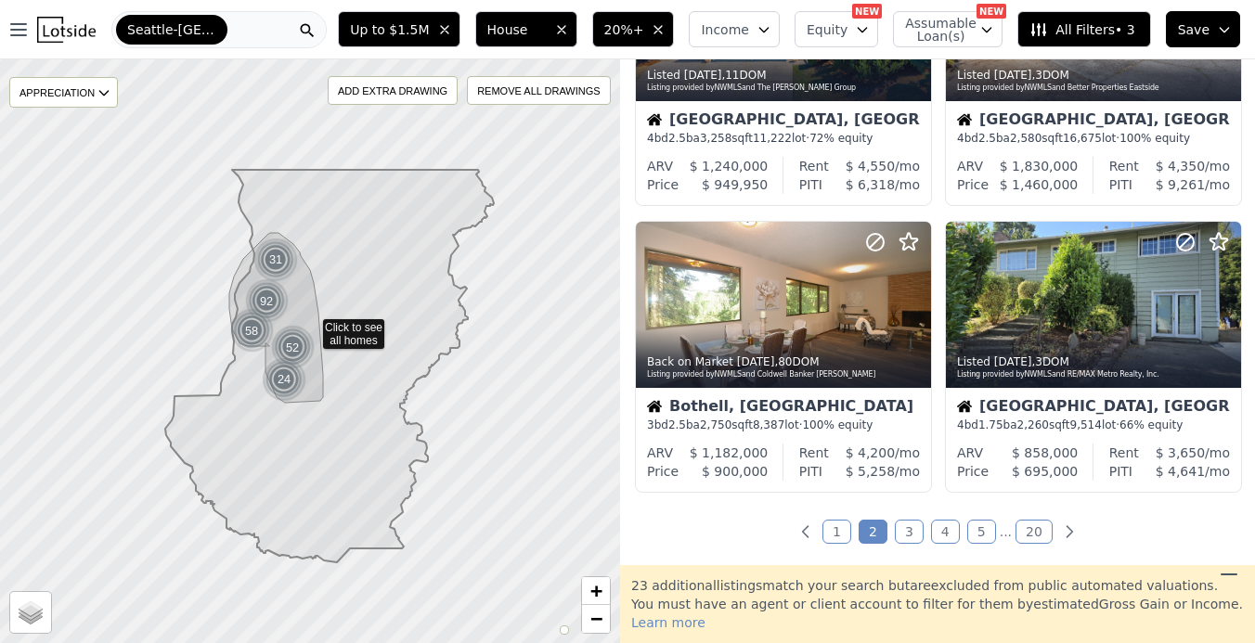
click at [916, 544] on link "3" at bounding box center [909, 532] width 29 height 24
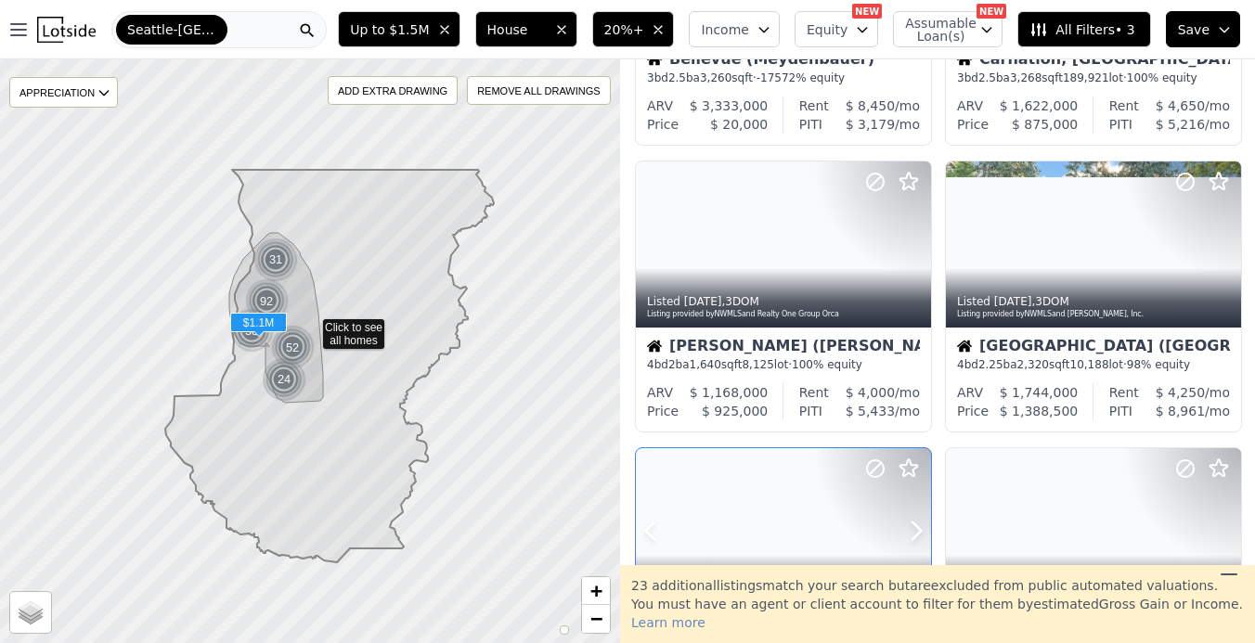
scroll to position [519, 0]
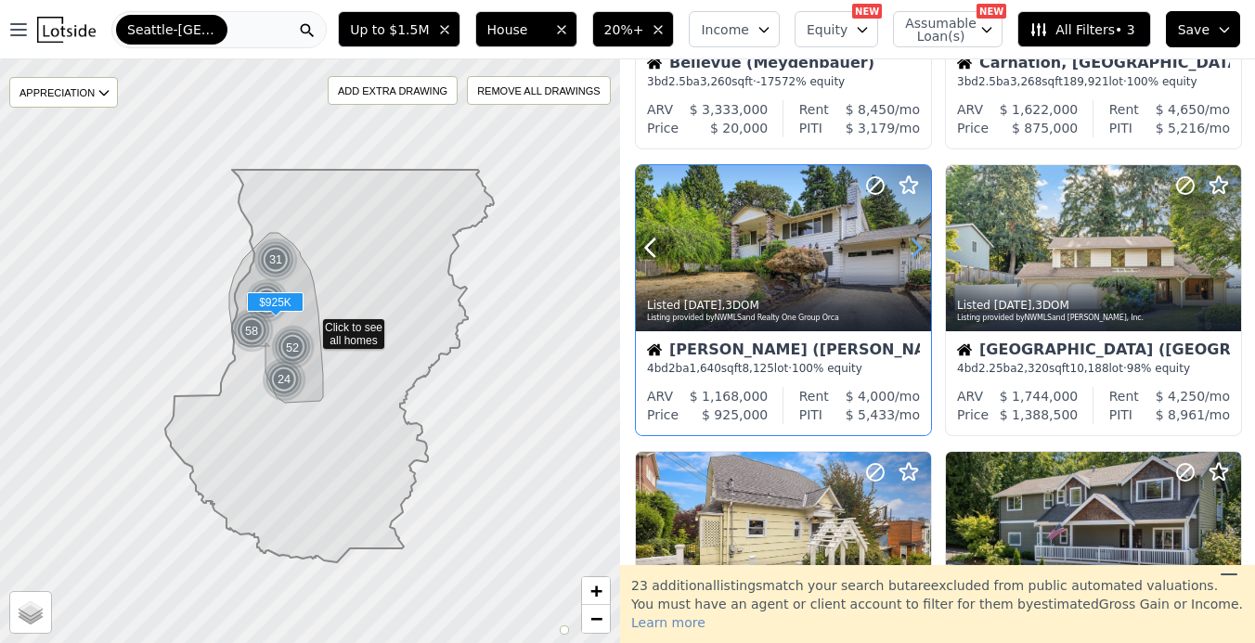
click at [915, 249] on icon at bounding box center [917, 248] width 30 height 30
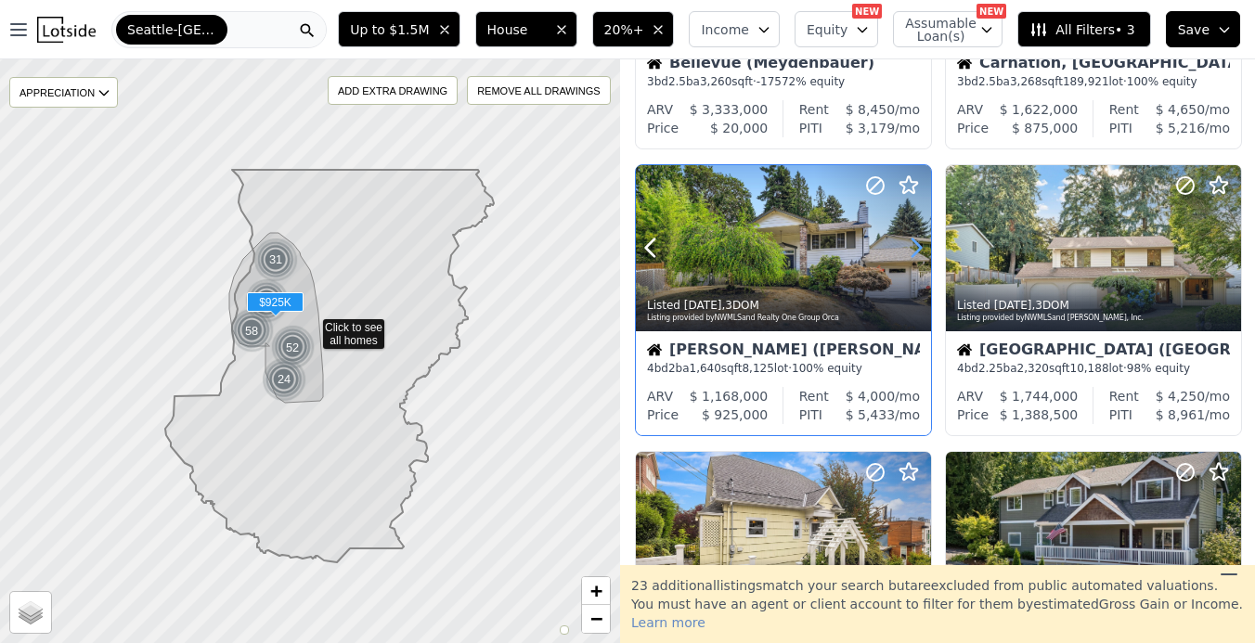
click at [915, 249] on icon at bounding box center [917, 248] width 30 height 30
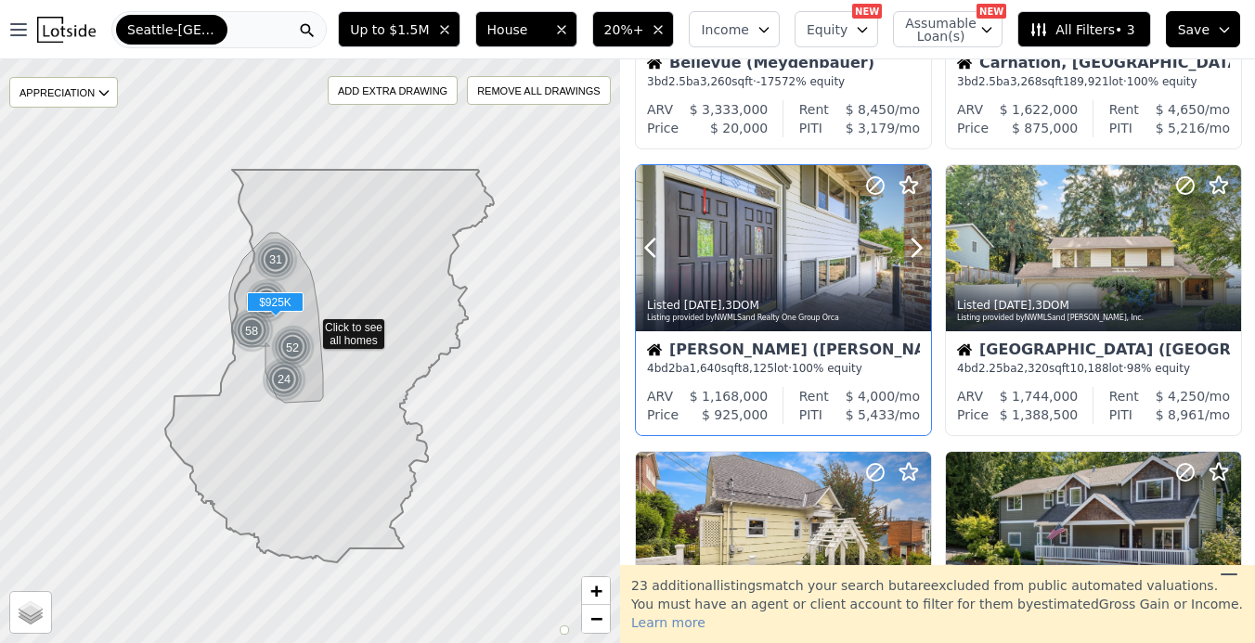
click at [796, 275] on div at bounding box center [783, 288] width 295 height 33
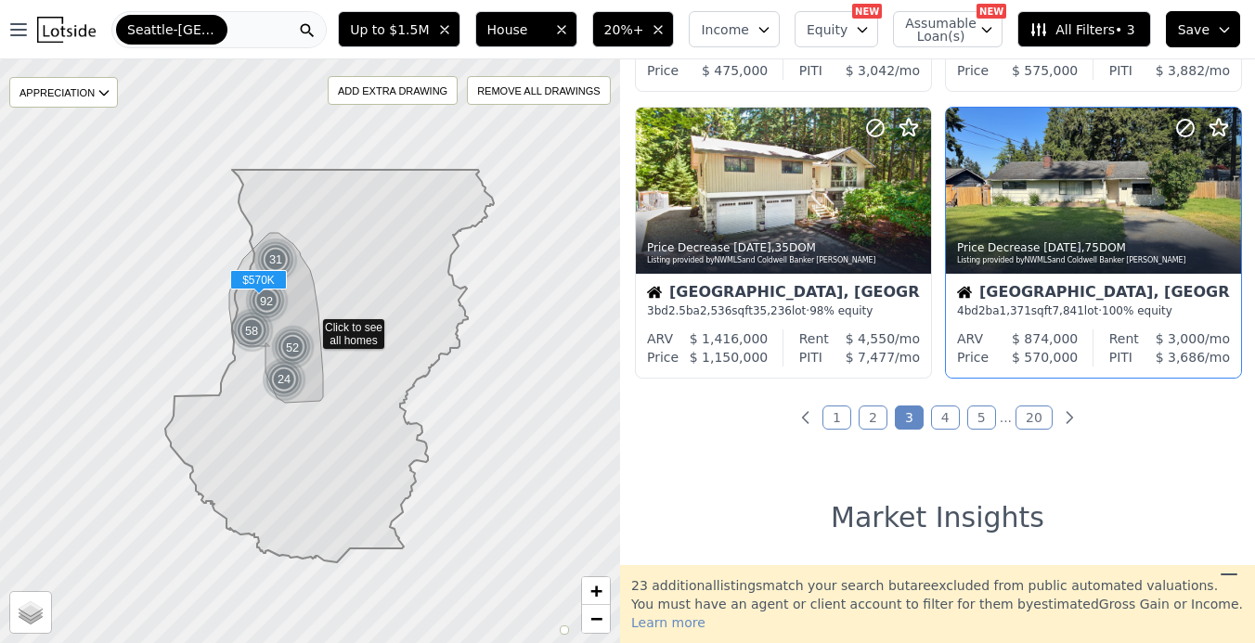
scroll to position [1447, 0]
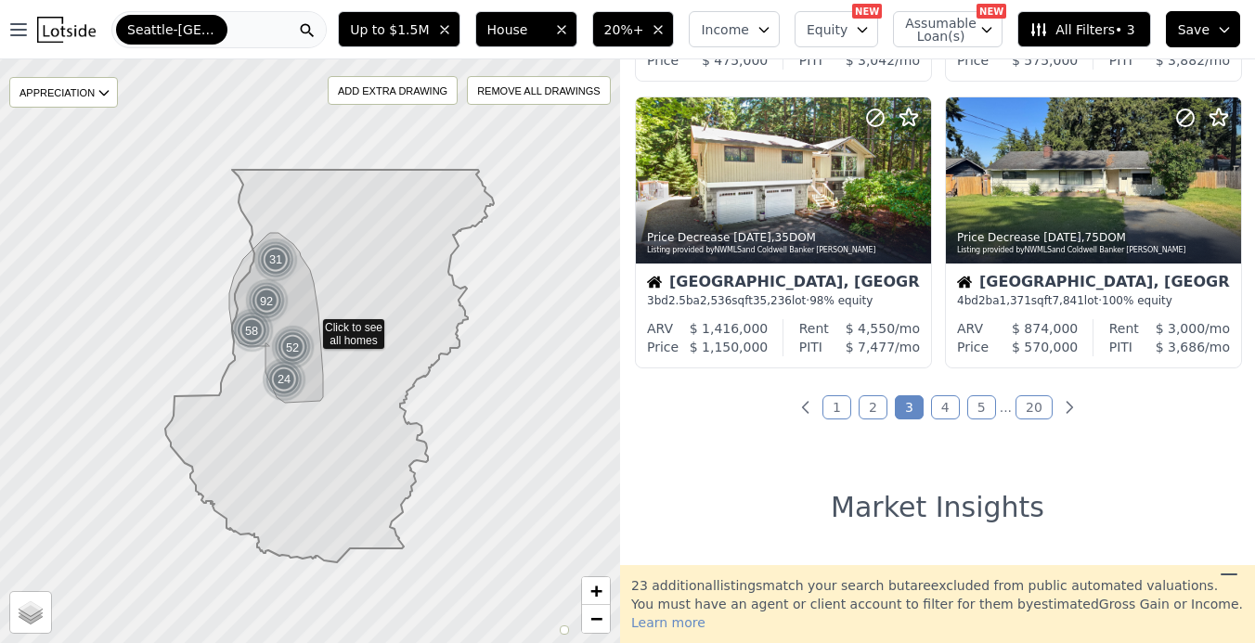
click at [947, 420] on link "4" at bounding box center [945, 408] width 29 height 24
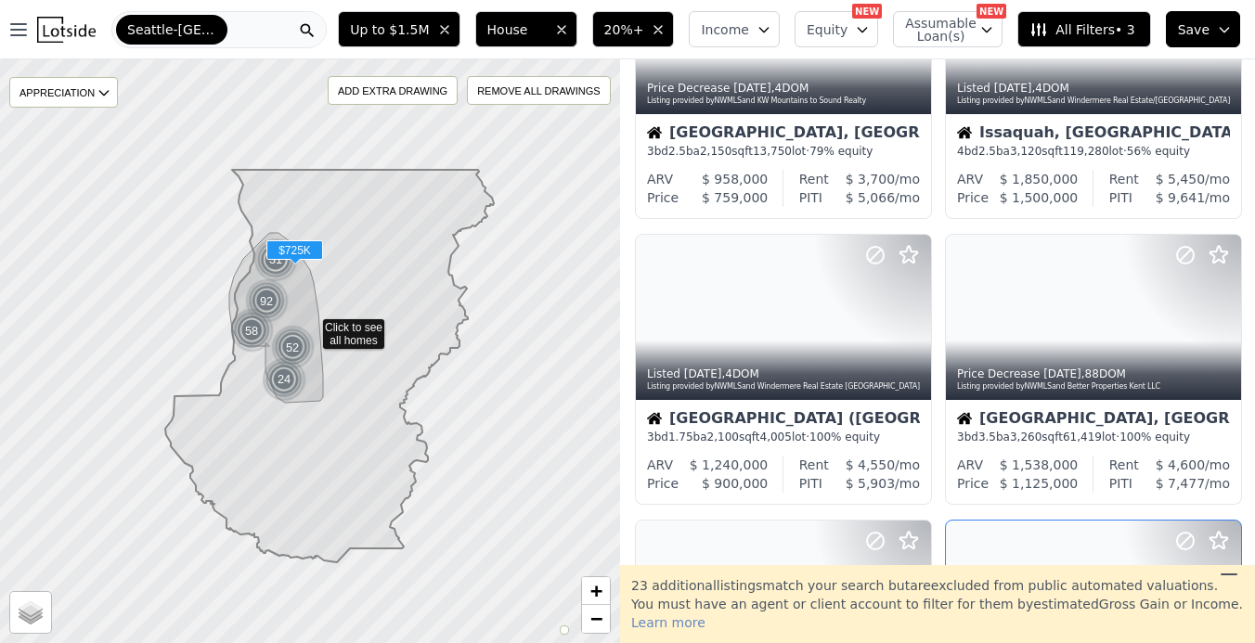
scroll to position [981, 0]
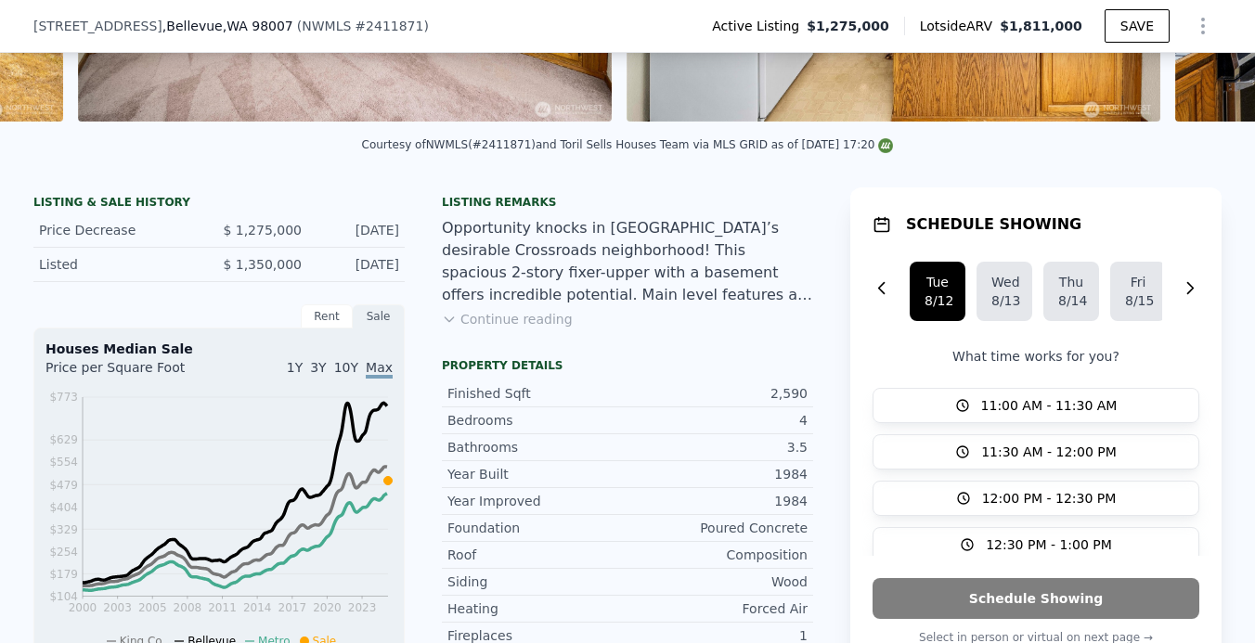
scroll to position [354, 0]
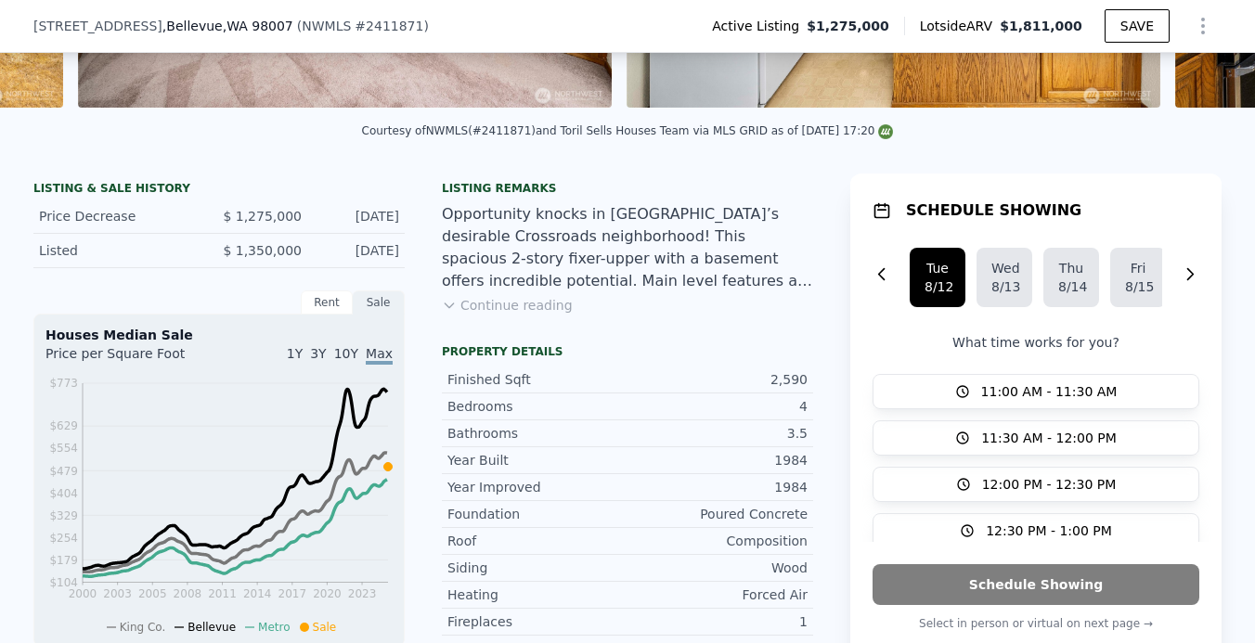
click at [529, 303] on button "Continue reading" at bounding box center [507, 305] width 131 height 19
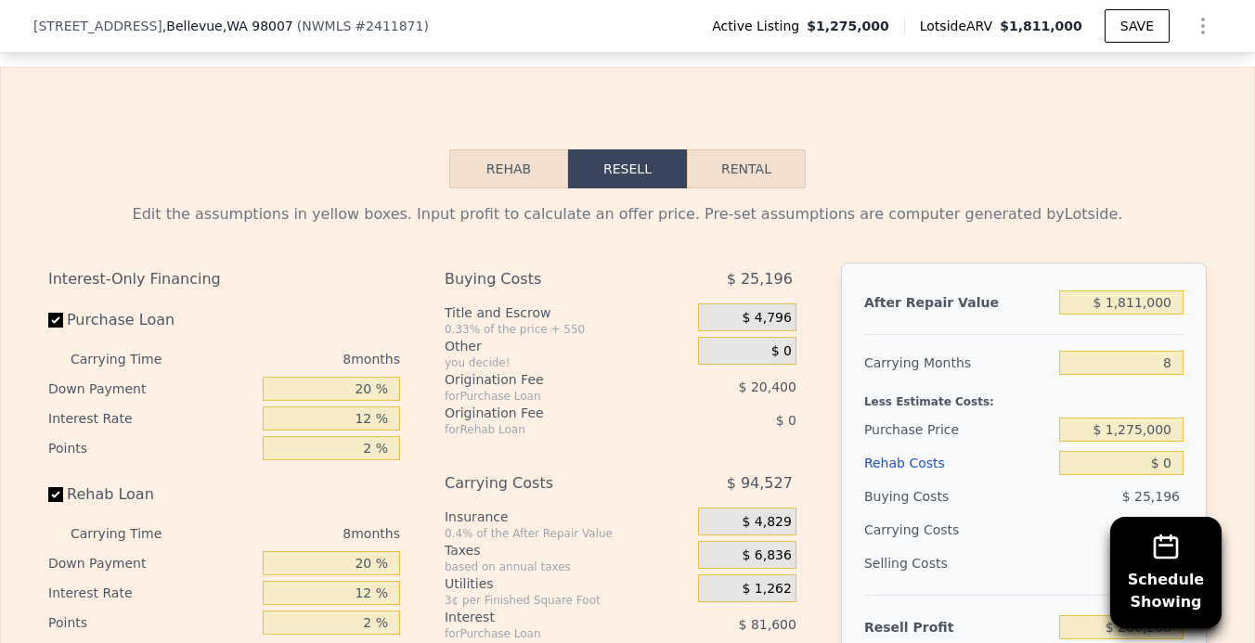
scroll to position [3152, 0]
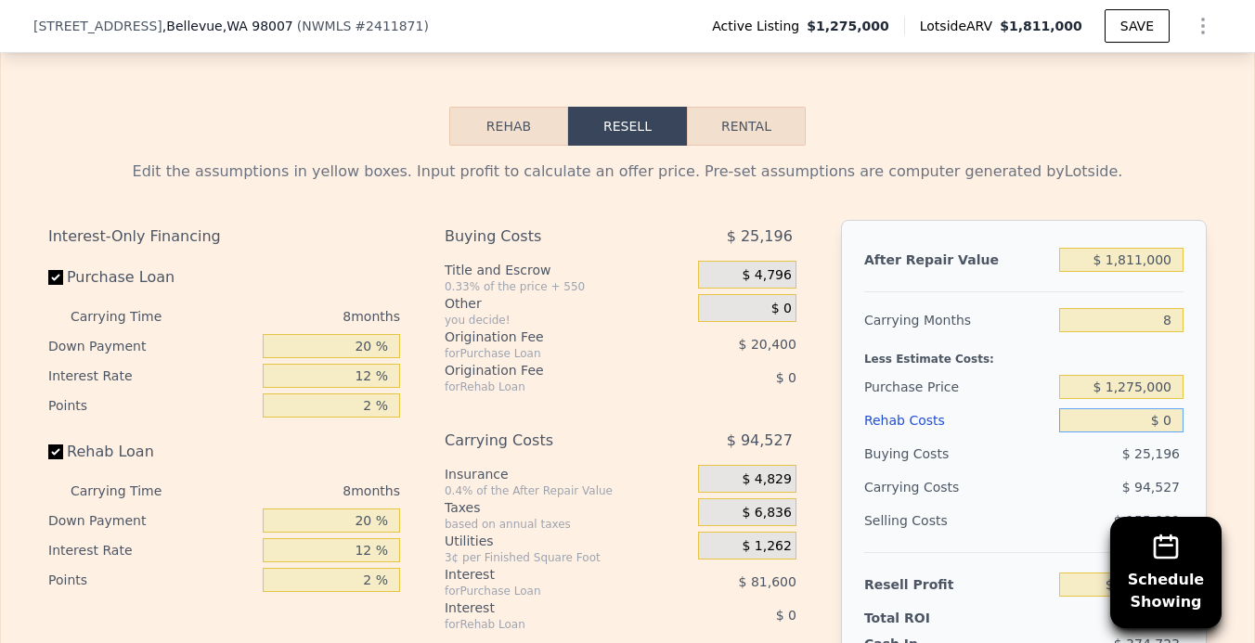
click at [1163, 409] on input "$ 0" at bounding box center [1121, 421] width 124 height 24
type input "$ 20"
type input "$ 260,268"
type input "$ 200"
type input "$ 260,069"
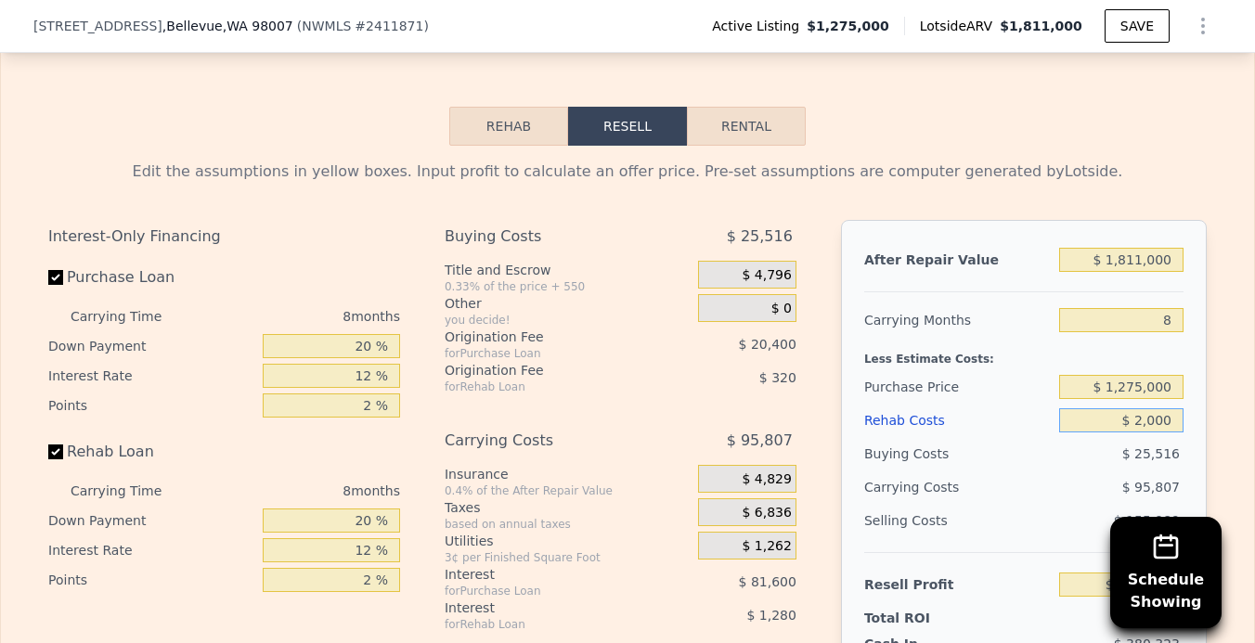
type input "$ 20,000"
type input "$ 238,688"
type input "$ 200,000"
type input "$ 44,288"
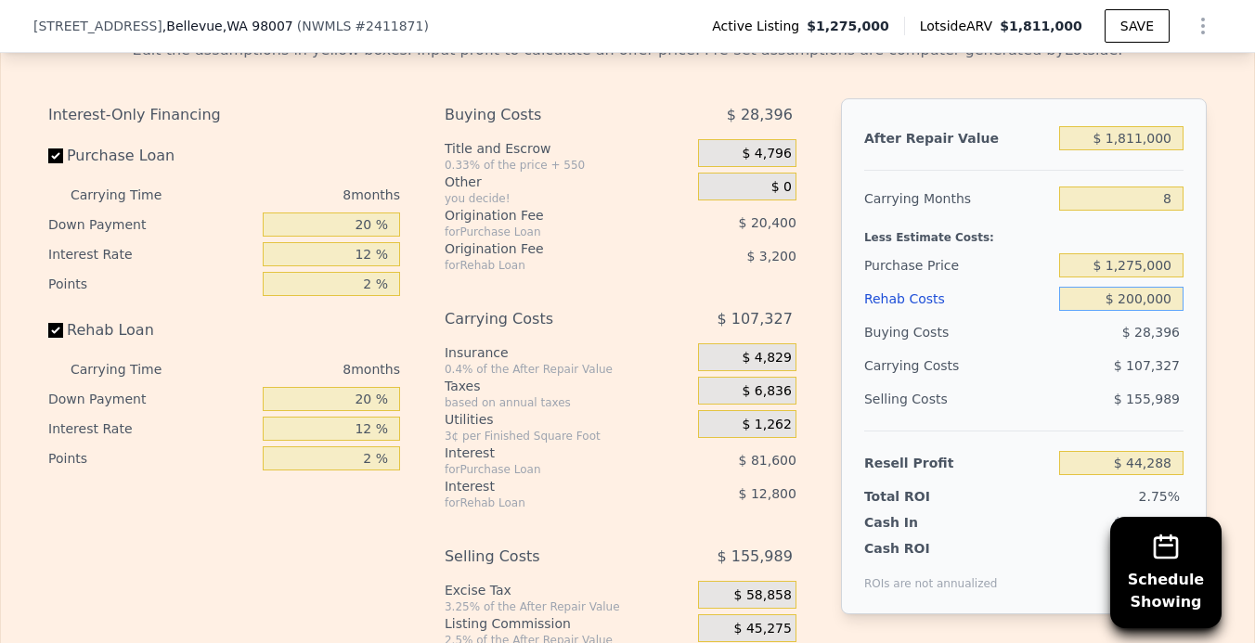
scroll to position [3272, 0]
click at [1024, 541] on div "10.28%" at bounding box center [1094, 567] width 179 height 52
click at [1162, 188] on input "8" at bounding box center [1121, 200] width 124 height 24
type input "6"
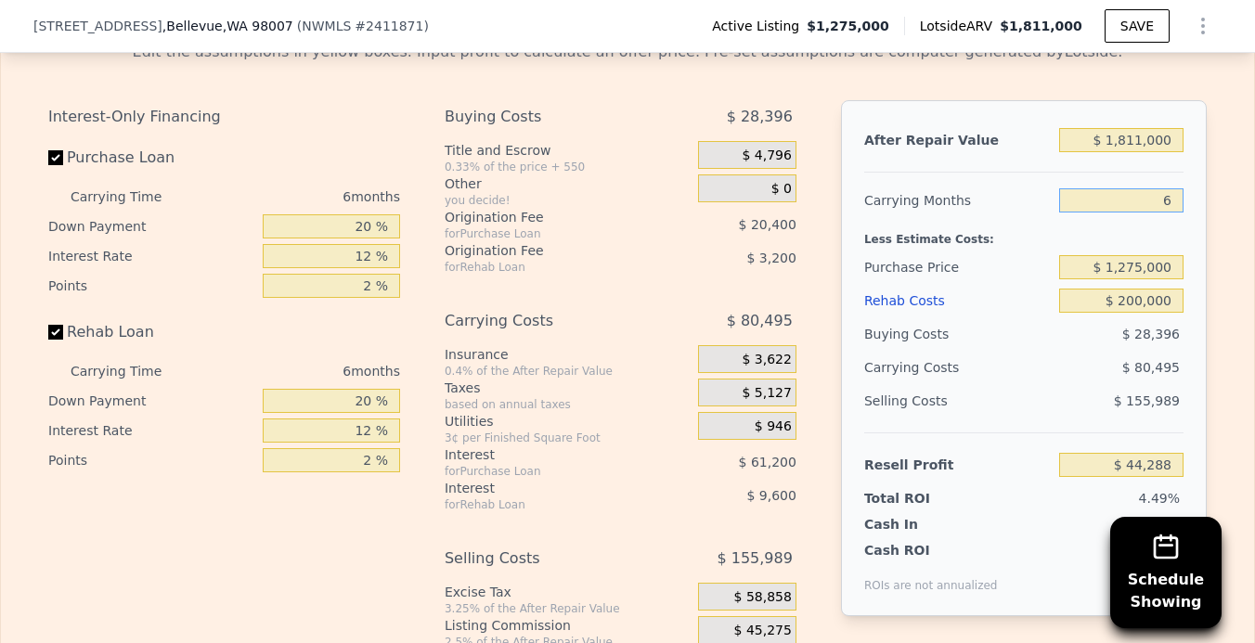
type input "$ 71,120"
type input "6"
click at [1237, 272] on div "Edit the assumptions in yellow boxes. Input profit to calculate an offer price.…" at bounding box center [628, 371] width 1254 height 691
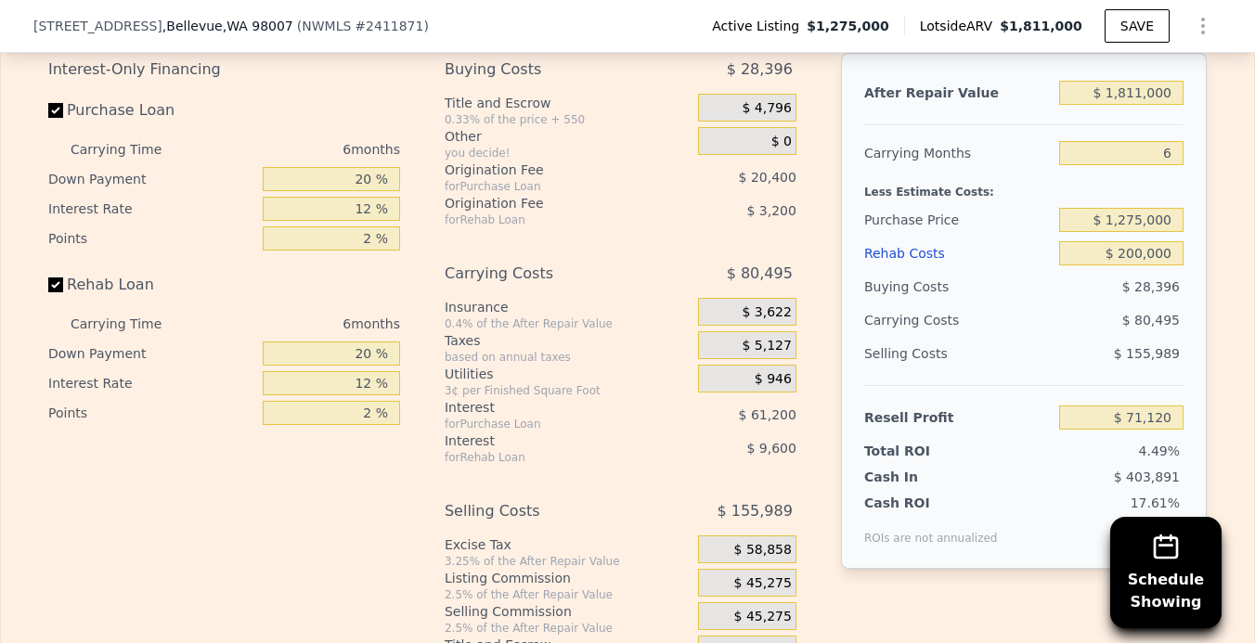
scroll to position [3319, 0]
click at [1131, 242] on input "$ 200,000" at bounding box center [1121, 254] width 124 height 24
type input "$ 250,000"
type input "$ 17,920"
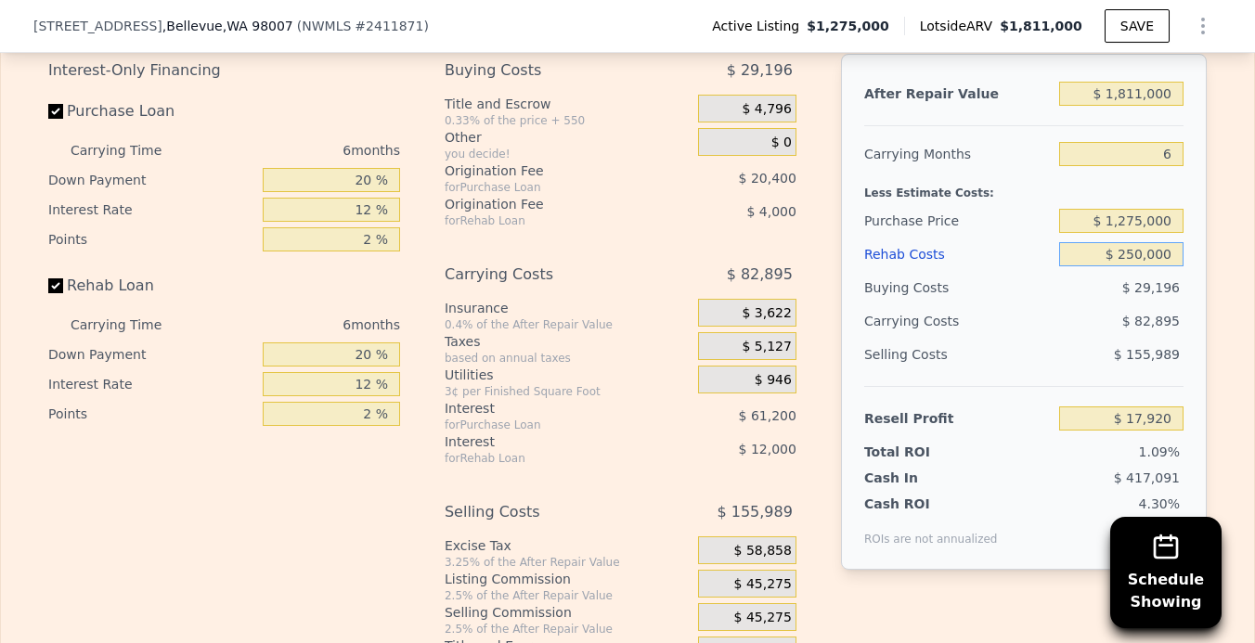
type input "$ 250,000"
click at [1202, 289] on div "After Repair Value $ 1,811,000 Carrying Months 6 Less Estimate Costs: Purchase …" at bounding box center [1024, 312] width 366 height 516
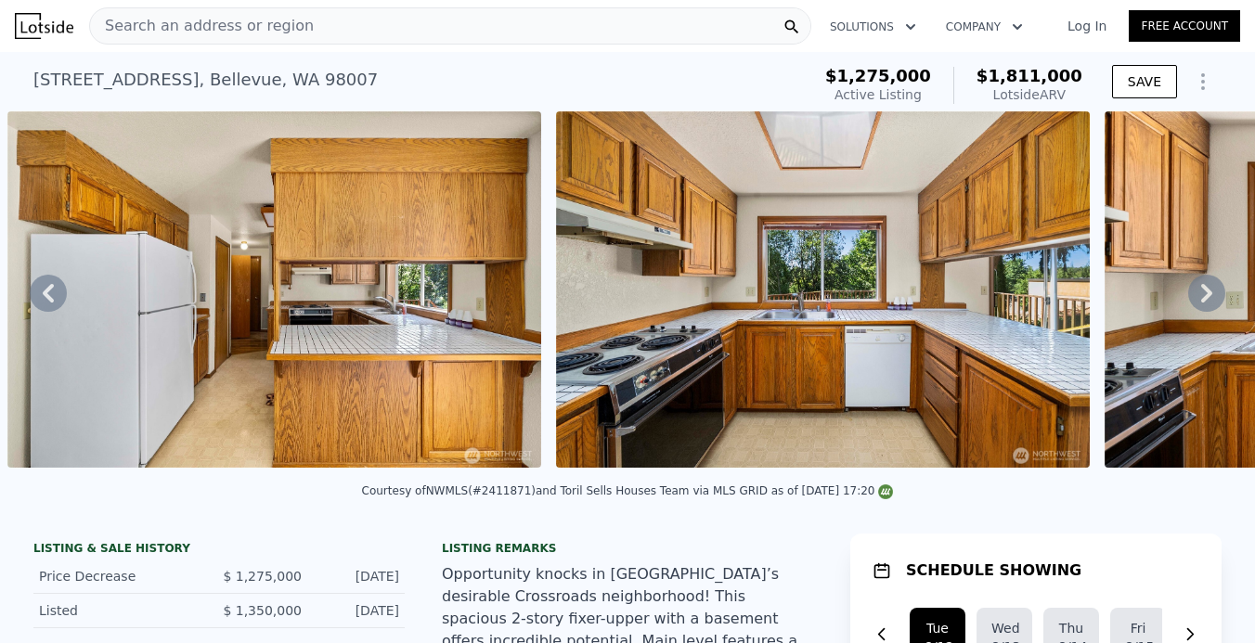
scroll to position [0, 0]
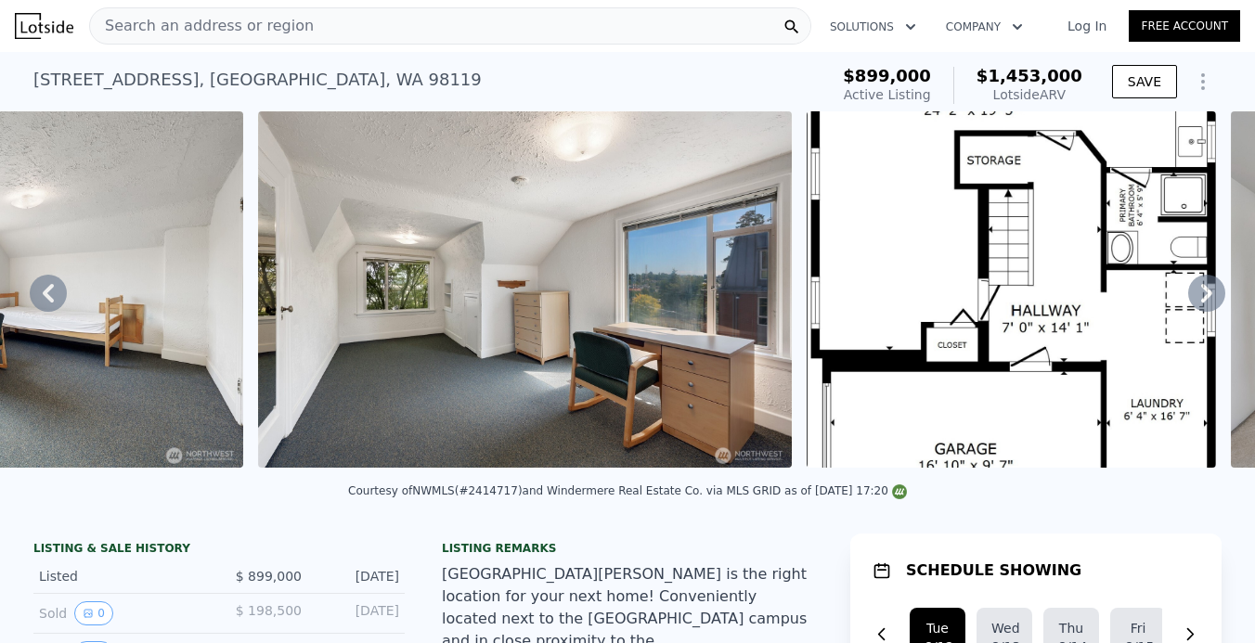
scroll to position [234, 0]
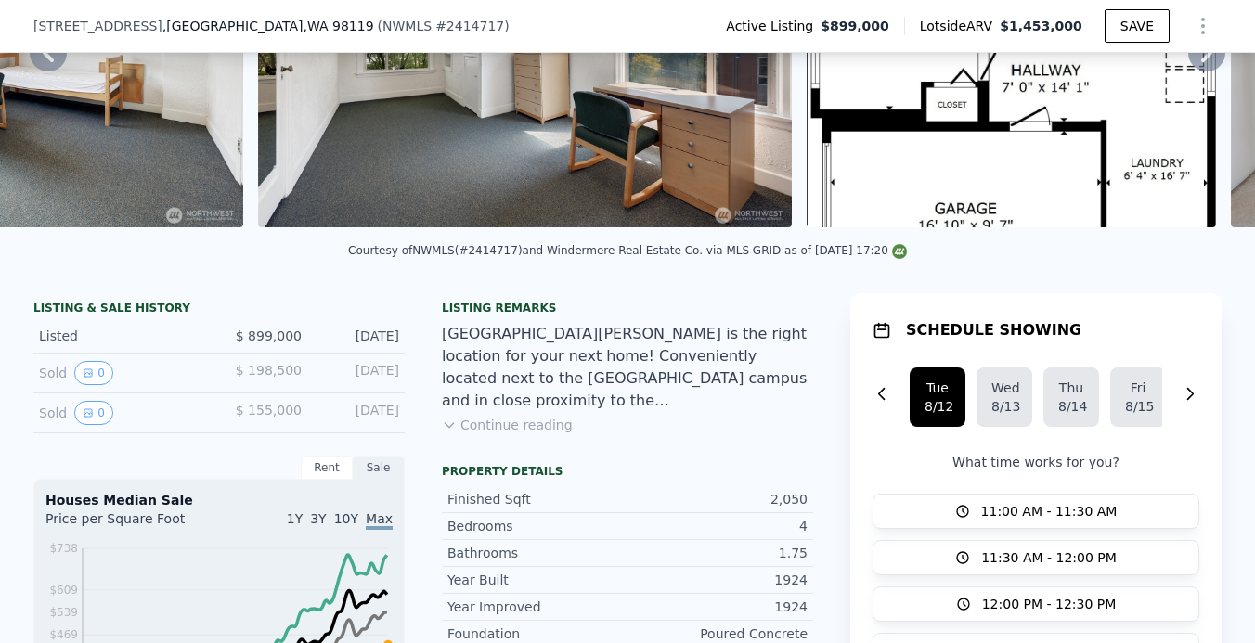
click at [478, 433] on button "Continue reading" at bounding box center [507, 425] width 131 height 19
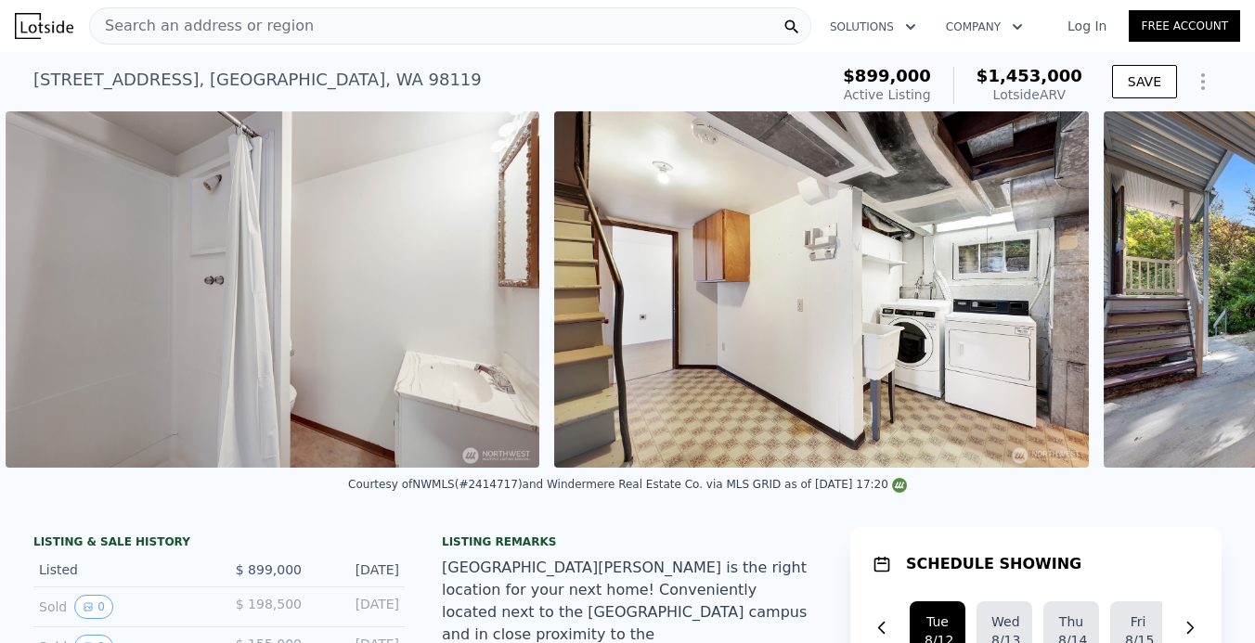
scroll to position [0, 13116]
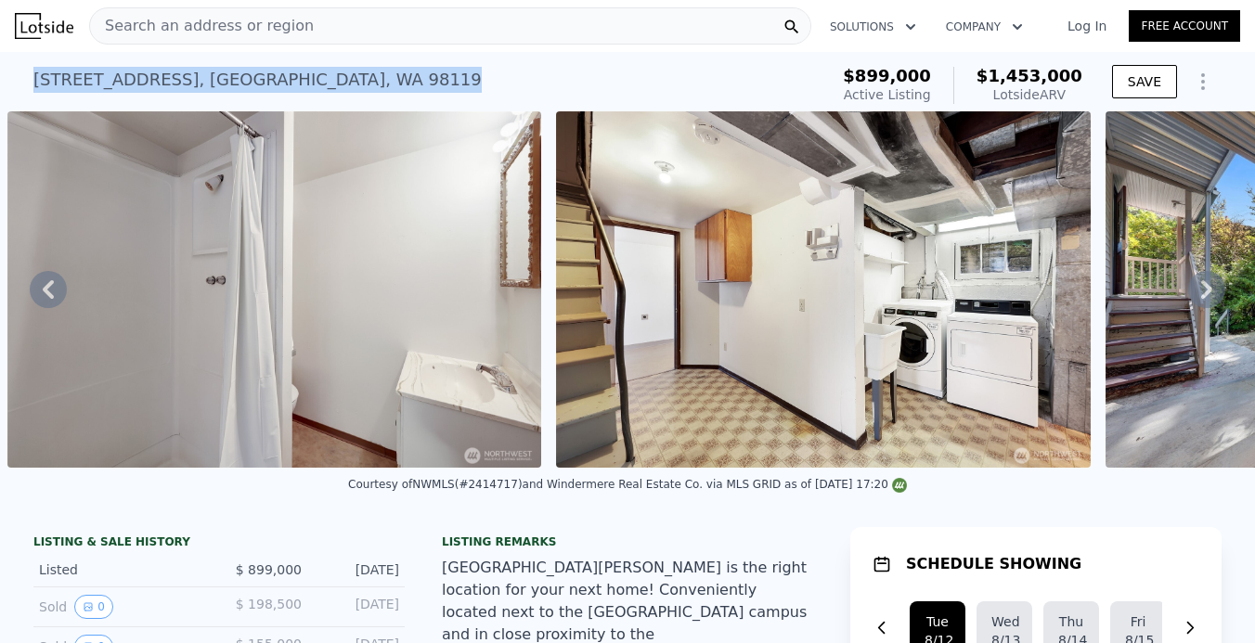
drag, startPoint x: 33, startPoint y: 80, endPoint x: 351, endPoint y: 84, distance: 317.6
click at [351, 84] on div "651 W Bertona St , Seattle , WA 98119 Active at $899k (~ARV $1.453m )" at bounding box center [426, 85] width 787 height 52
copy div "651 W Bertona St , Seattle , WA 98119 Active at $899k (~ARV $1.453m )"
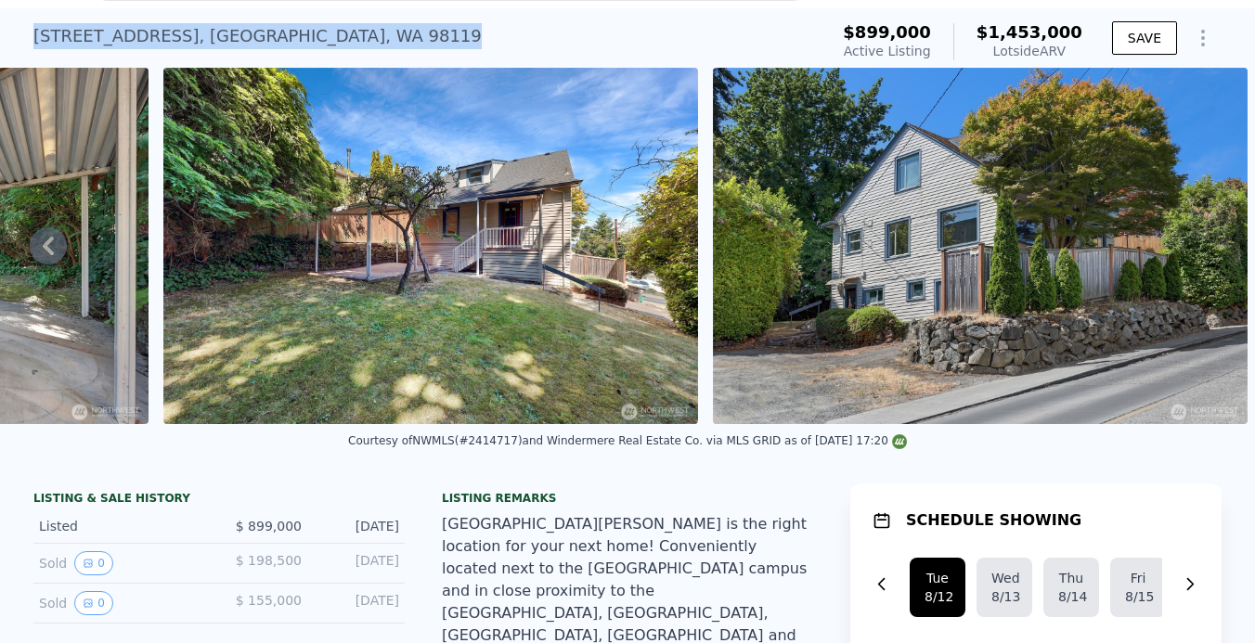
scroll to position [34, 0]
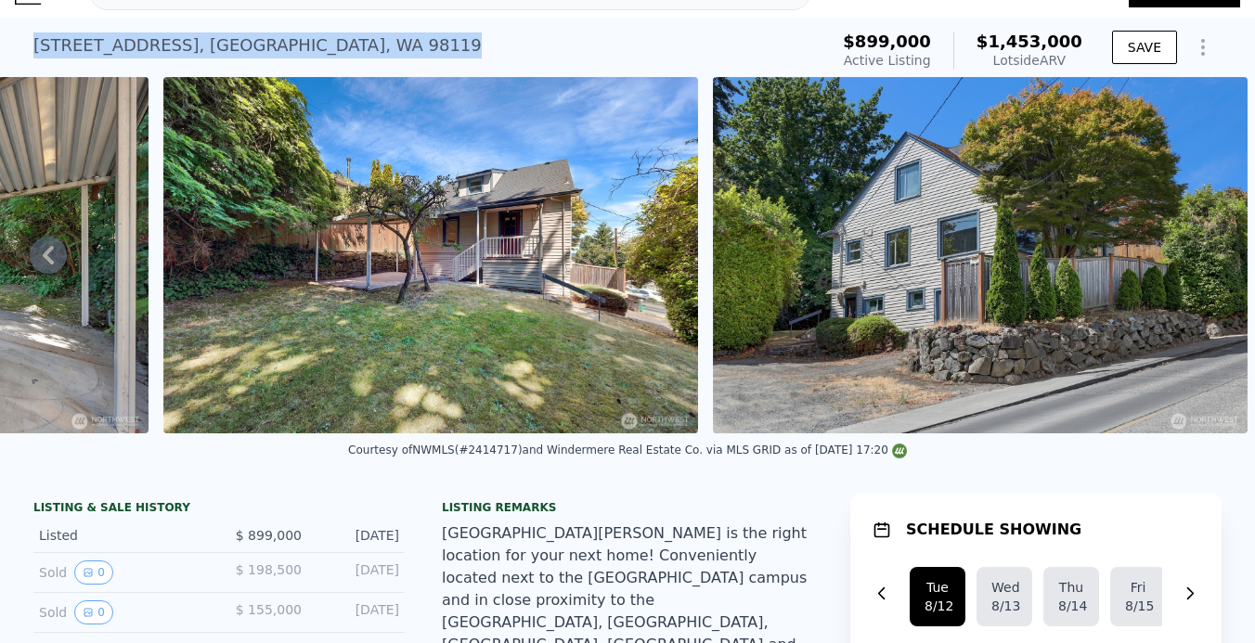
click at [808, 344] on img at bounding box center [980, 255] width 535 height 357
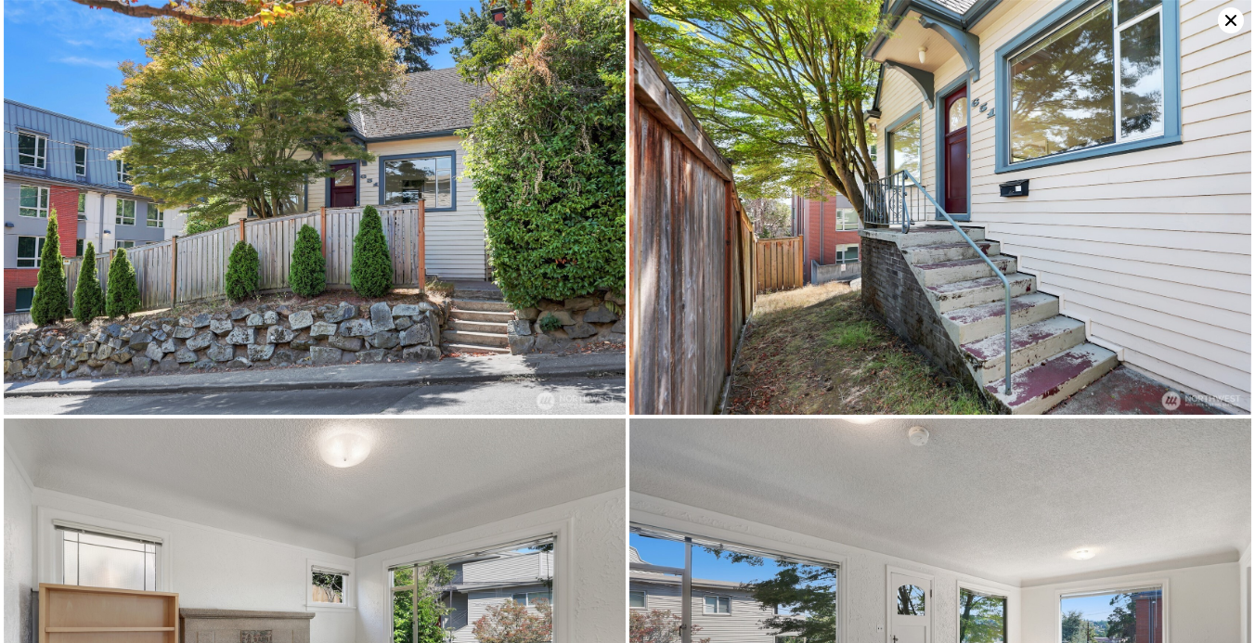
scroll to position [5782, 0]
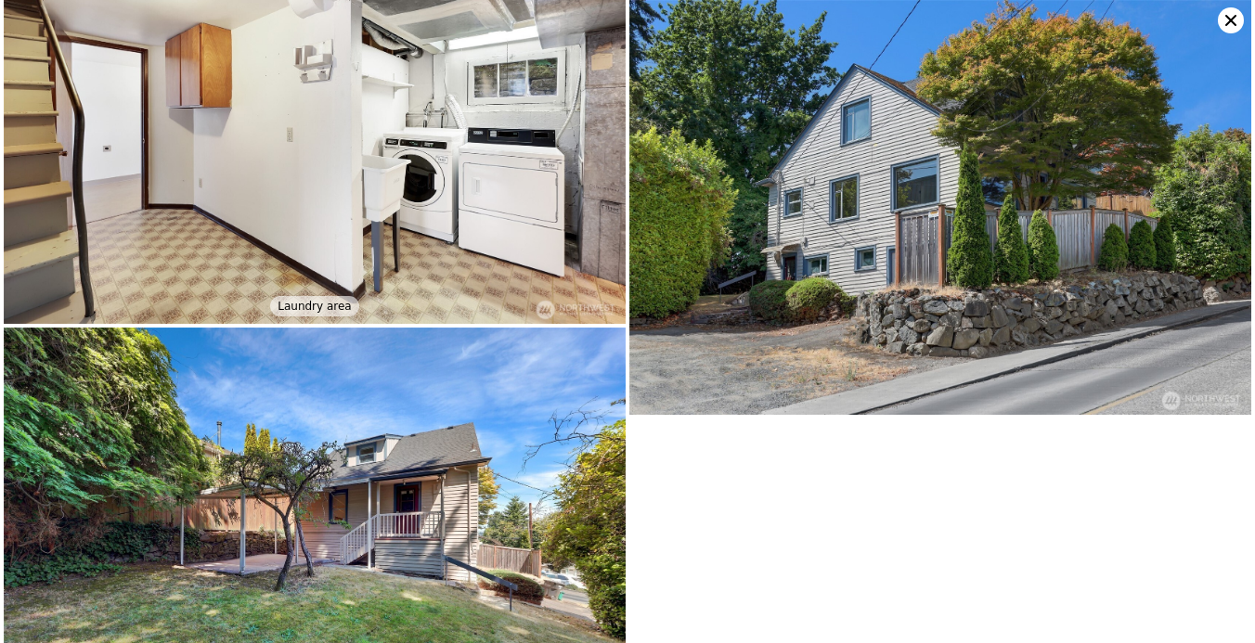
click at [808, 344] on img at bounding box center [941, 207] width 622 height 415
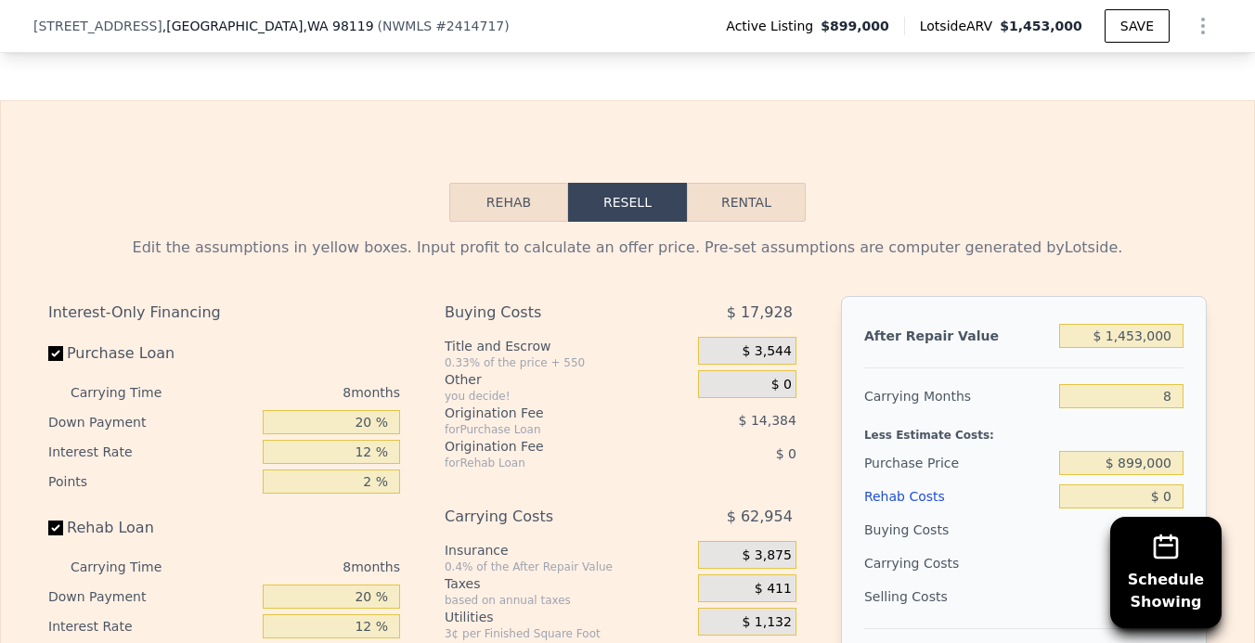
scroll to position [2912, 0]
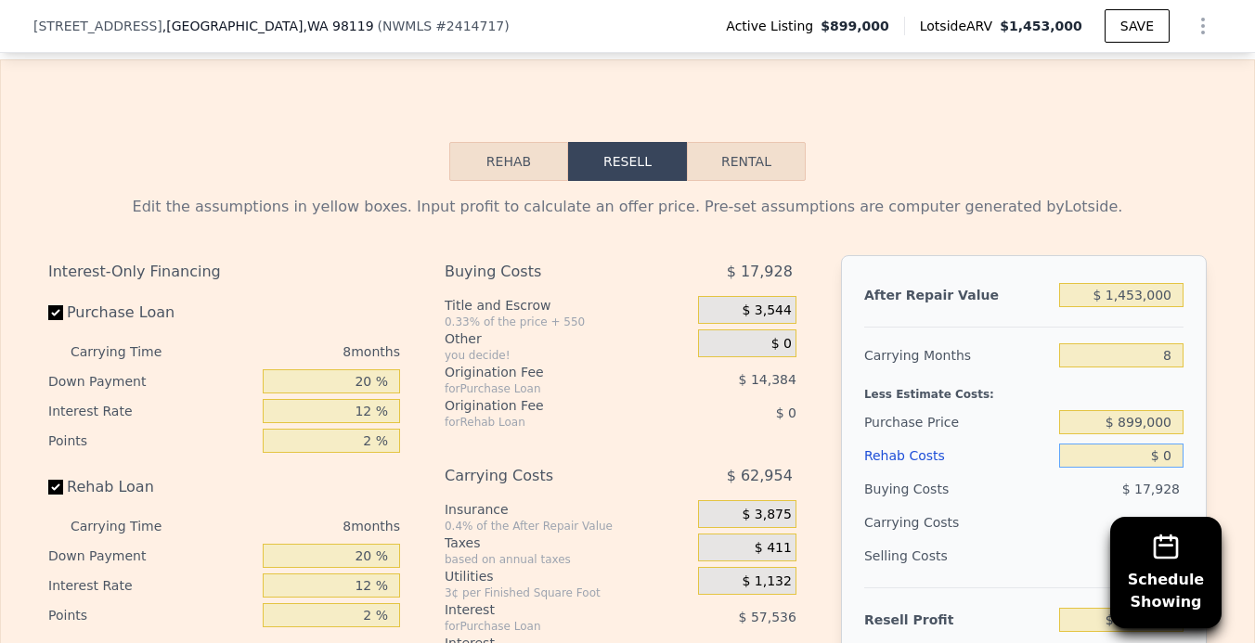
click at [1163, 444] on input "$ 0" at bounding box center [1121, 456] width 124 height 24
type input "$ 20"
type input "$ 369,197"
type input "$ 200"
type input "$ 368,998"
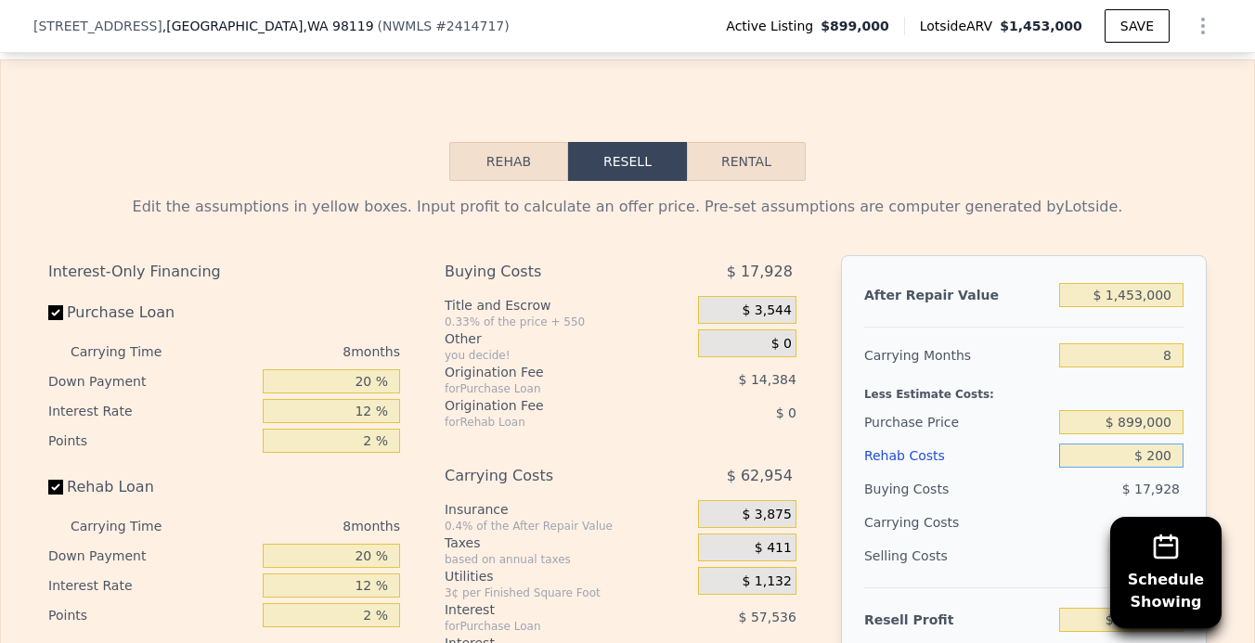
type input "$ 2,000"
type input "$ 367,057"
type input "$ 20,000"
type input "$ 347,617"
type input "$ 200,000"
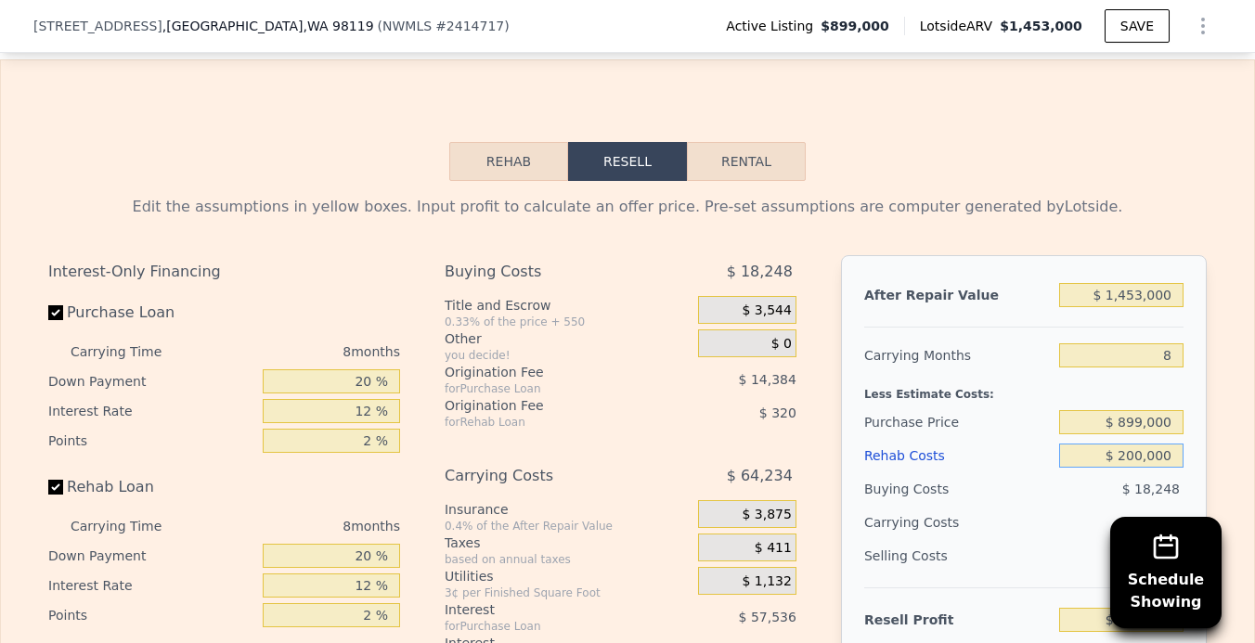
type input "$ 153,217"
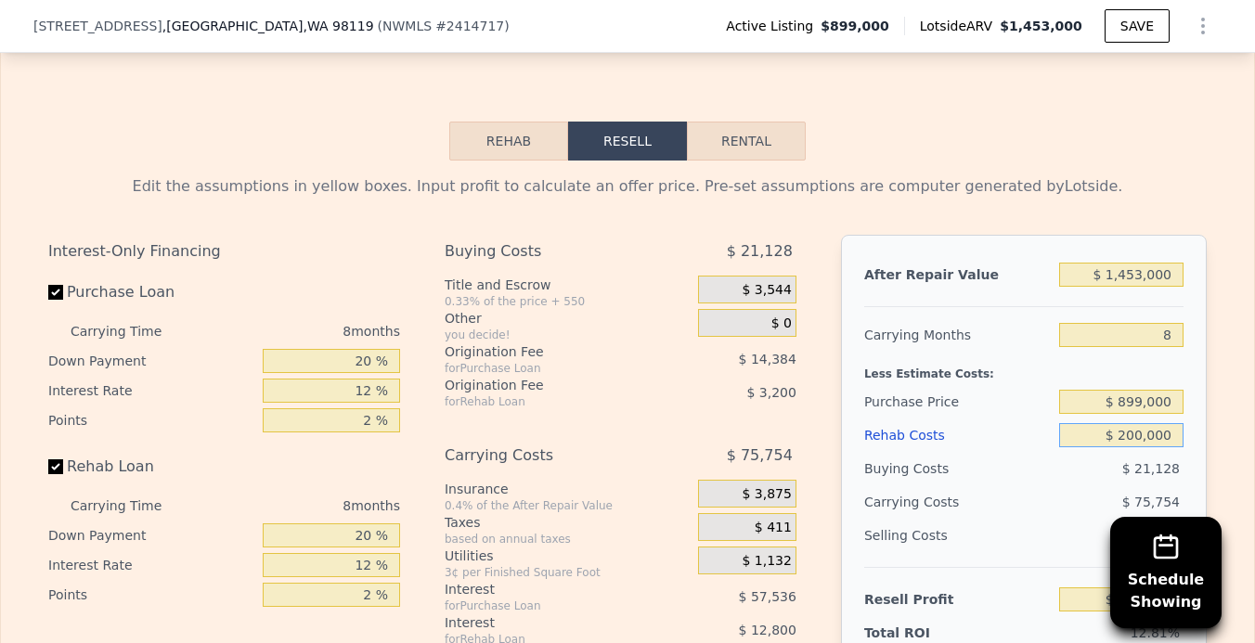
scroll to position [2930, 0]
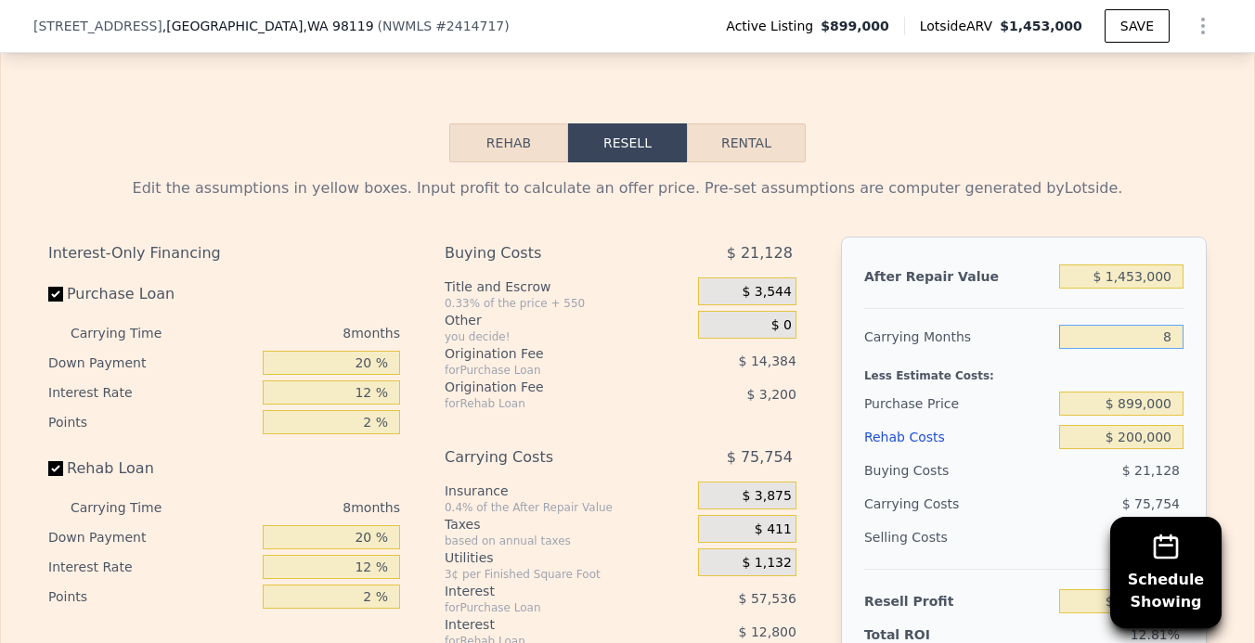
click at [1157, 325] on input "8" at bounding box center [1121, 337] width 124 height 24
type input "5"
type input "$ 181,624"
type input "5"
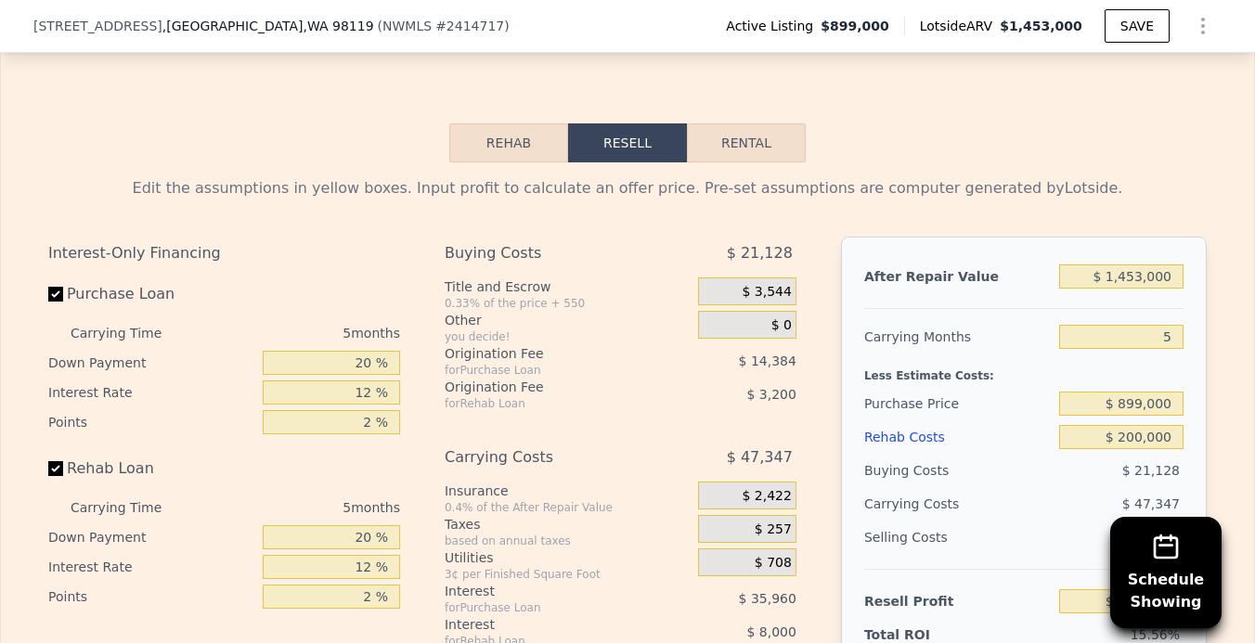
click at [1246, 301] on div "Edit the assumptions in yellow boxes. Input profit to calculate an offer price.…" at bounding box center [628, 507] width 1254 height 691
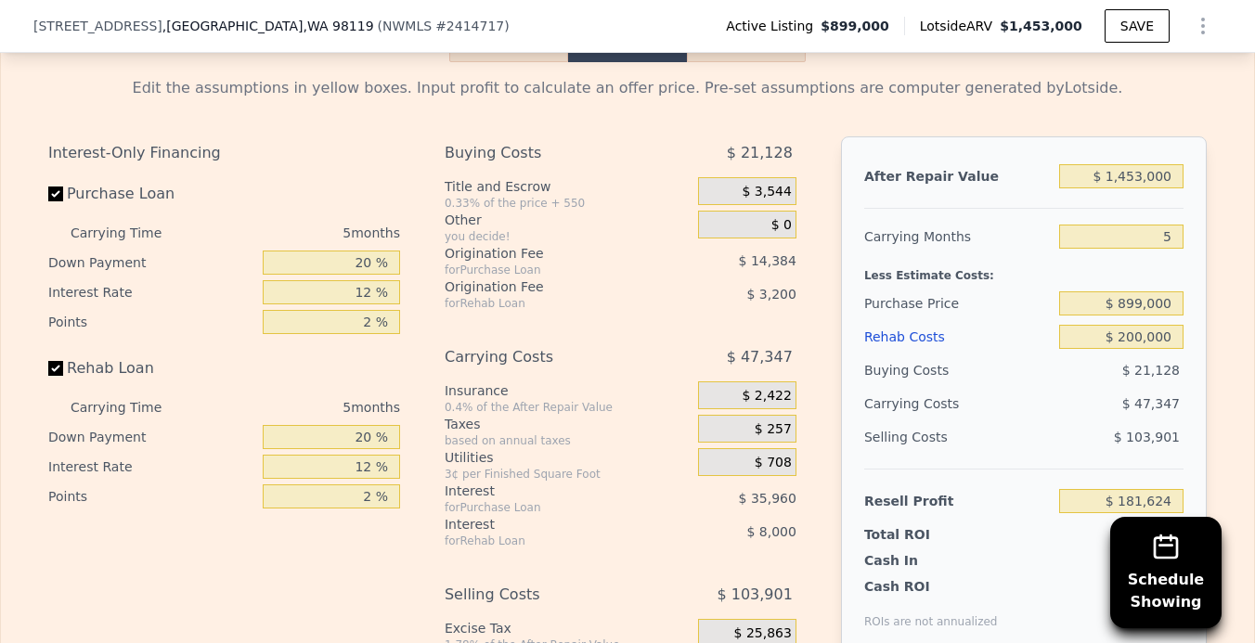
scroll to position [3036, 0]
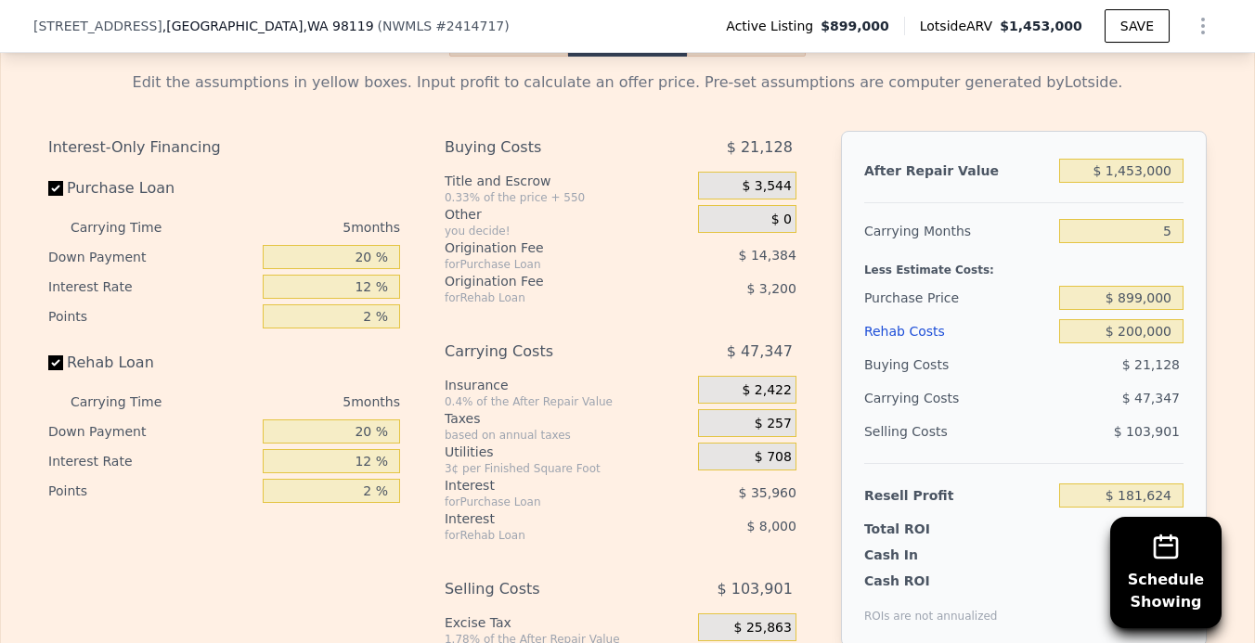
click at [1009, 572] on div "63.00%" at bounding box center [1094, 598] width 179 height 52
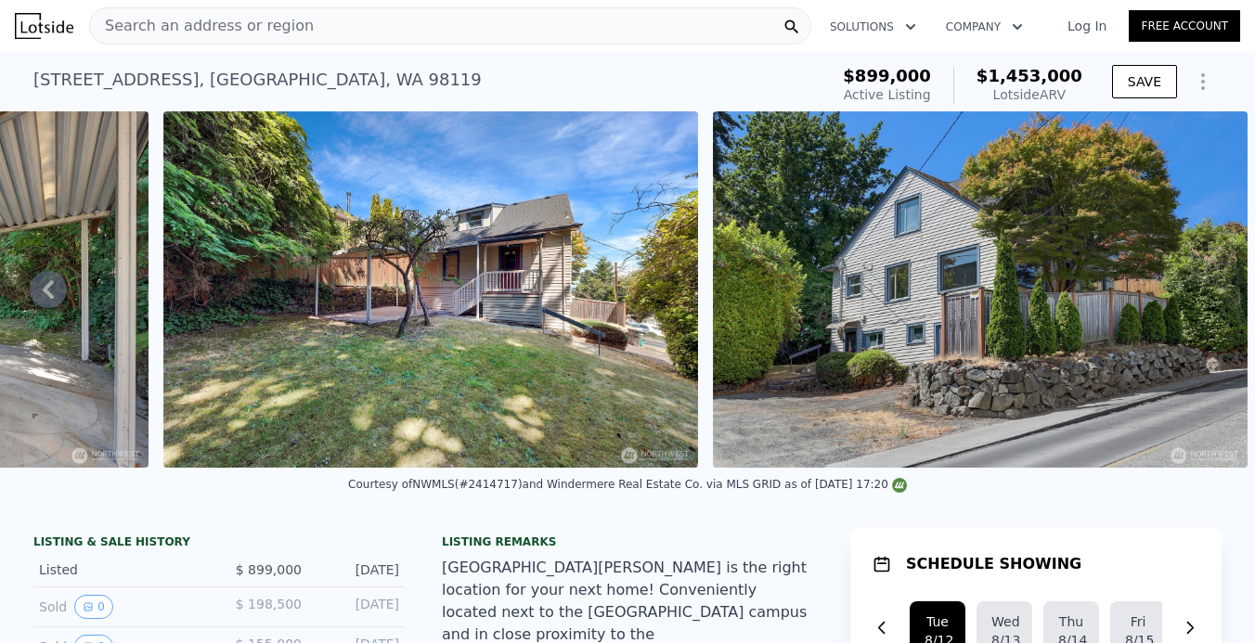
scroll to position [0, 0]
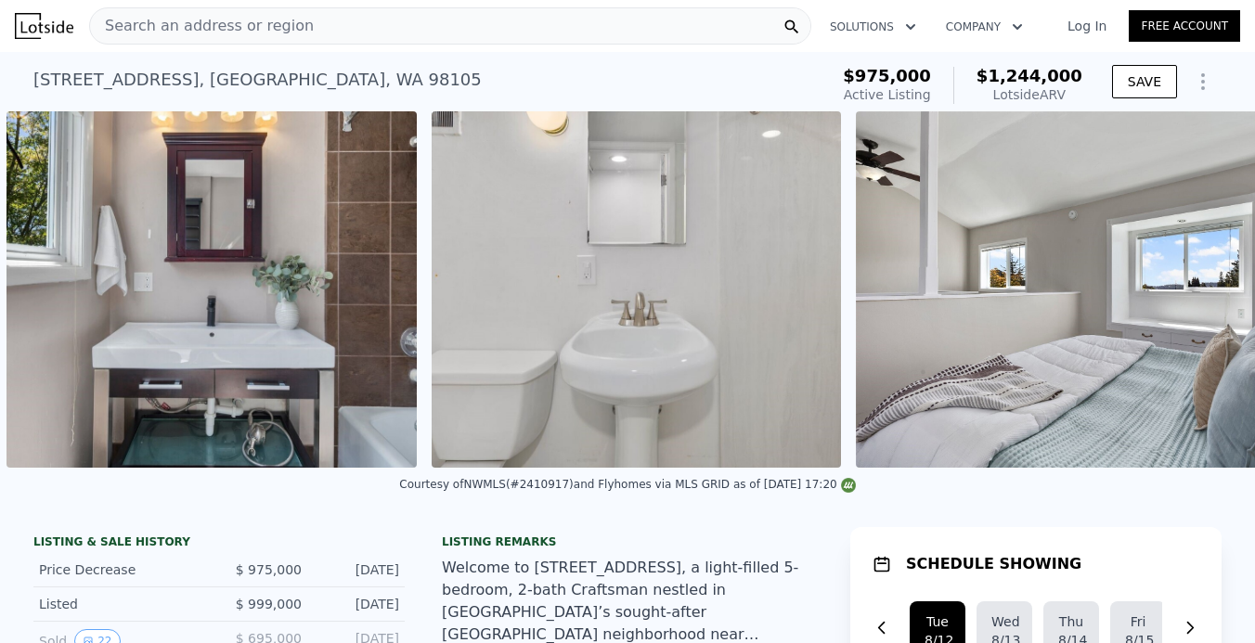
scroll to position [0, 10747]
